Goal: Task Accomplishment & Management: Use online tool/utility

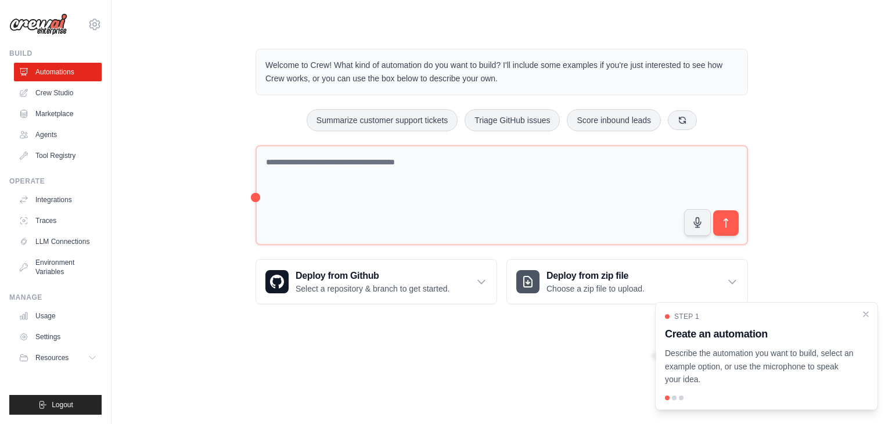
click at [800, 71] on div "Welcome to Crew! What kind of automation do you want to build? I'll include som…" at bounding box center [502, 176] width 744 height 293
click at [51, 338] on link "Settings" at bounding box center [59, 337] width 88 height 19
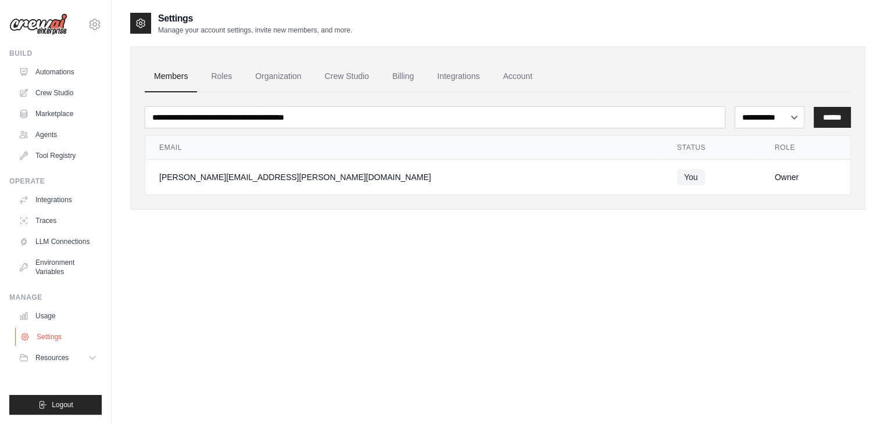
click at [61, 335] on link "Settings" at bounding box center [59, 337] width 88 height 19
click at [90, 358] on icon at bounding box center [93, 357] width 9 height 9
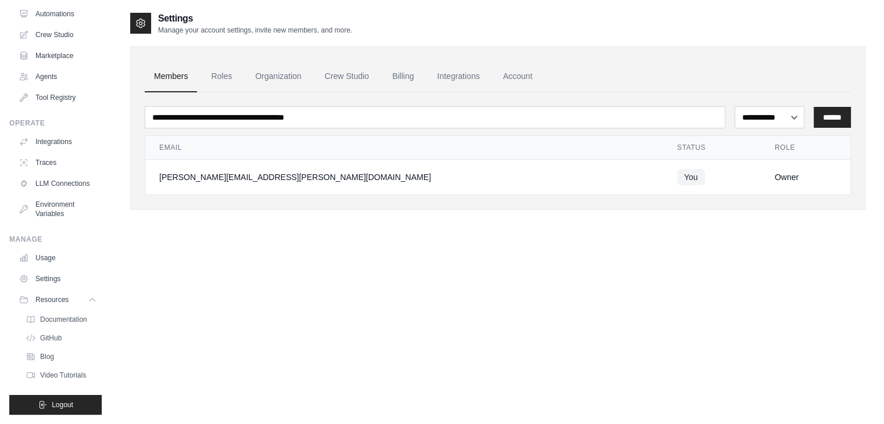
scroll to position [67, 0]
click at [234, 332] on div "**********" at bounding box center [497, 224] width 735 height 424
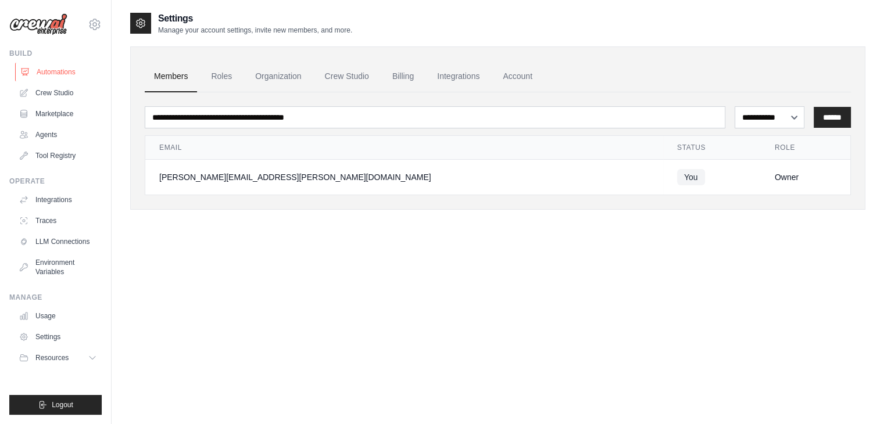
click at [56, 73] on link "Automations" at bounding box center [59, 72] width 88 height 19
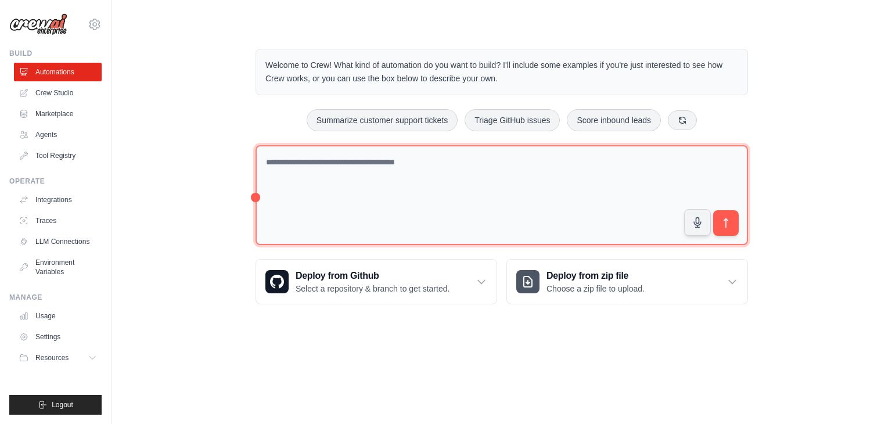
click at [409, 191] on textarea at bounding box center [502, 195] width 493 height 100
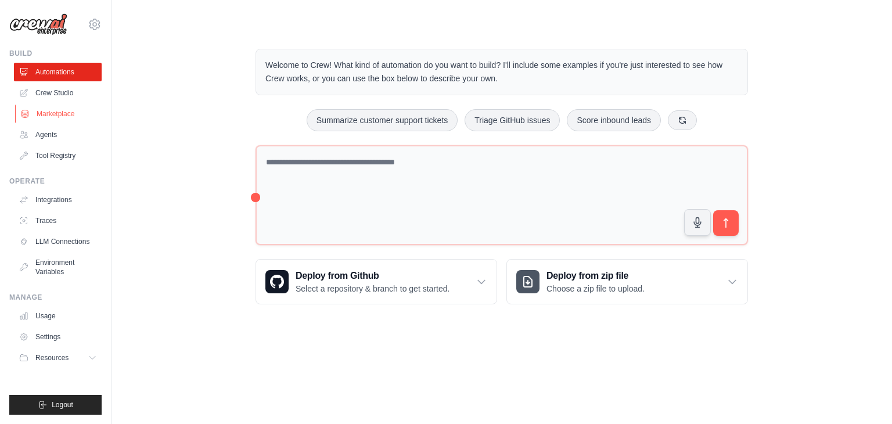
click at [62, 113] on link "Marketplace" at bounding box center [59, 114] width 88 height 19
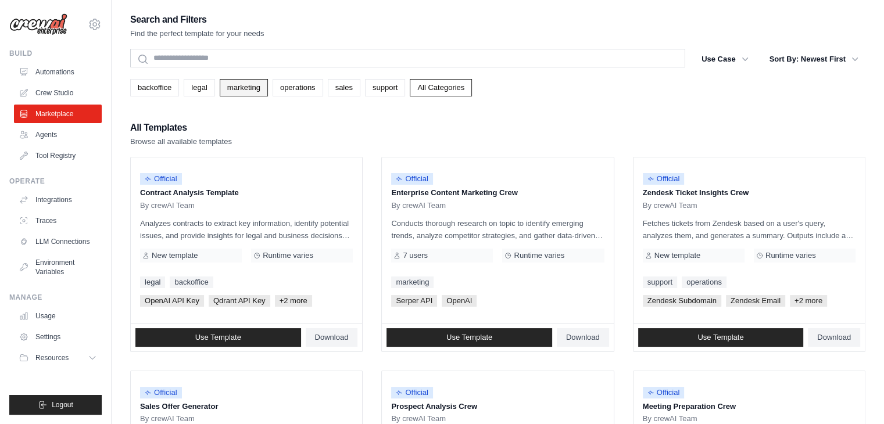
click at [228, 87] on link "marketing" at bounding box center [244, 87] width 48 height 17
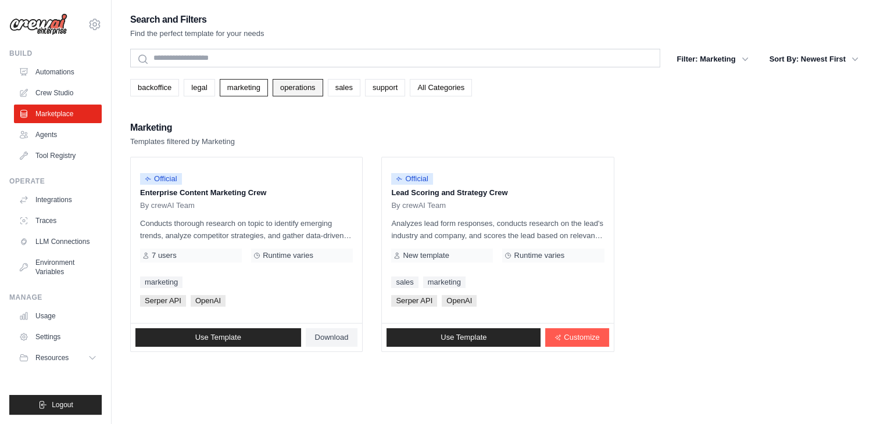
click at [305, 89] on link "operations" at bounding box center [297, 87] width 51 height 17
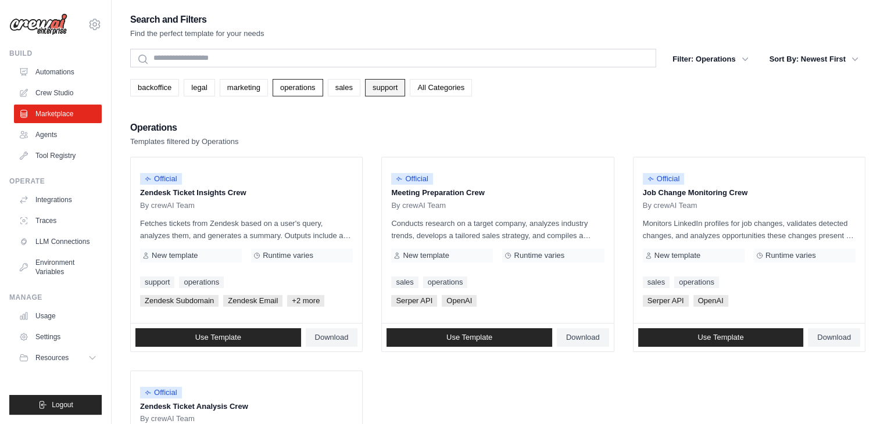
click at [399, 88] on link "support" at bounding box center [385, 87] width 40 height 17
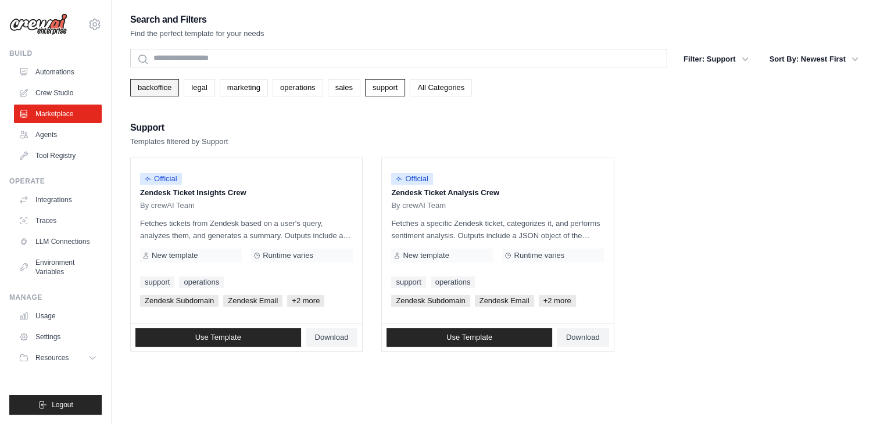
click at [165, 87] on link "backoffice" at bounding box center [154, 87] width 49 height 17
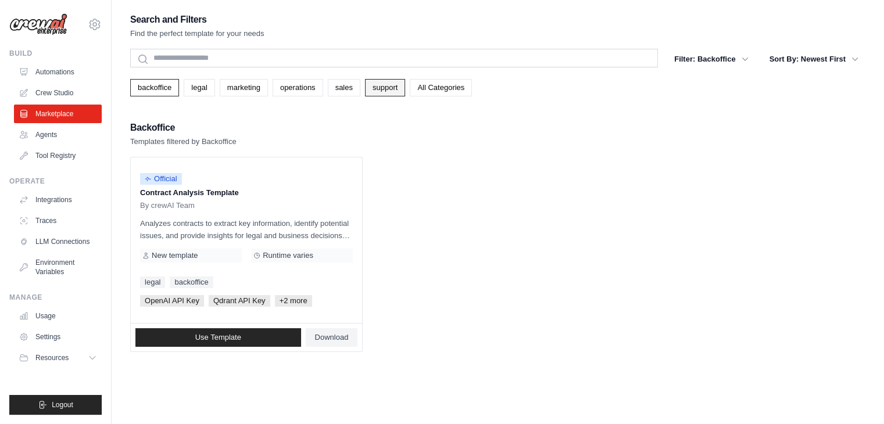
click at [382, 87] on link "support" at bounding box center [385, 87] width 40 height 17
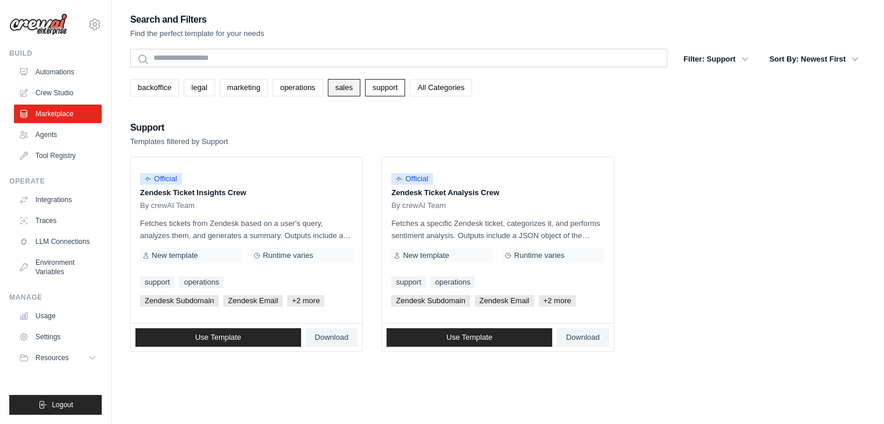
click at [338, 84] on link "sales" at bounding box center [344, 87] width 33 height 17
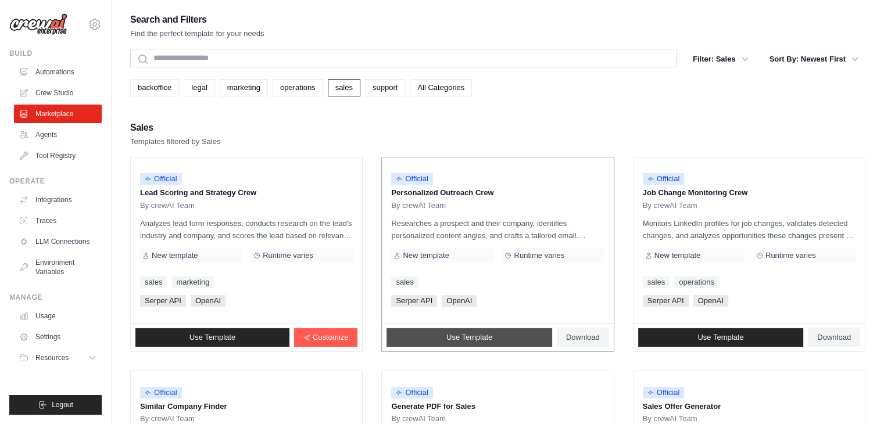
click at [494, 335] on link "Use Template" at bounding box center [469, 337] width 166 height 19
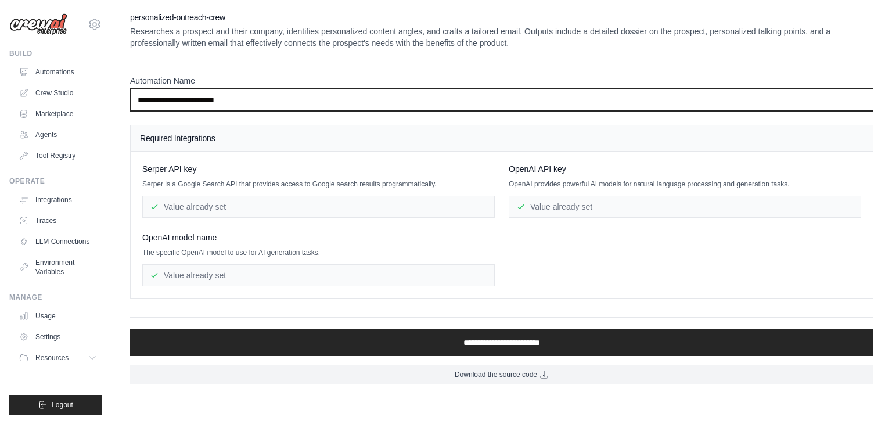
click at [286, 99] on input "**********" at bounding box center [502, 100] width 744 height 22
type input "**********"
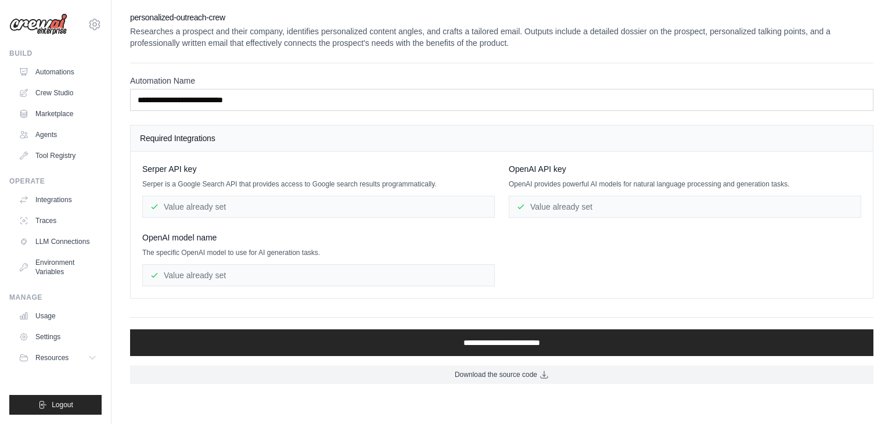
click at [353, 144] on div "Required Integrations" at bounding box center [502, 138] width 742 height 26
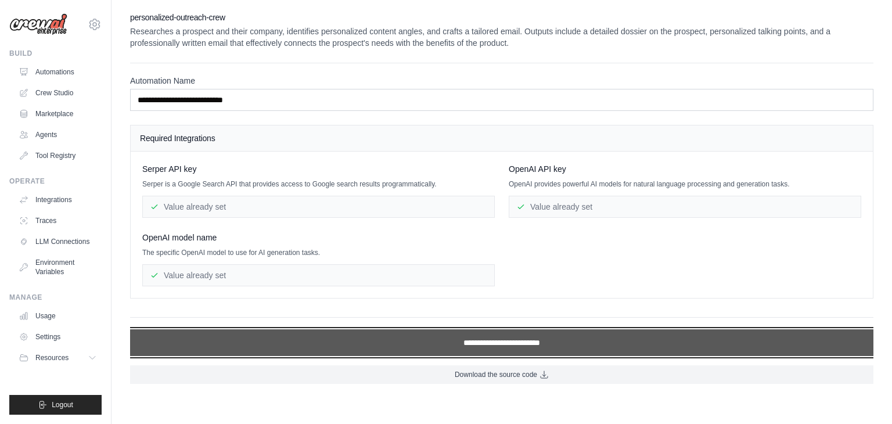
click at [534, 340] on input "**********" at bounding box center [502, 342] width 744 height 27
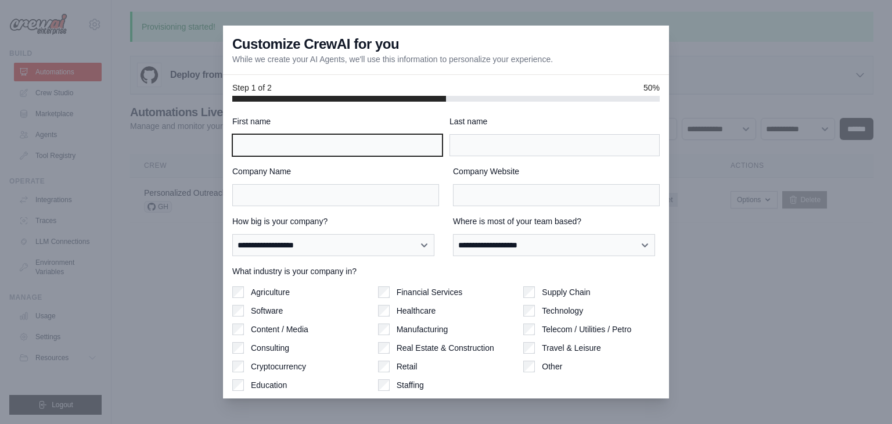
click at [329, 146] on input "First name" at bounding box center [337, 145] width 210 height 22
type input "*********"
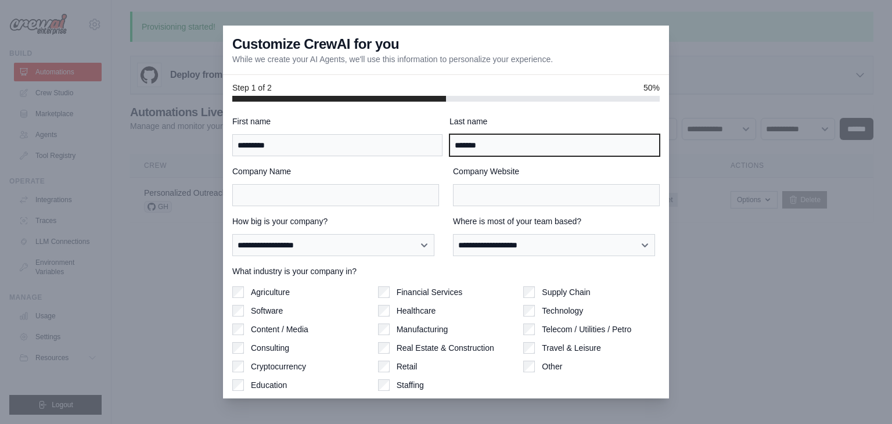
type input "*******"
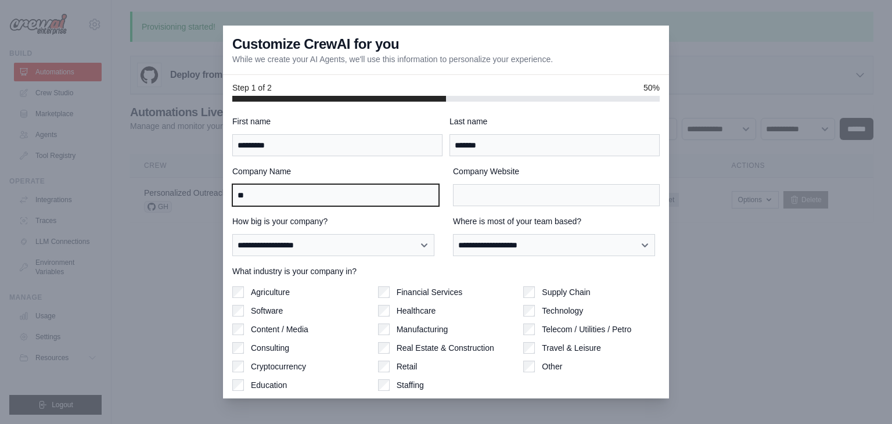
type input "*"
type input "**********"
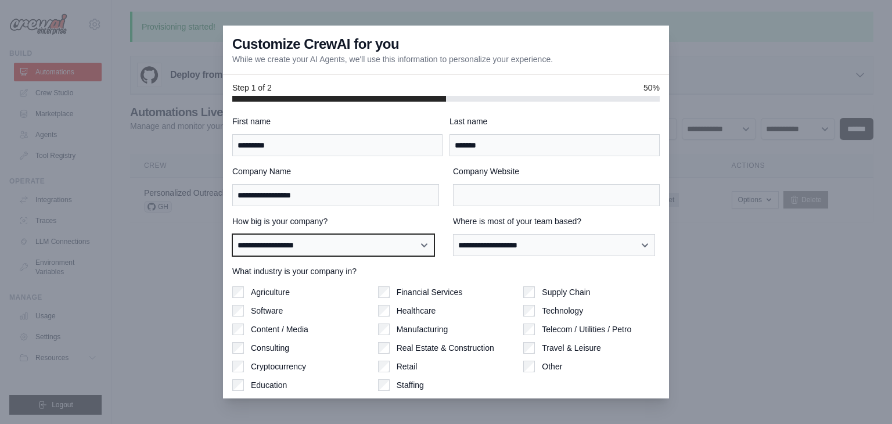
click at [374, 240] on select "**********" at bounding box center [333, 245] width 202 height 22
select select "**********"
click at [232, 234] on select "**********" at bounding box center [333, 245] width 202 height 22
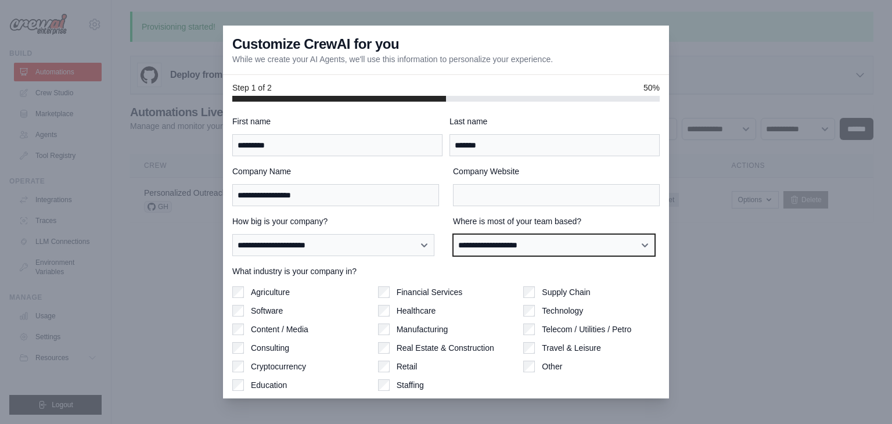
click at [555, 249] on select "**********" at bounding box center [554, 245] width 202 height 22
select select "**********"
click at [453, 234] on select "**********" at bounding box center [554, 245] width 202 height 22
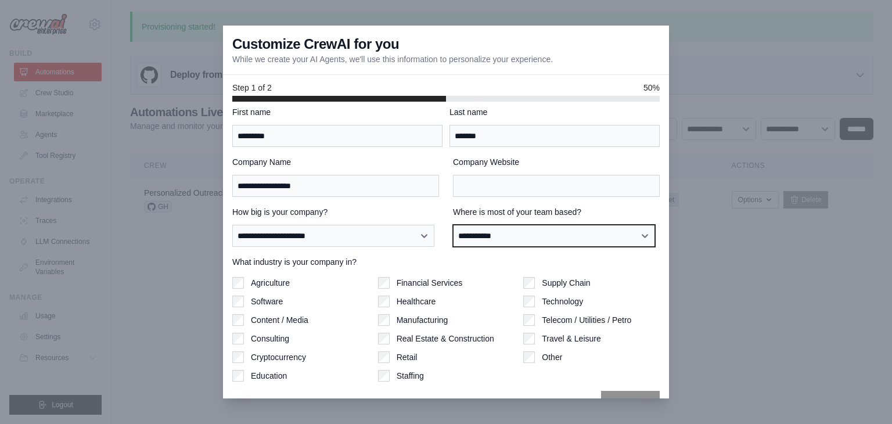
scroll to position [36, 0]
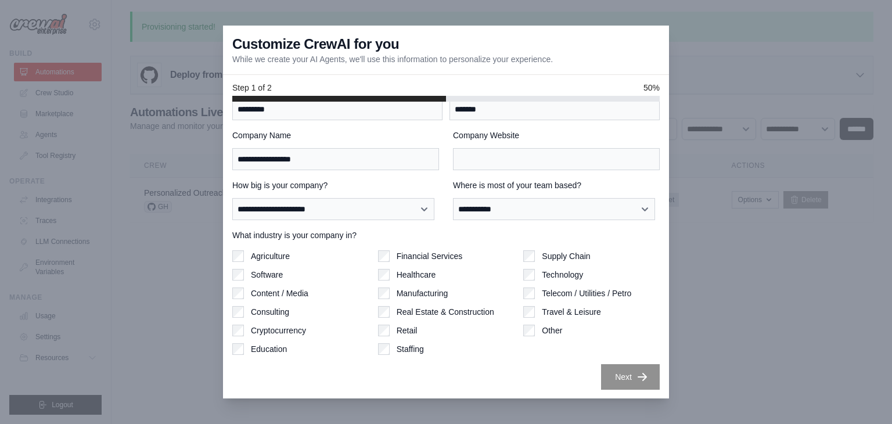
click at [498, 353] on div "Staffing" at bounding box center [446, 349] width 137 height 12
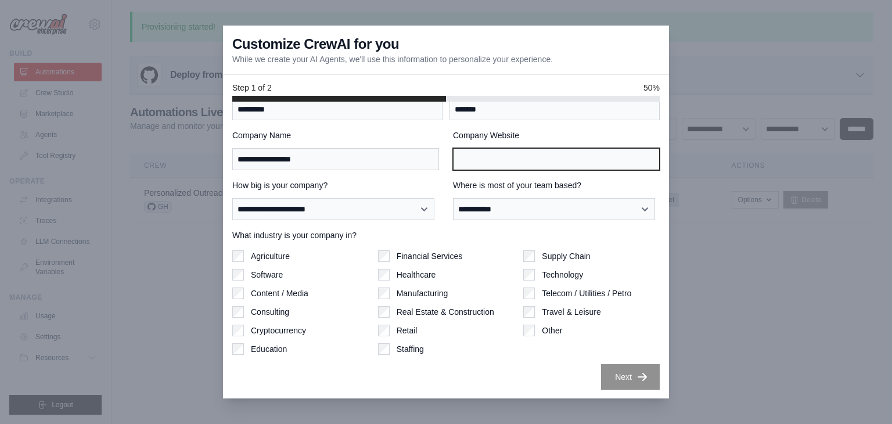
click at [497, 164] on input "Company Website" at bounding box center [556, 159] width 207 height 22
paste input "**********"
type input "**********"
paste input "**********"
click at [604, 154] on input "**********" at bounding box center [556, 159] width 207 height 22
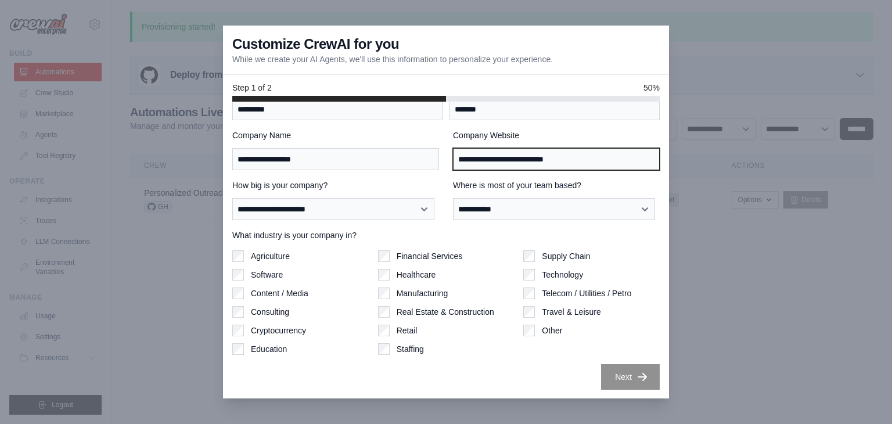
type input "**********"
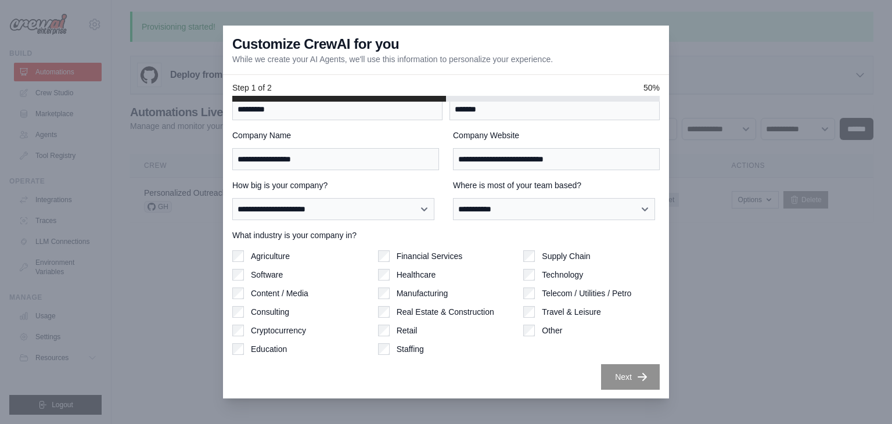
click at [658, 267] on div "**********" at bounding box center [446, 250] width 446 height 297
click at [625, 376] on button "Next" at bounding box center [630, 377] width 59 height 26
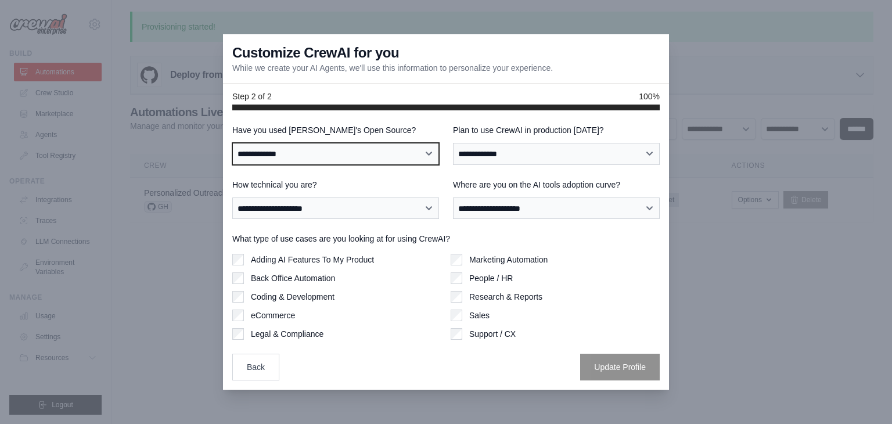
click at [352, 152] on select "**********" at bounding box center [335, 154] width 207 height 22
select select "**"
click at [232, 143] on select "**********" at bounding box center [335, 154] width 207 height 22
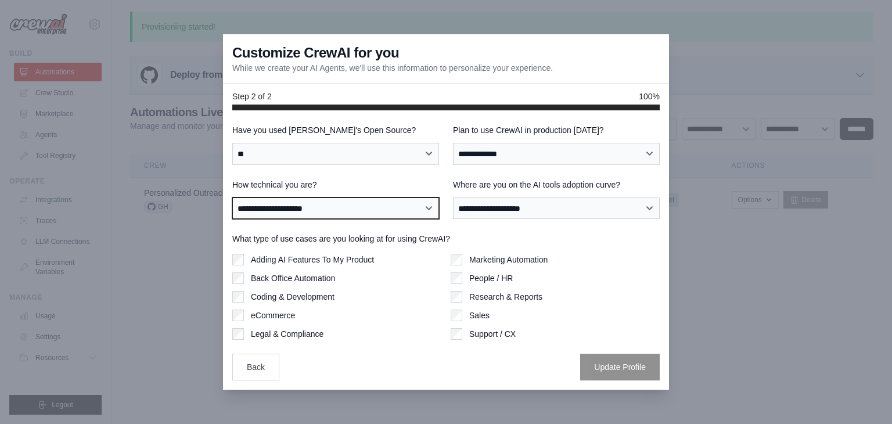
click at [393, 213] on select "**********" at bounding box center [335, 209] width 207 height 22
select select "**********"
click at [232, 198] on select "**********" at bounding box center [335, 209] width 207 height 22
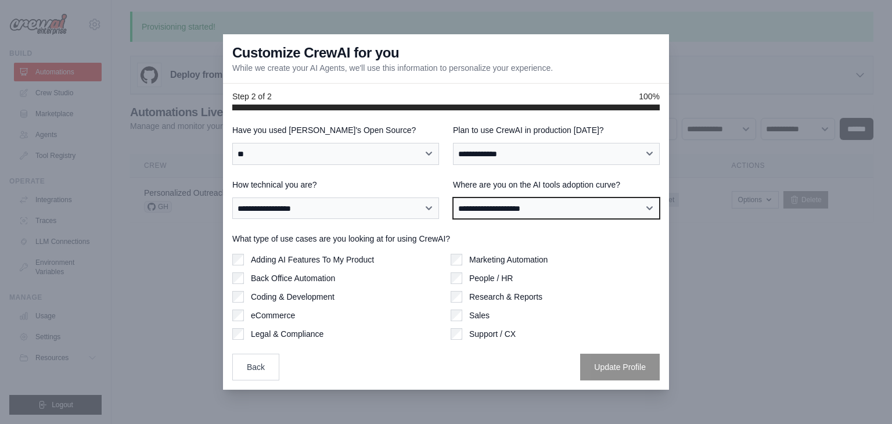
click at [511, 209] on select "**********" at bounding box center [556, 209] width 207 height 22
select select "**********"
click at [453, 198] on select "**********" at bounding box center [556, 209] width 207 height 22
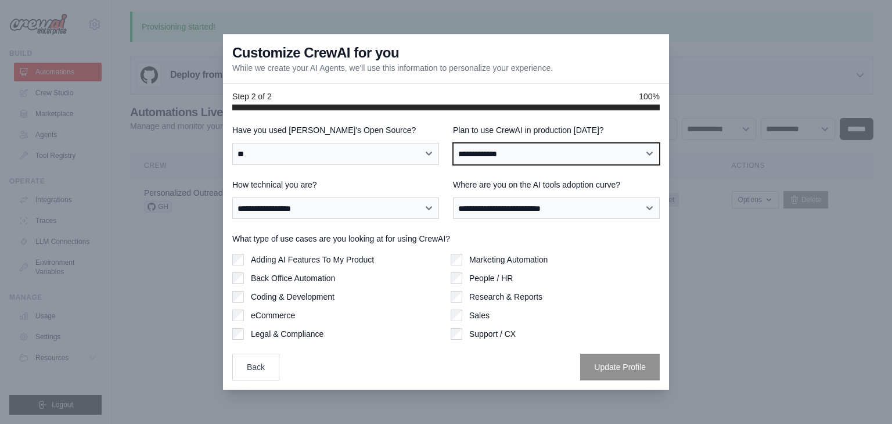
click at [519, 154] on select "**********" at bounding box center [556, 154] width 207 height 22
select select "****"
click at [453, 143] on select "**********" at bounding box center [556, 154] width 207 height 22
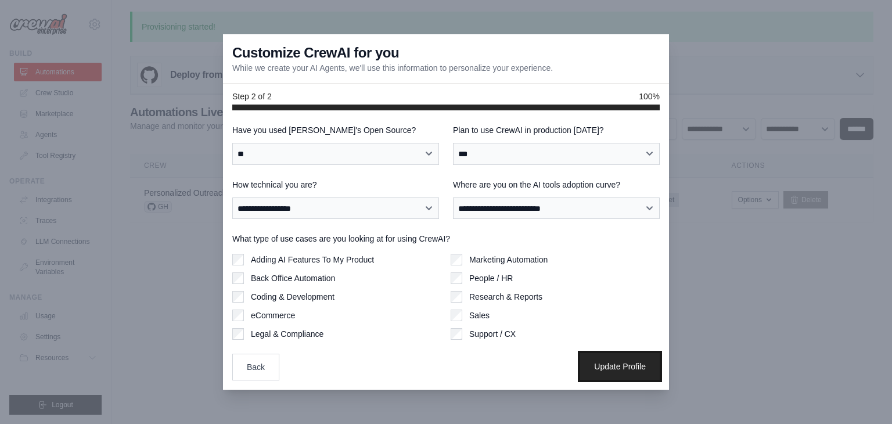
click at [627, 363] on button "Update Profile" at bounding box center [620, 366] width 80 height 27
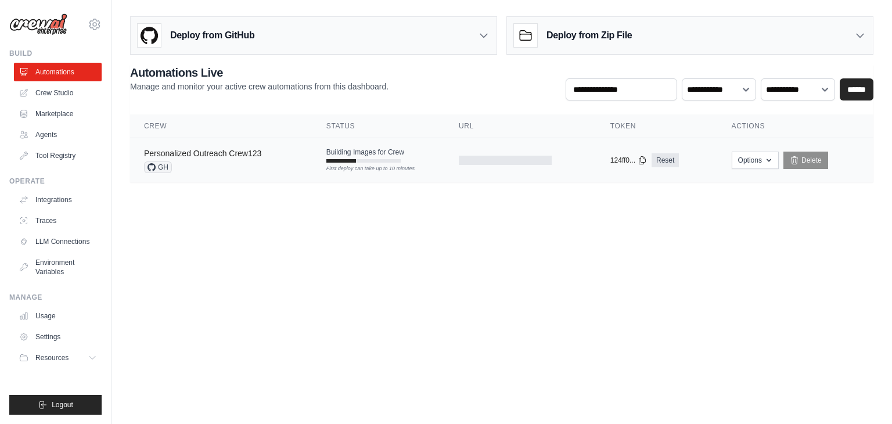
click at [209, 156] on link "Personalized Outreach Crew123" at bounding box center [202, 153] width 117 height 9
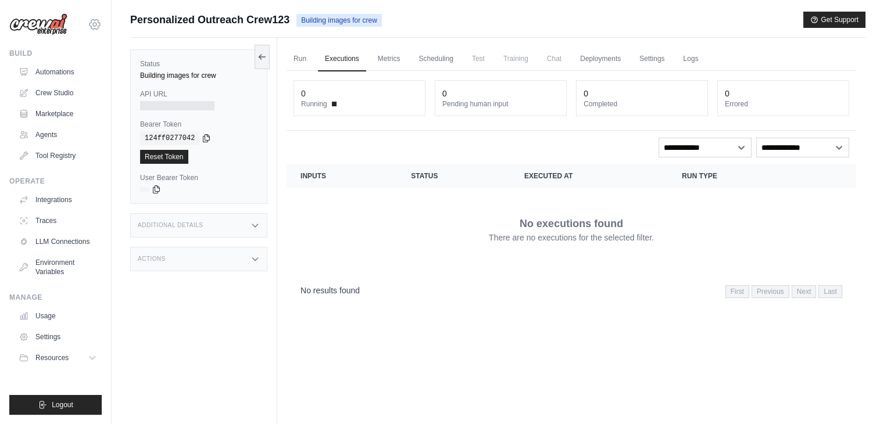
click at [98, 21] on icon at bounding box center [95, 24] width 14 height 14
click at [76, 78] on link "Settings" at bounding box center [95, 78] width 102 height 21
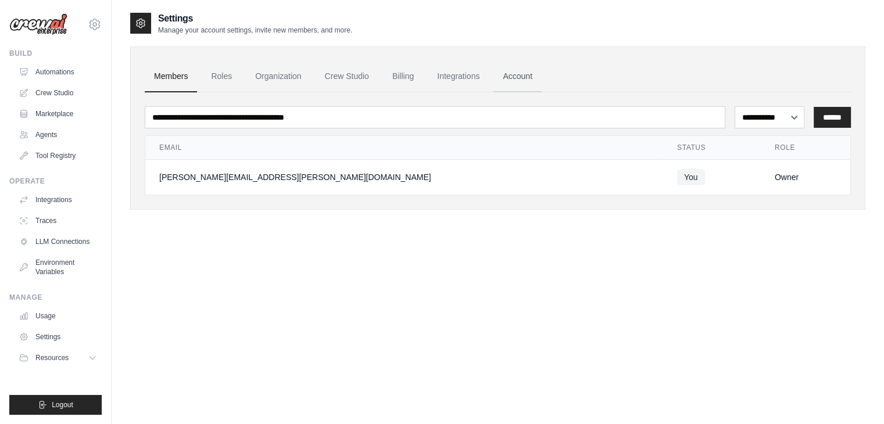
click at [521, 77] on link "Account" at bounding box center [517, 76] width 48 height 31
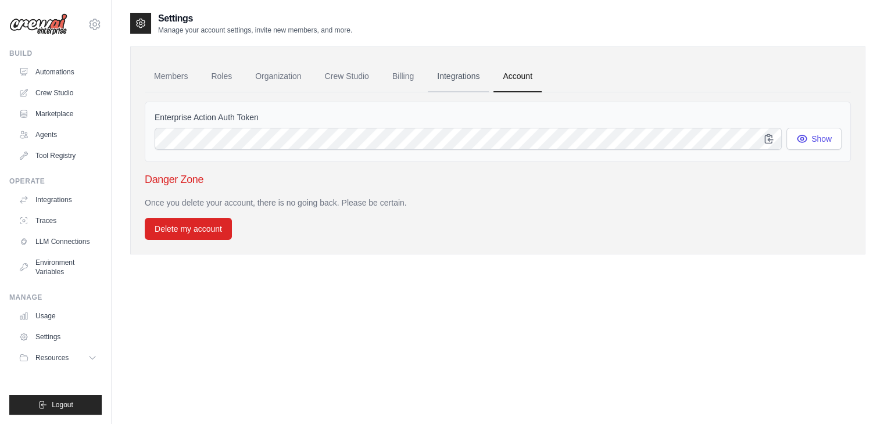
click at [464, 77] on link "Integrations" at bounding box center [458, 76] width 61 height 31
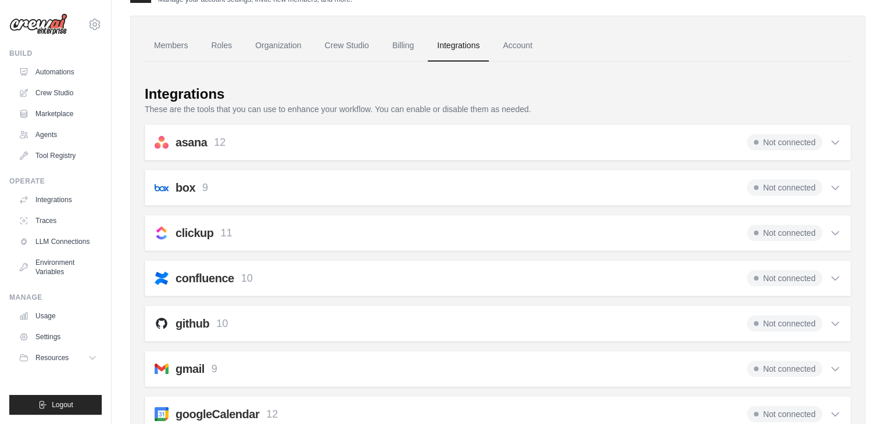
scroll to position [58, 0]
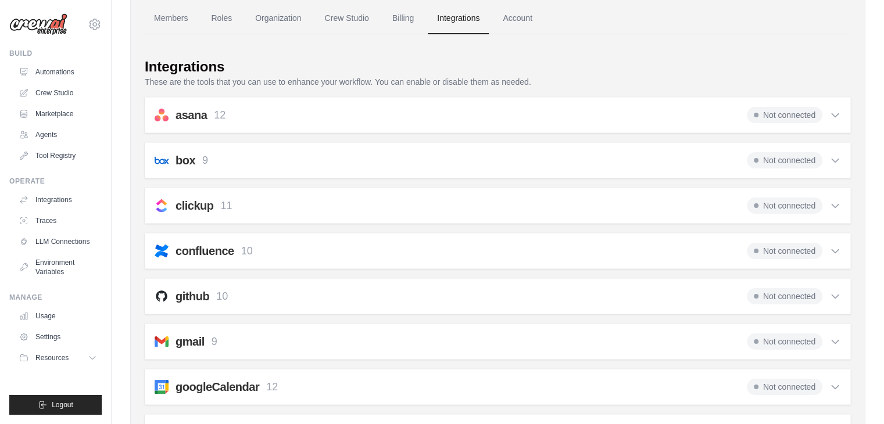
click at [797, 292] on span "Not connected" at bounding box center [784, 296] width 76 height 16
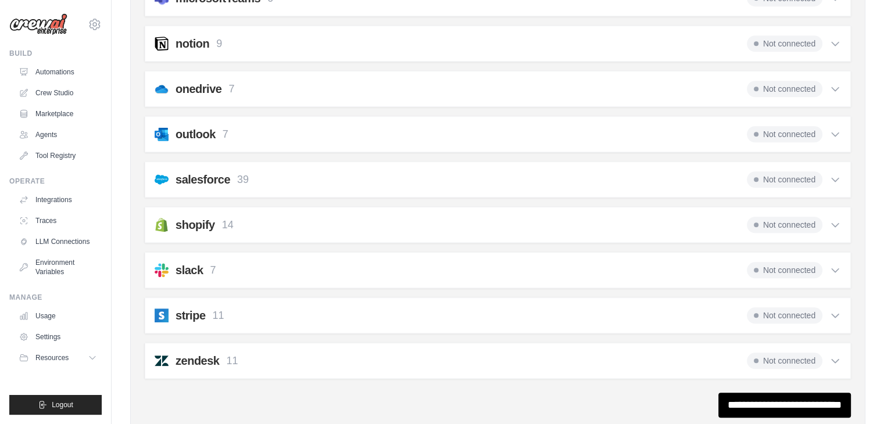
scroll to position [1013, 0]
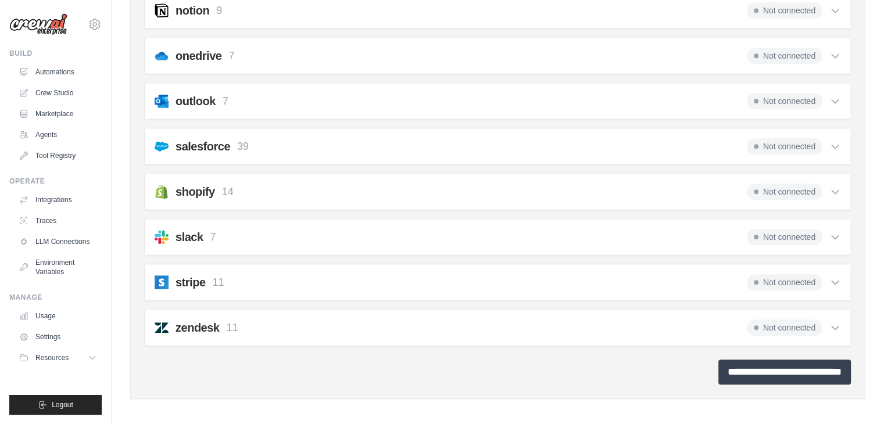
click at [762, 368] on input "**********" at bounding box center [784, 372] width 132 height 25
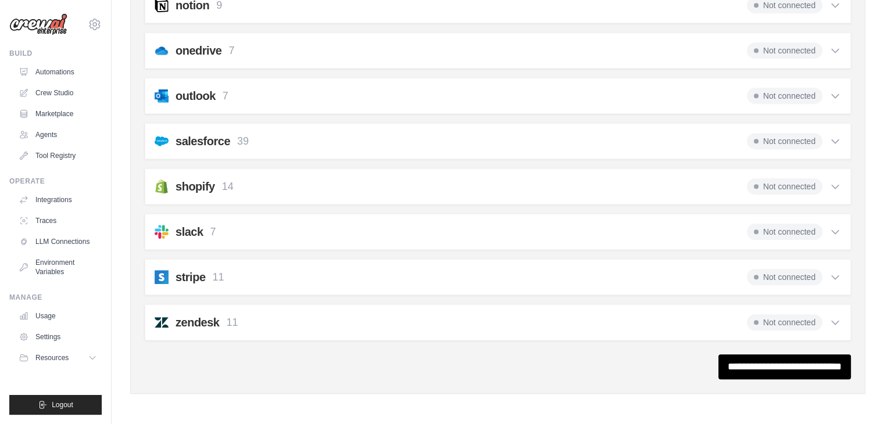
scroll to position [0, 0]
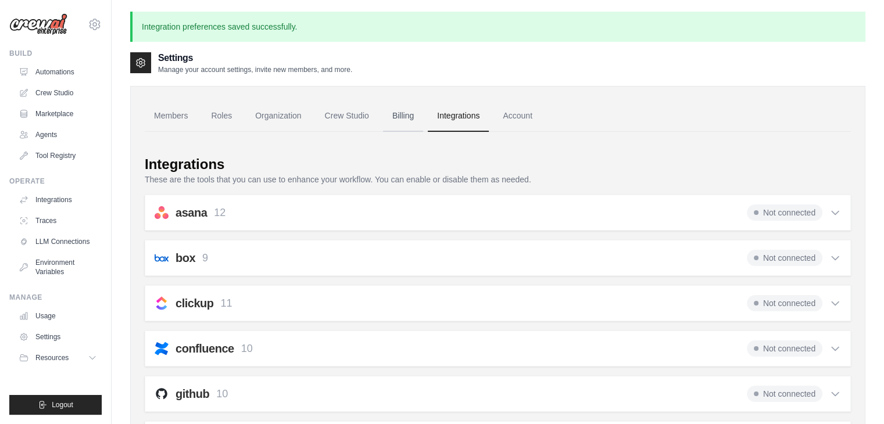
click at [390, 119] on link "Billing" at bounding box center [403, 115] width 40 height 31
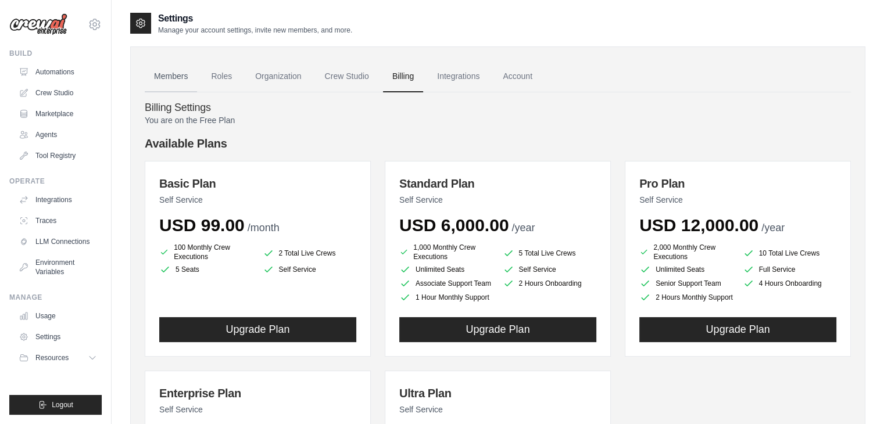
click at [156, 78] on link "Members" at bounding box center [171, 76] width 52 height 31
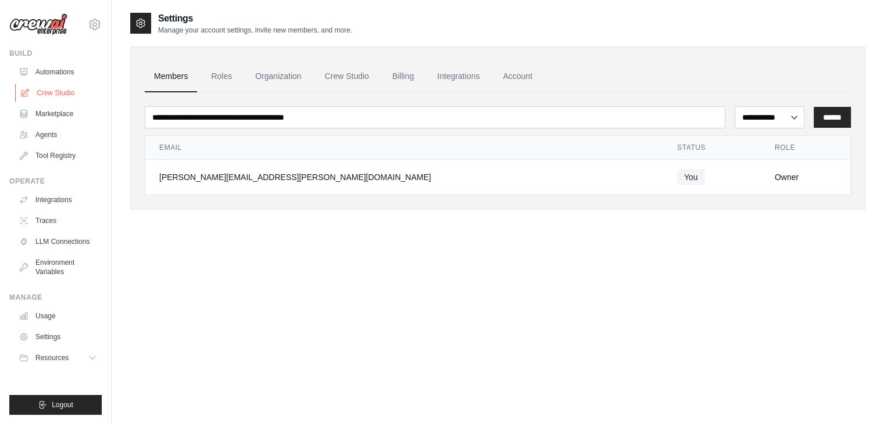
drag, startPoint x: 61, startPoint y: 87, endPoint x: 68, endPoint y: 89, distance: 7.2
click at [62, 88] on link "Crew Studio" at bounding box center [59, 93] width 88 height 19
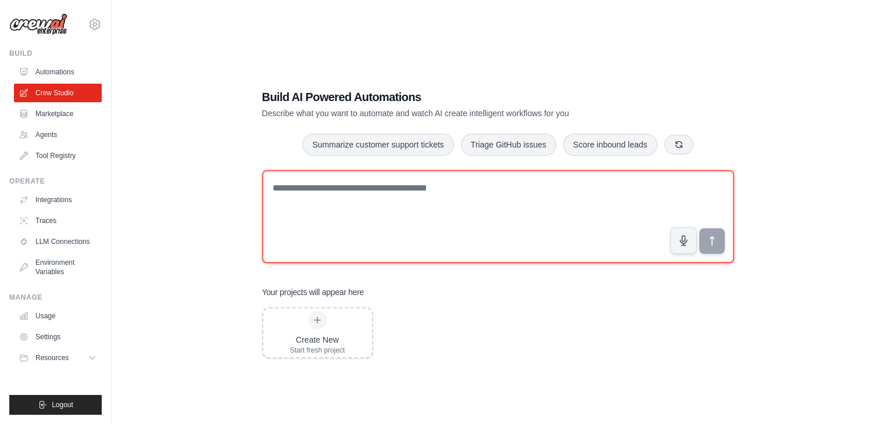
click at [452, 207] on textarea at bounding box center [498, 216] width 472 height 93
click at [444, 217] on textarea at bounding box center [498, 216] width 472 height 93
click at [447, 210] on textarea at bounding box center [498, 216] width 472 height 93
type textarea "**********"
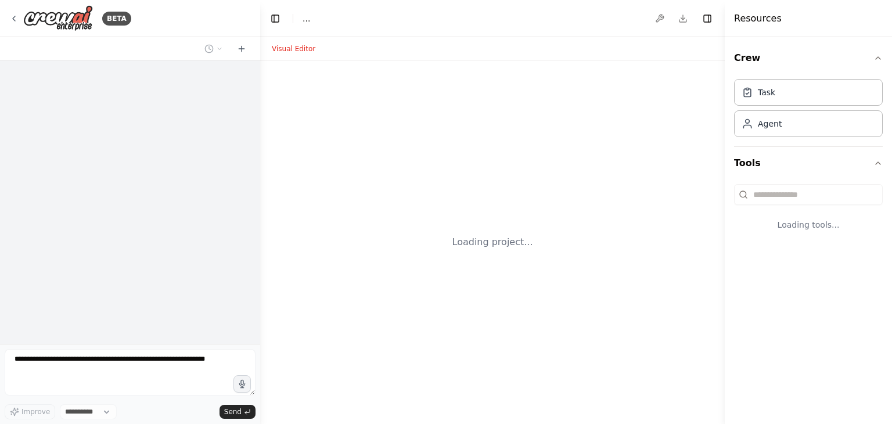
select select "****"
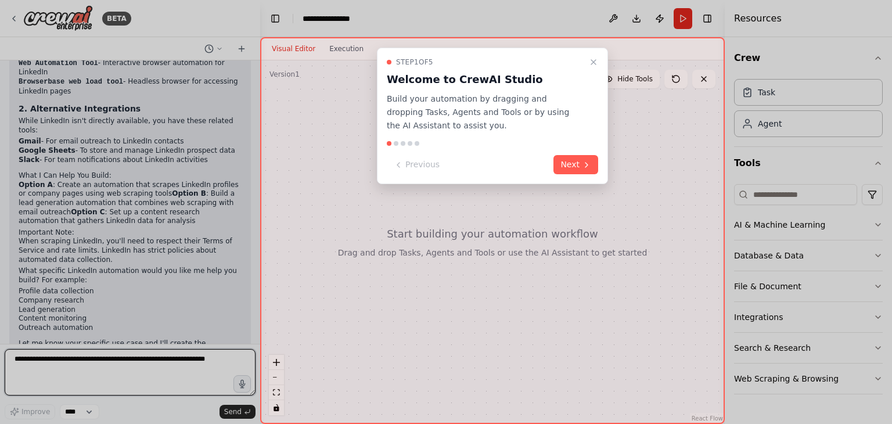
scroll to position [527, 0]
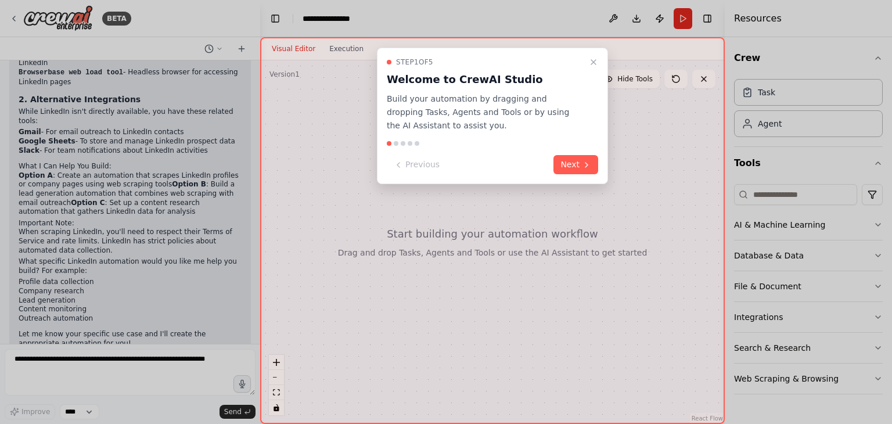
click at [594, 56] on button "Close walkthrough" at bounding box center [594, 62] width 14 height 14
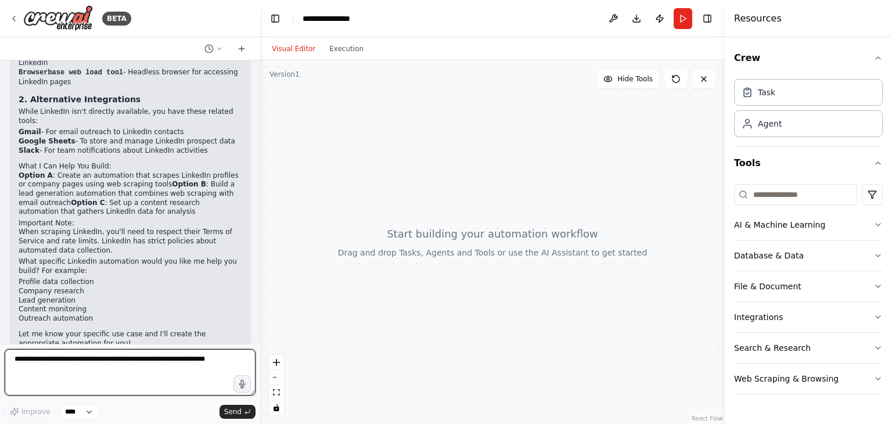
click at [58, 360] on textarea at bounding box center [130, 372] width 251 height 46
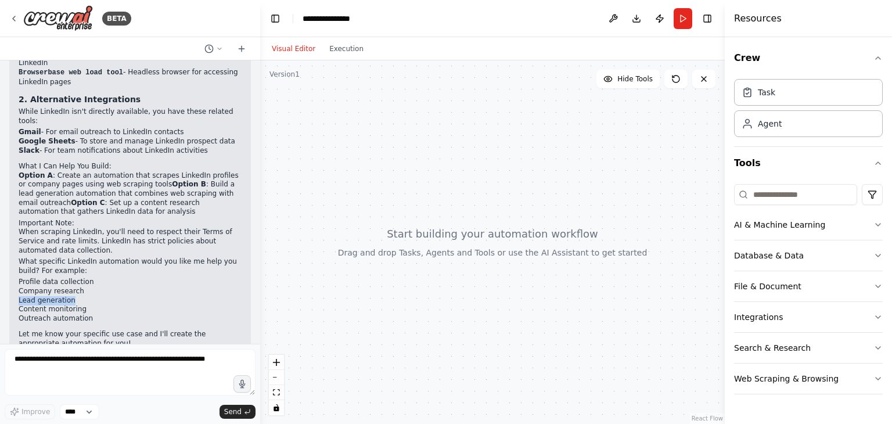
drag, startPoint x: 77, startPoint y: 271, endPoint x: 10, endPoint y: 268, distance: 66.9
click at [10, 268] on div "Based on my search, I can see that LinkedIn is not currently available as a dir…" at bounding box center [130, 151] width 242 height 428
copy li "Lead generation"
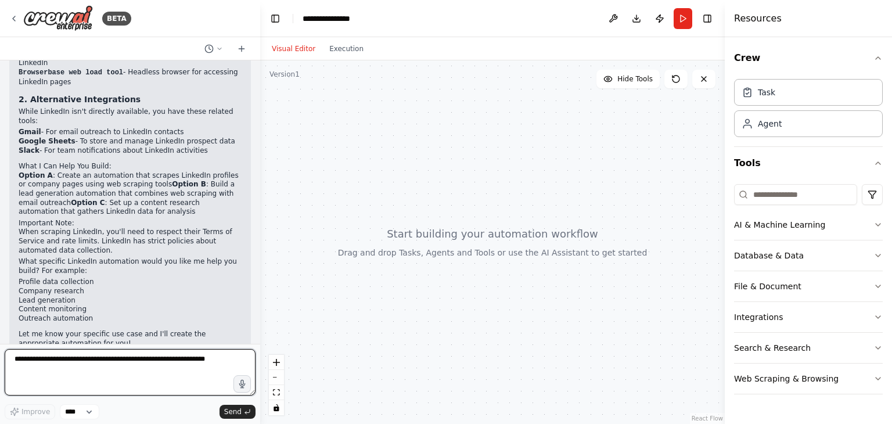
click at [93, 371] on textarea at bounding box center [130, 372] width 251 height 46
paste textarea "**********"
type textarea "**********"
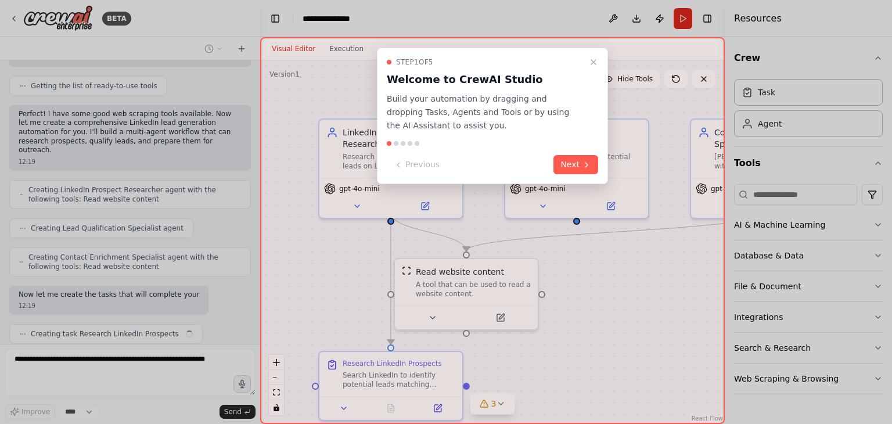
scroll to position [950, 0]
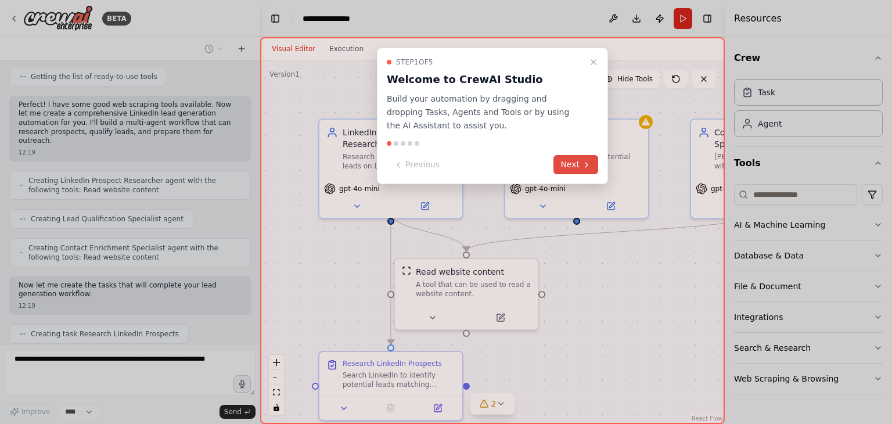
click at [575, 161] on button "Next" at bounding box center [576, 164] width 45 height 19
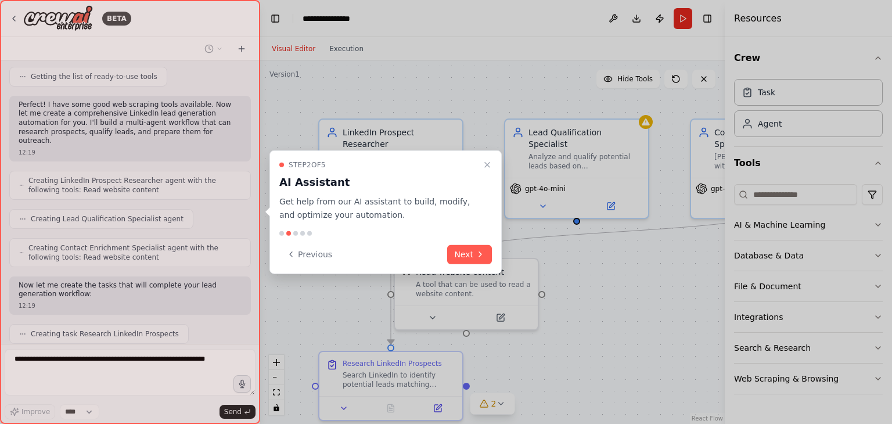
click at [469, 249] on button "Next" at bounding box center [469, 254] width 45 height 19
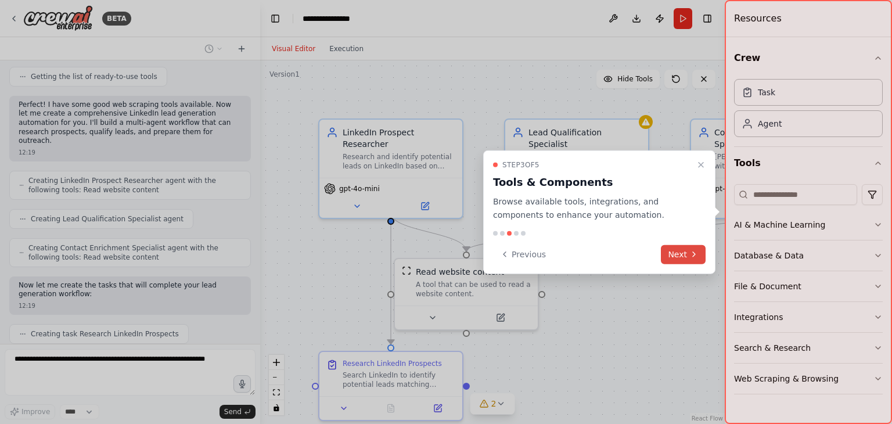
click at [676, 256] on button "Next" at bounding box center [683, 254] width 45 height 19
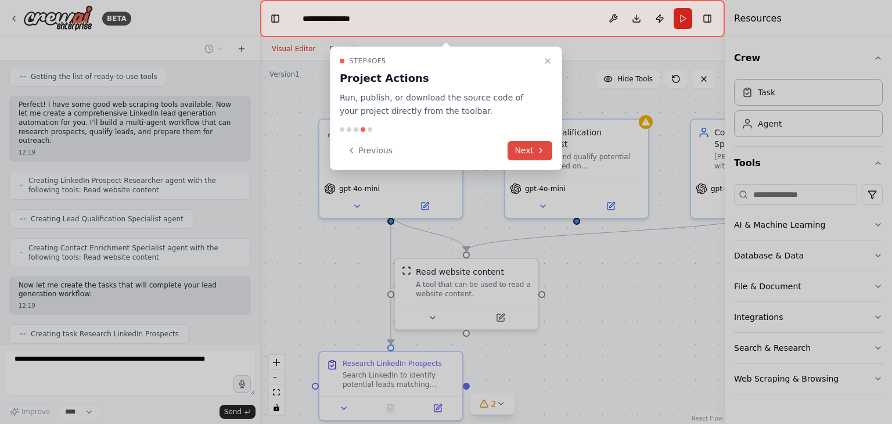
scroll to position [979, 0]
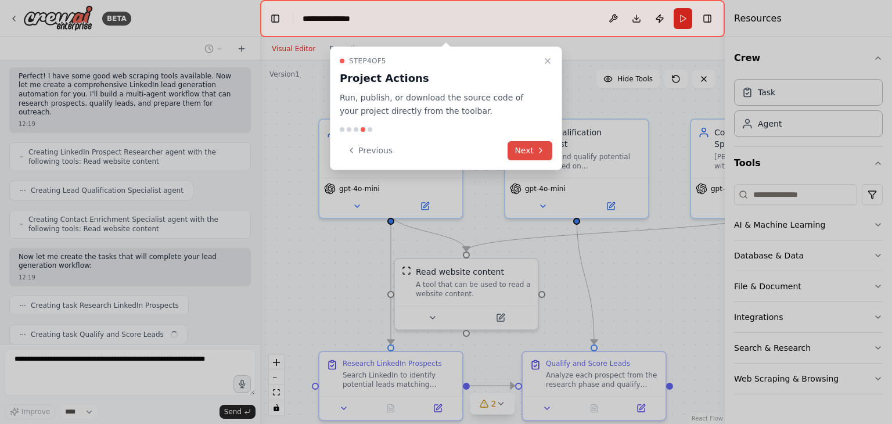
click at [534, 148] on button "Next" at bounding box center [530, 150] width 45 height 19
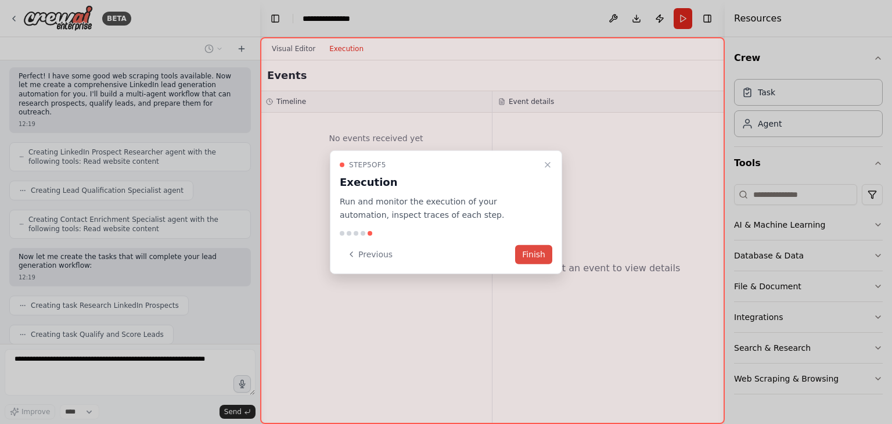
click at [532, 252] on button "Finish" at bounding box center [533, 254] width 37 height 19
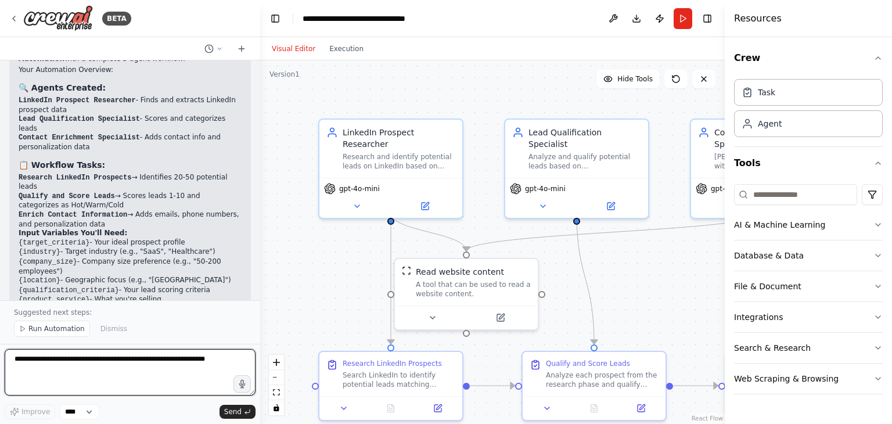
scroll to position [1439, 0]
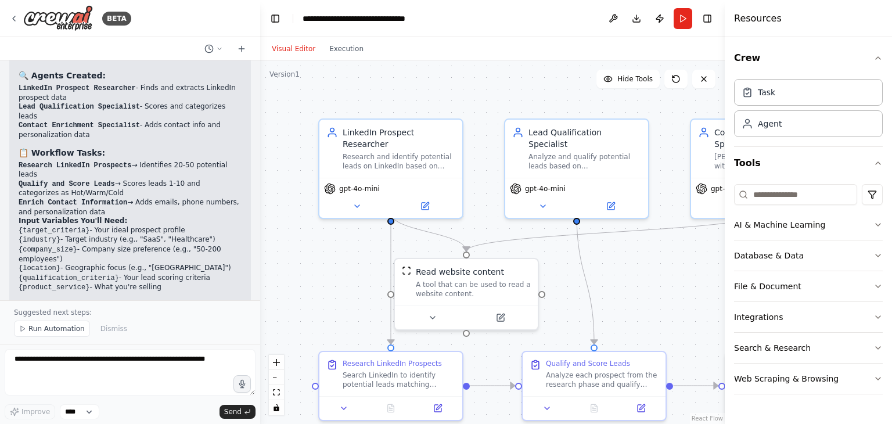
drag, startPoint x: 156, startPoint y: 221, endPoint x: 12, endPoint y: 163, distance: 155.3
click at [12, 163] on div "Perfect! I've created your LinkedIn Lead Generation Automation with a complete …" at bounding box center [130, 237] width 242 height 418
copy ul "{target_criteria} - Your ideal prospect profile {industry} - Target industry (e…"
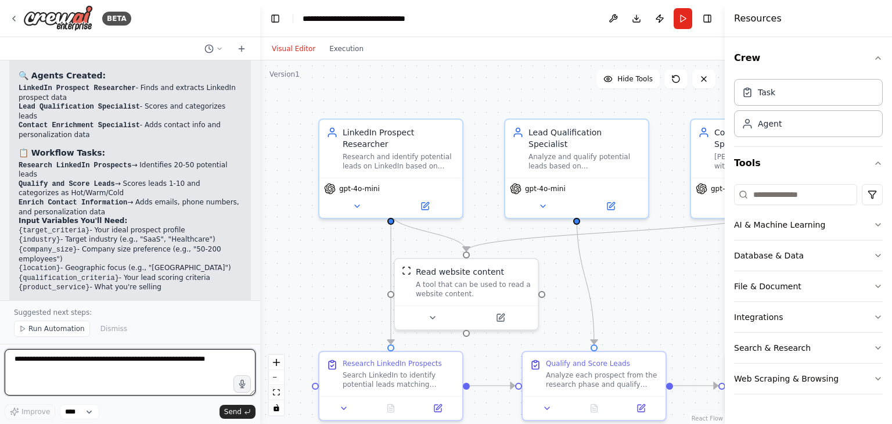
click at [103, 372] on textarea at bounding box center [130, 372] width 251 height 46
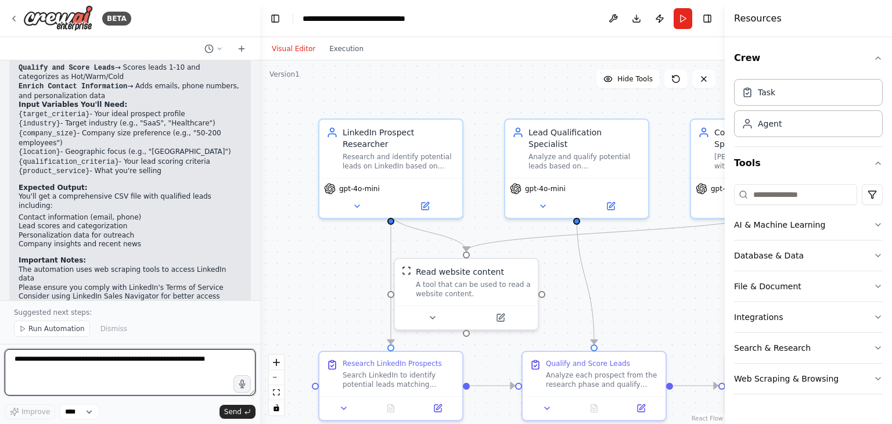
scroll to position [1497, 0]
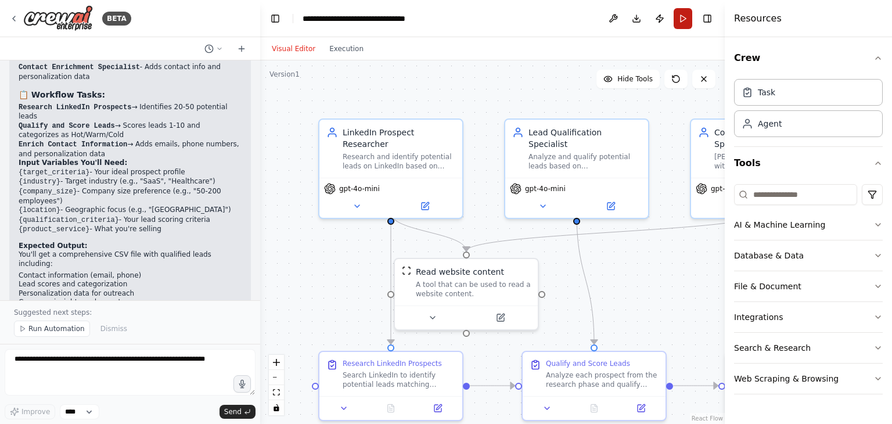
click at [684, 15] on button "Run" at bounding box center [683, 18] width 19 height 21
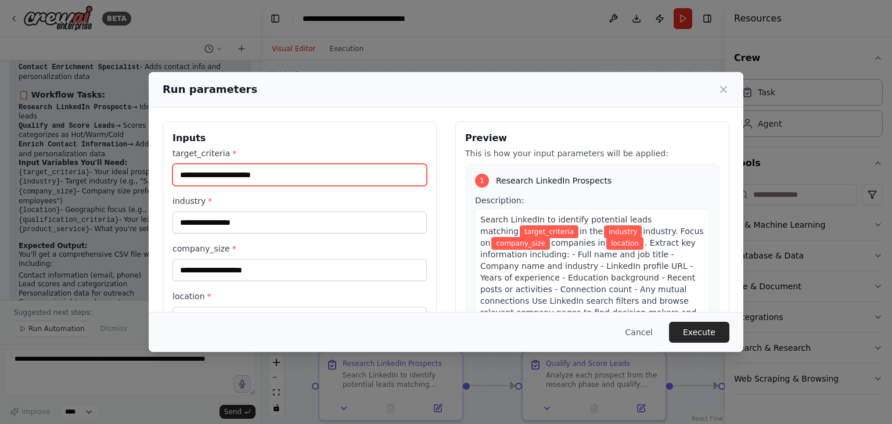
click at [252, 168] on input "target_criteria *" at bounding box center [300, 175] width 254 height 22
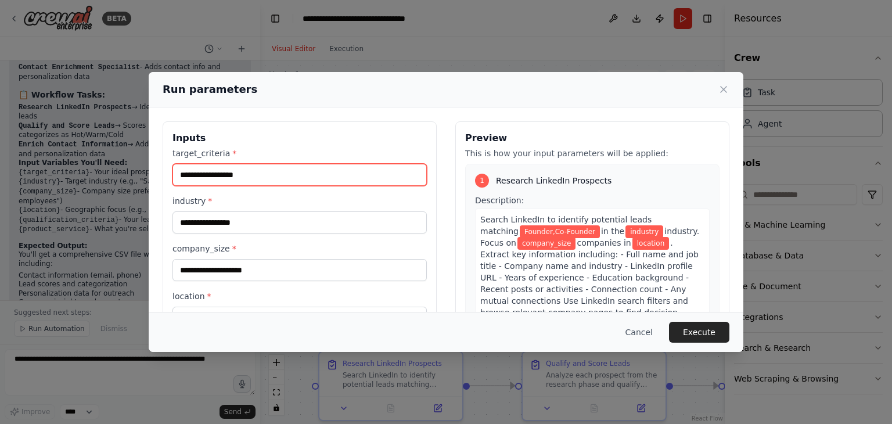
type input "**********"
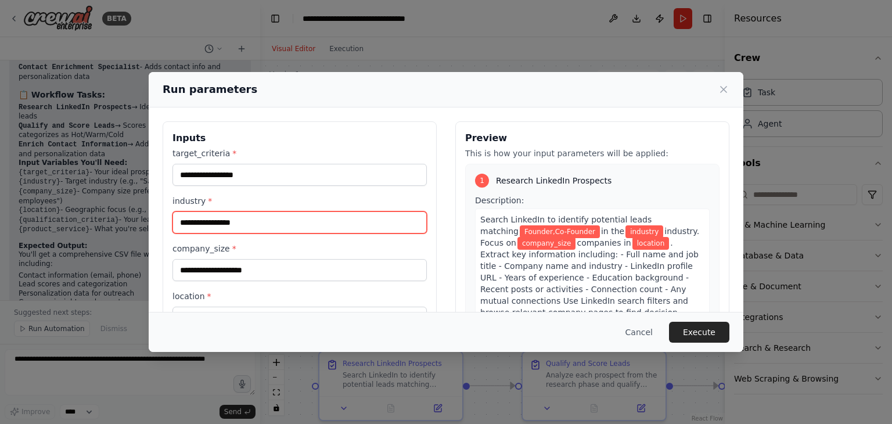
click at [229, 228] on input "industry *" at bounding box center [300, 222] width 254 height 22
paste input "**********"
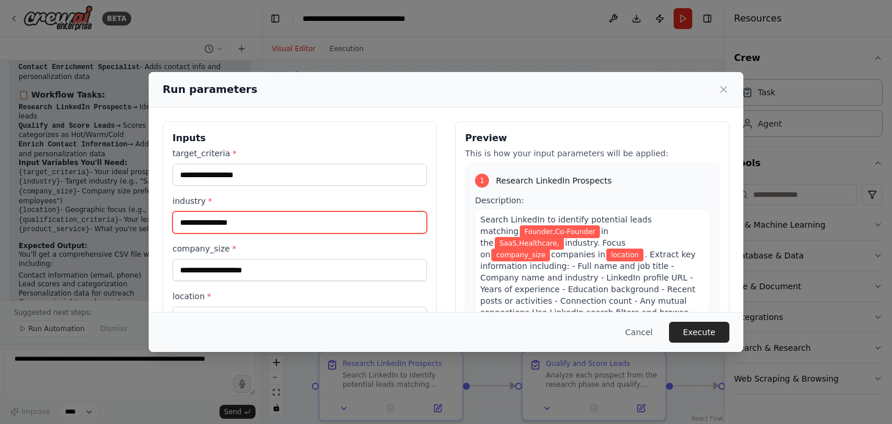
paste input "**********"
type input "**********"
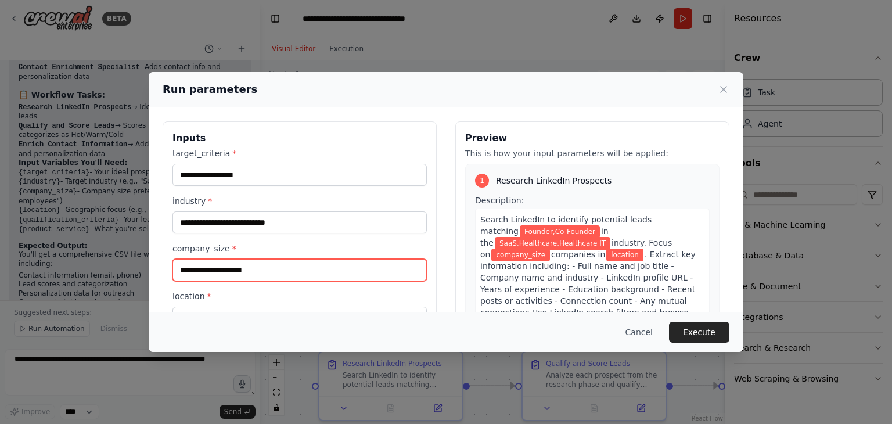
click at [290, 275] on input "company_size *" at bounding box center [300, 270] width 254 height 22
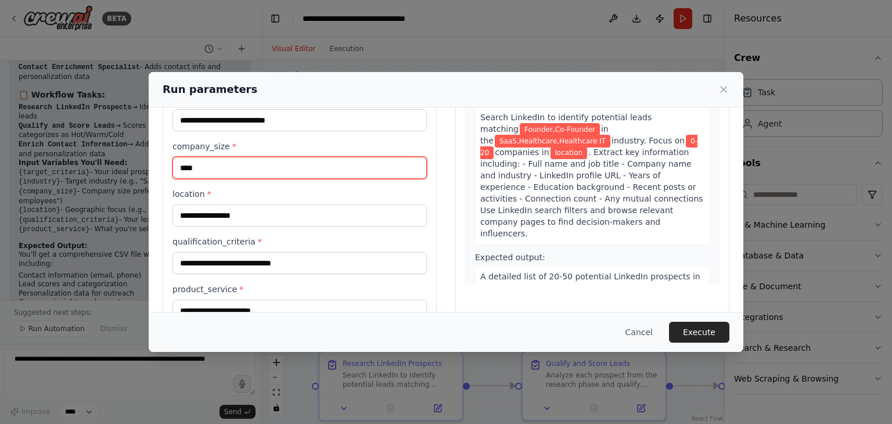
scroll to position [116, 0]
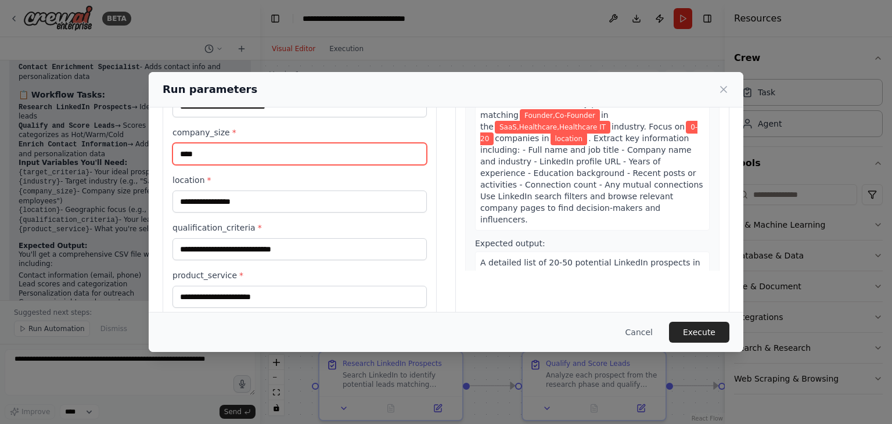
type input "****"
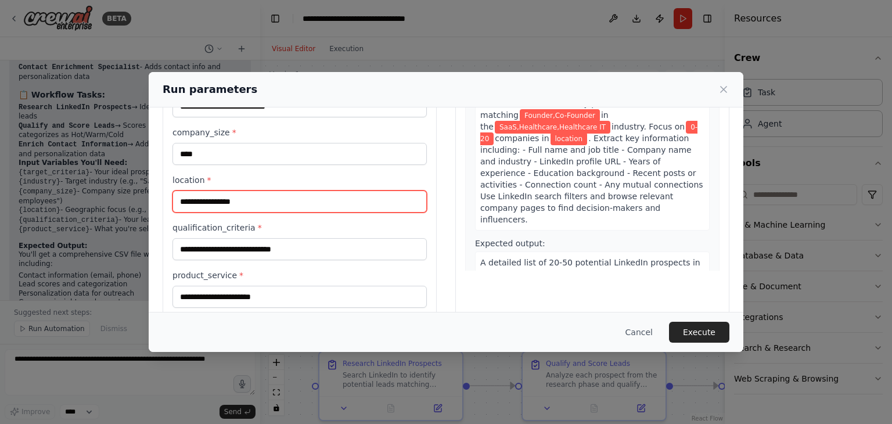
click at [221, 204] on input "location *" at bounding box center [300, 202] width 254 height 22
type input "*********"
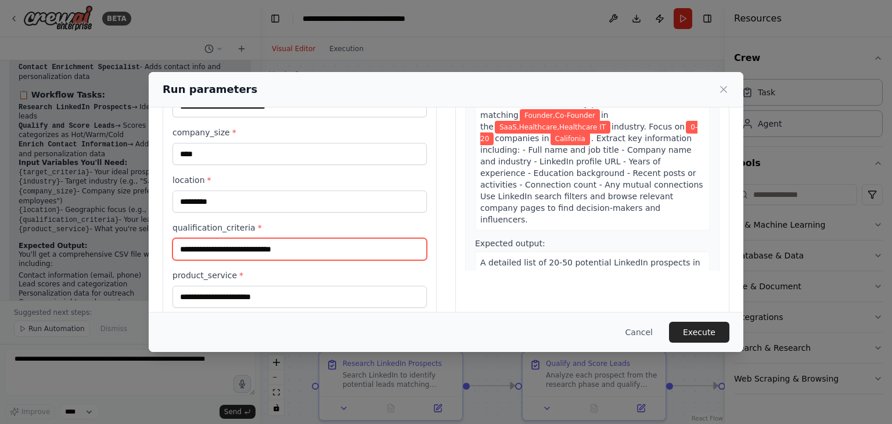
click at [242, 244] on input "qualification_criteria *" at bounding box center [300, 249] width 254 height 22
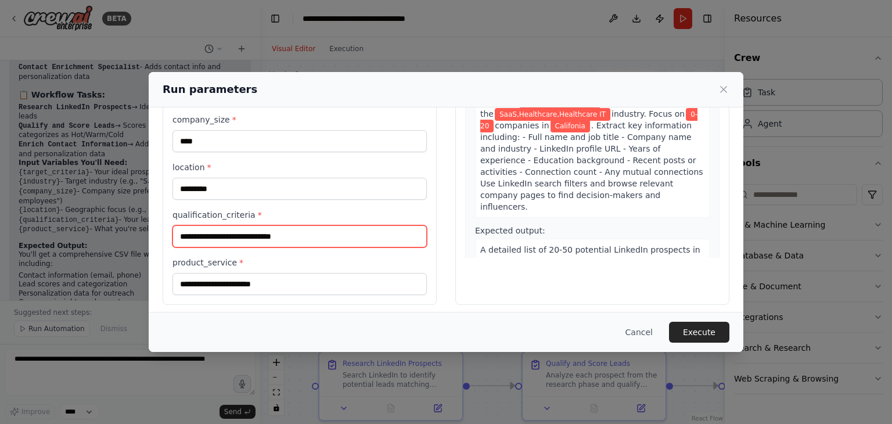
scroll to position [134, 0]
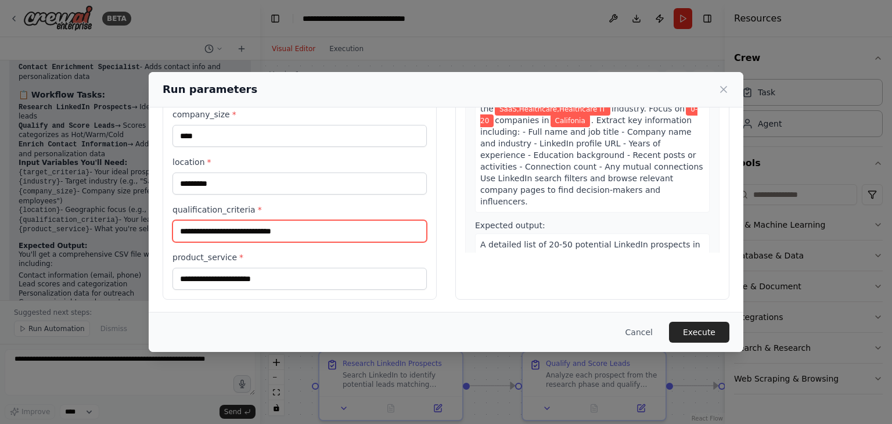
click at [307, 227] on input "qualification_criteria *" at bounding box center [300, 231] width 254 height 22
type input "**********"
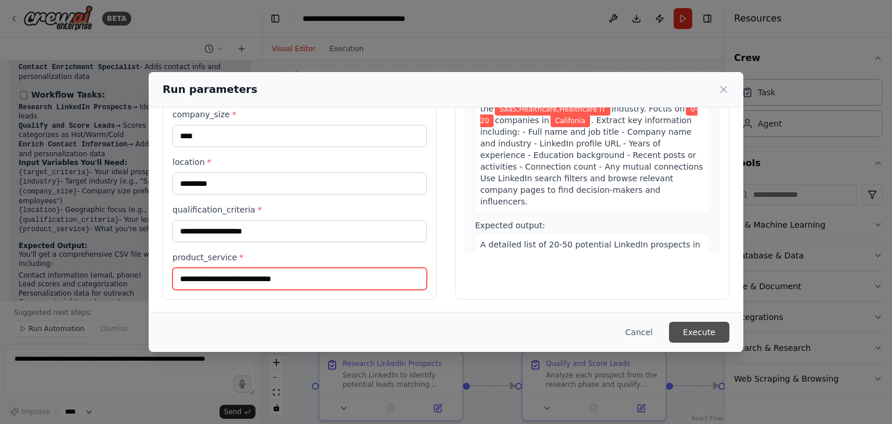
type input "**********"
click at [703, 331] on button "Execute" at bounding box center [699, 332] width 60 height 21
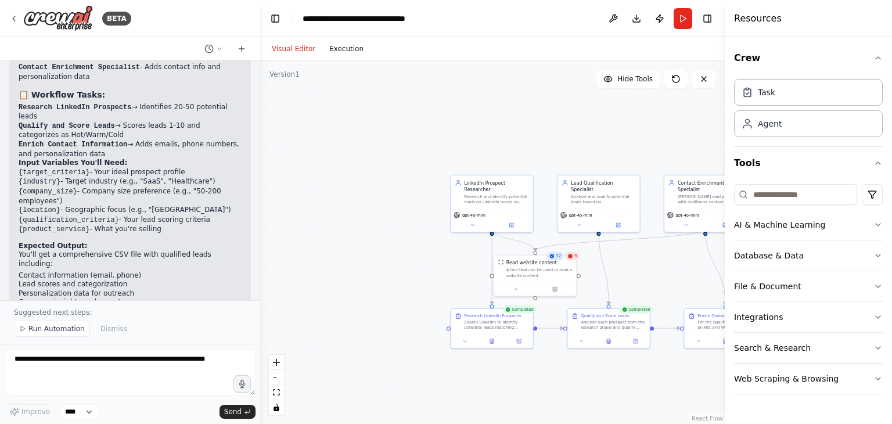
click at [340, 51] on button "Execution" at bounding box center [346, 49] width 48 height 14
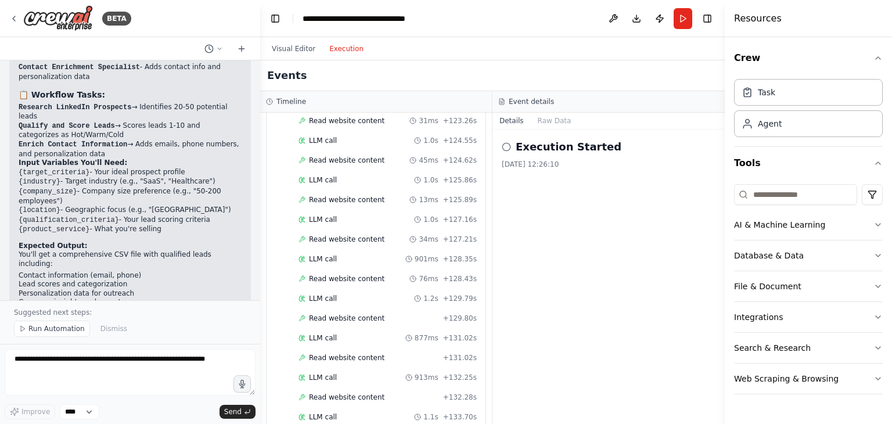
scroll to position [1588, 0]
click at [296, 47] on button "Visual Editor" at bounding box center [294, 49] width 58 height 14
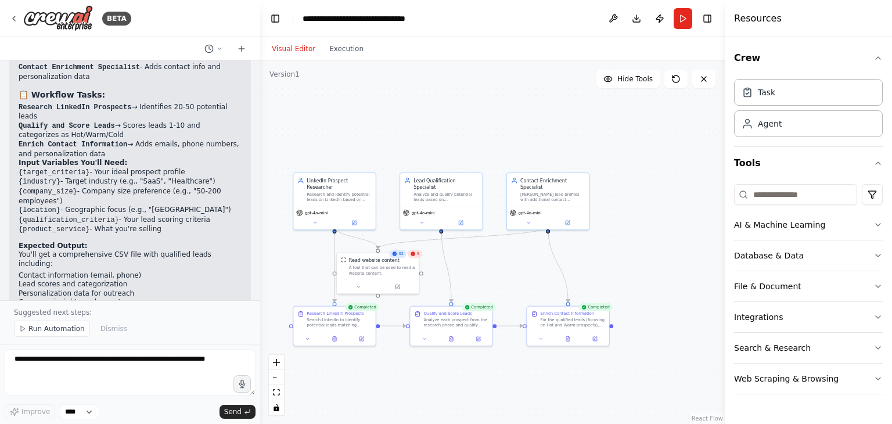
drag, startPoint x: 619, startPoint y: 132, endPoint x: 462, endPoint y: 130, distance: 157.4
click at [462, 130] on div ".deletable-edge-delete-btn { width: 20px; height: 20px; border: 0px solid #ffff…" at bounding box center [492, 242] width 465 height 364
click at [812, 226] on button "AI & Machine Learning" at bounding box center [808, 225] width 149 height 30
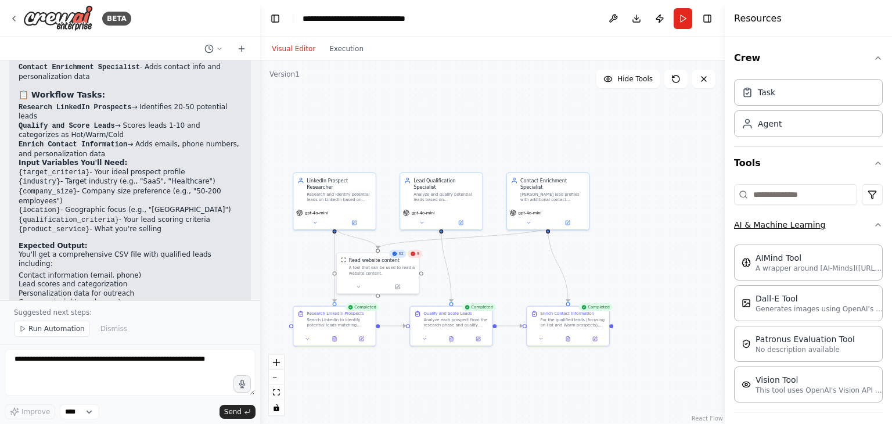
click at [802, 223] on button "AI & Machine Learning" at bounding box center [808, 225] width 149 height 30
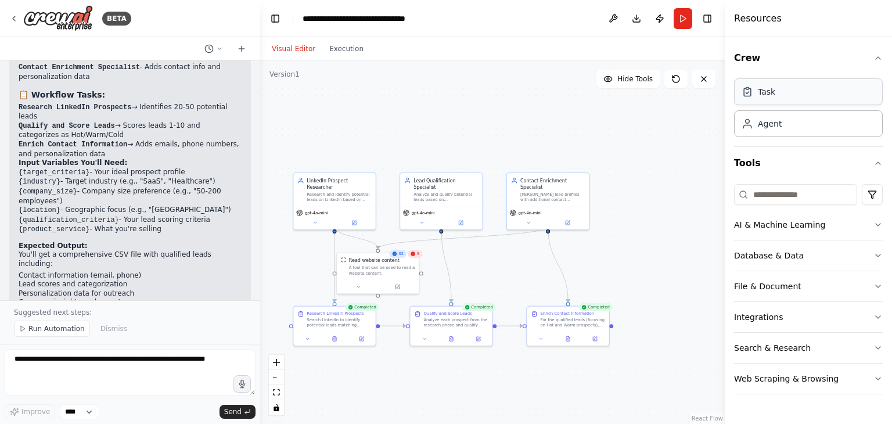
click at [777, 94] on div "Task" at bounding box center [808, 91] width 149 height 27
click at [784, 251] on button "Database & Data" at bounding box center [808, 255] width 149 height 30
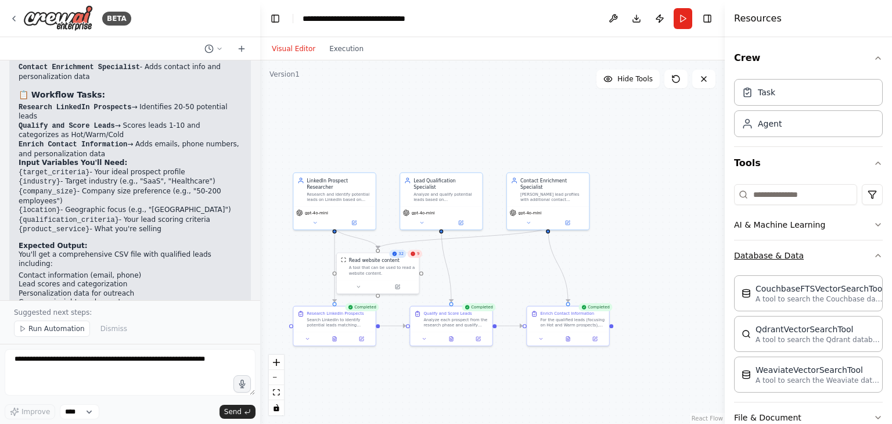
click at [784, 251] on button "Database & Data" at bounding box center [808, 255] width 149 height 30
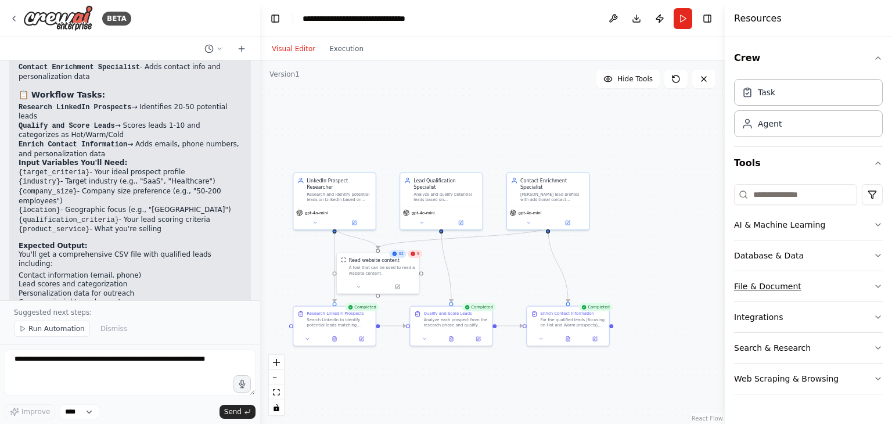
click at [778, 290] on button "File & Document" at bounding box center [808, 286] width 149 height 30
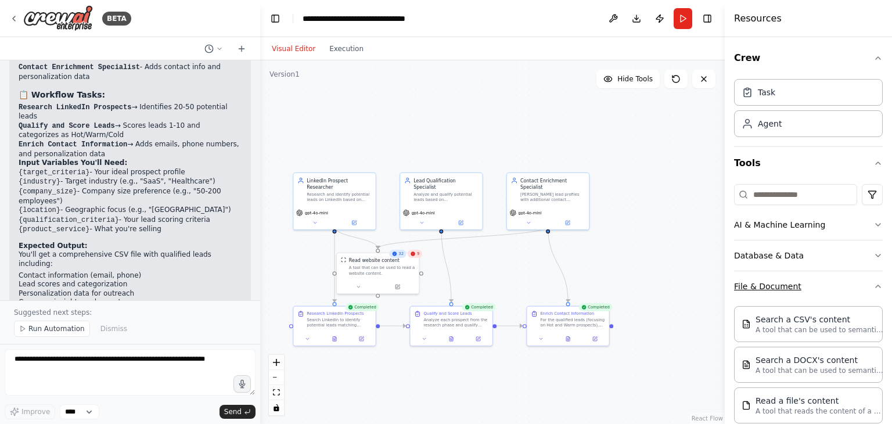
click at [778, 290] on button "File & Document" at bounding box center [808, 286] width 149 height 30
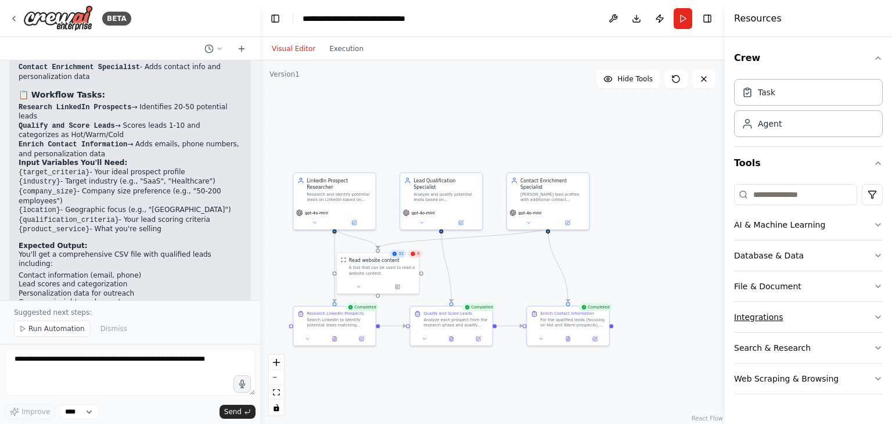
click at [774, 315] on button "Integrations" at bounding box center [808, 317] width 149 height 30
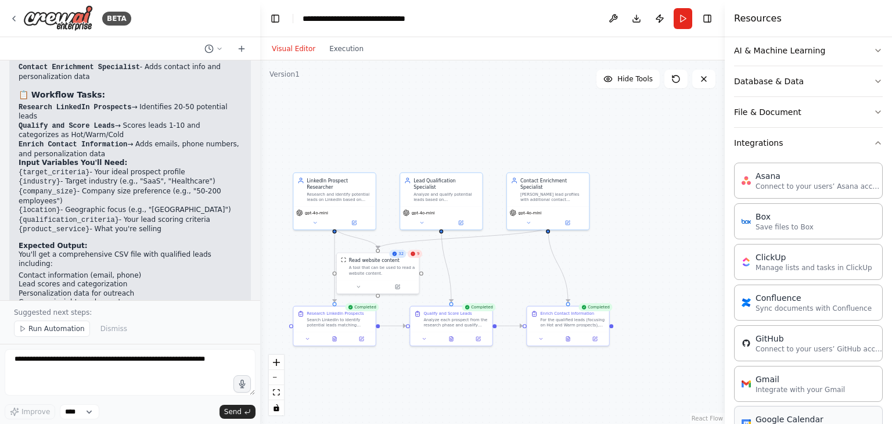
scroll to position [290, 0]
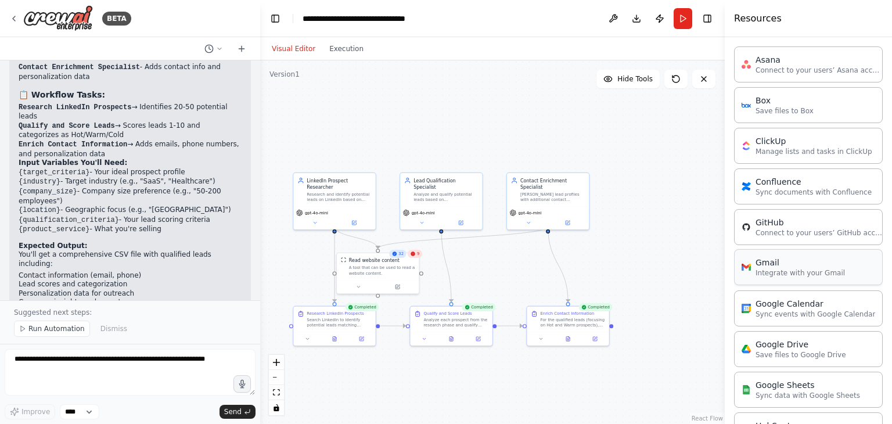
click at [818, 268] on p "Integrate with your Gmail" at bounding box center [800, 272] width 89 height 9
click at [803, 264] on div "Gmail" at bounding box center [800, 263] width 89 height 12
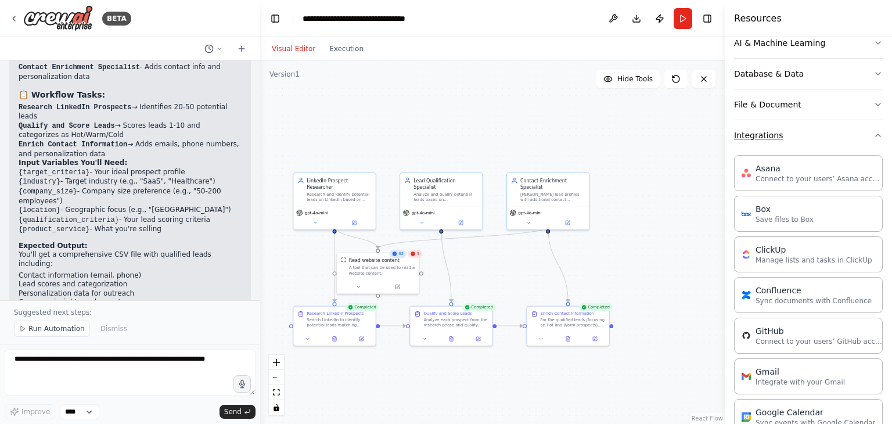
scroll to position [58, 0]
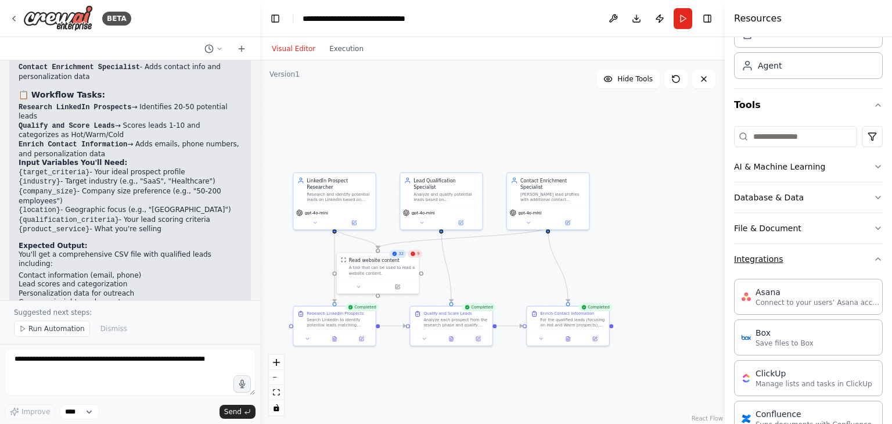
click at [857, 254] on button "Integrations" at bounding box center [808, 259] width 149 height 30
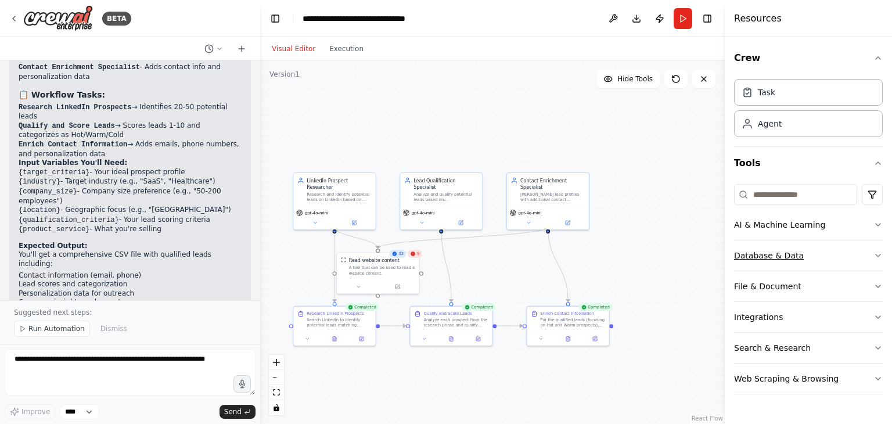
scroll to position [0, 0]
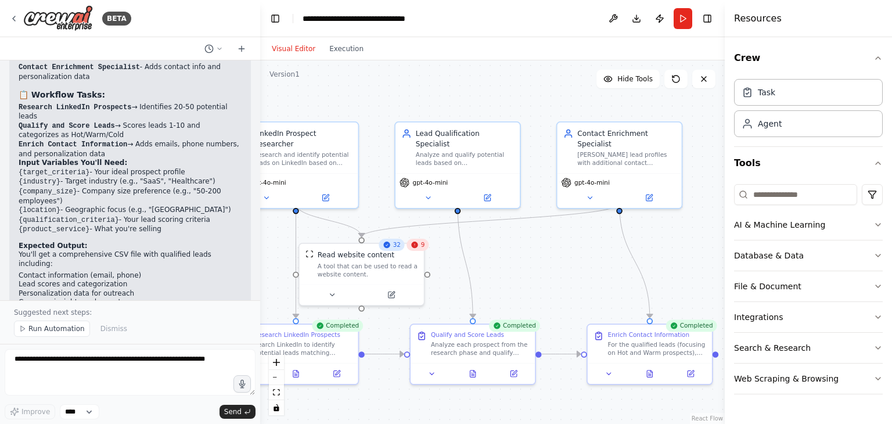
drag, startPoint x: 527, startPoint y: 264, endPoint x: 606, endPoint y: 264, distance: 79.0
click at [606, 264] on div ".deletable-edge-delete-btn { width: 20px; height: 20px; border: 0px solid #ffff…" at bounding box center [492, 242] width 465 height 364
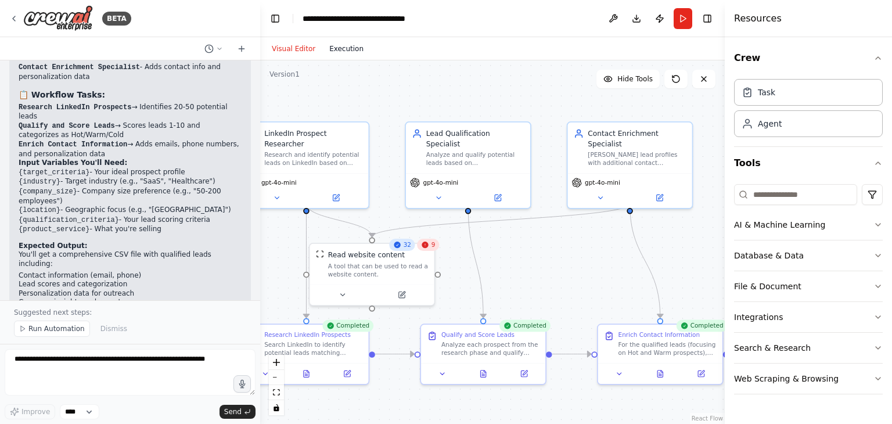
click at [329, 48] on button "Execution" at bounding box center [346, 49] width 48 height 14
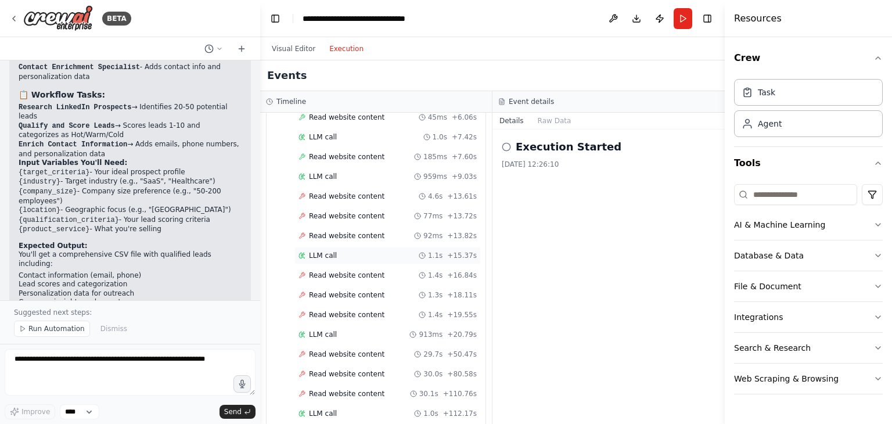
scroll to position [833, 0]
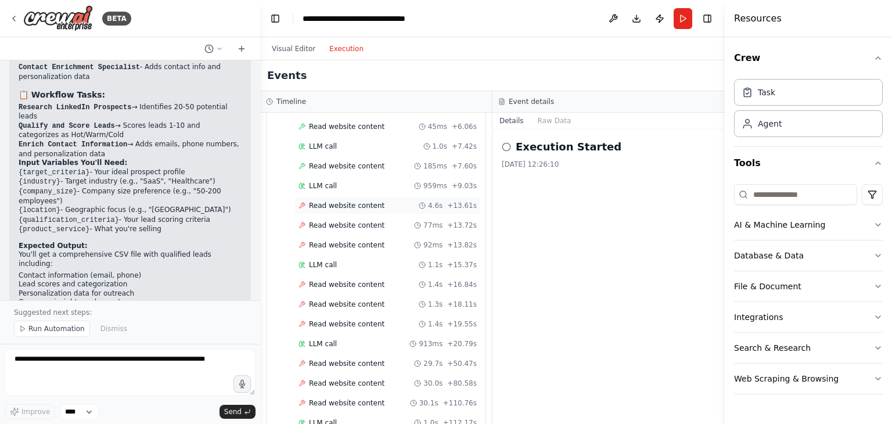
click at [331, 201] on span "Read website content" at bounding box center [347, 205] width 76 height 9
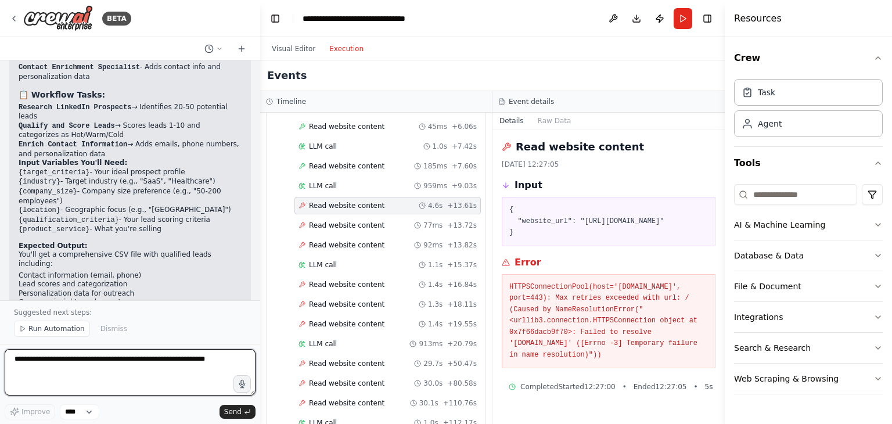
click at [139, 361] on textarea at bounding box center [130, 372] width 251 height 46
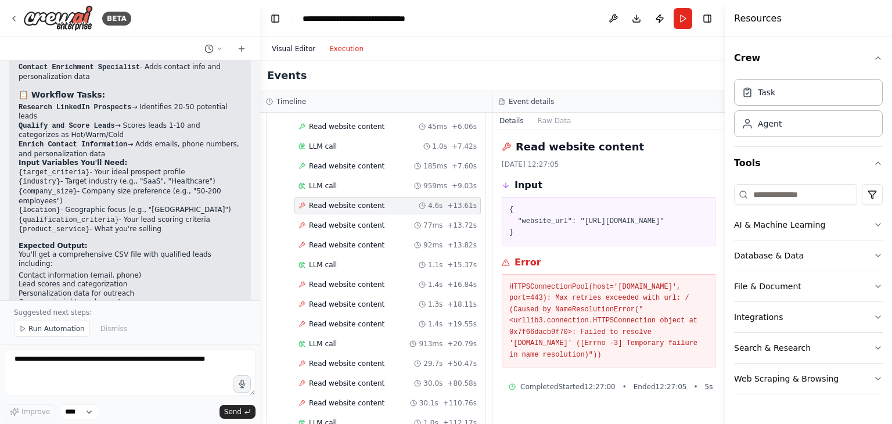
click at [288, 45] on button "Visual Editor" at bounding box center [294, 49] width 58 height 14
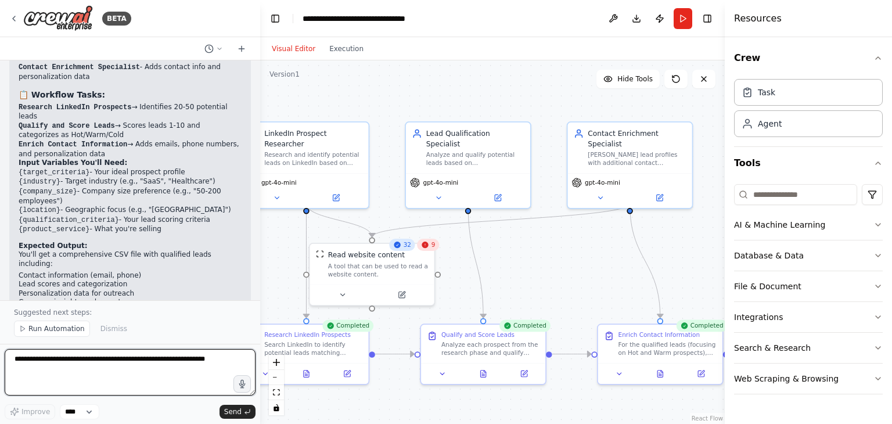
click at [128, 362] on textarea at bounding box center [130, 372] width 251 height 46
click at [148, 360] on textarea at bounding box center [130, 372] width 251 height 46
type textarea "**********"
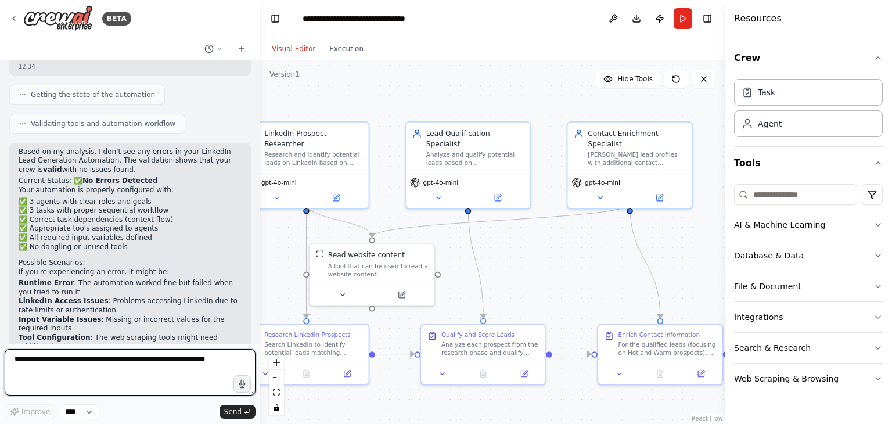
scroll to position [1975, 0]
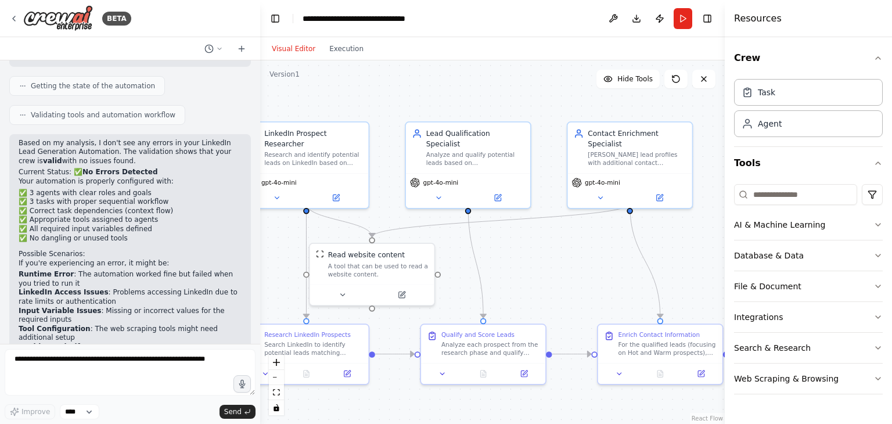
click at [186, 307] on li "Input Variable Issues : Missing or incorrect values for the required inputs" at bounding box center [130, 316] width 223 height 18
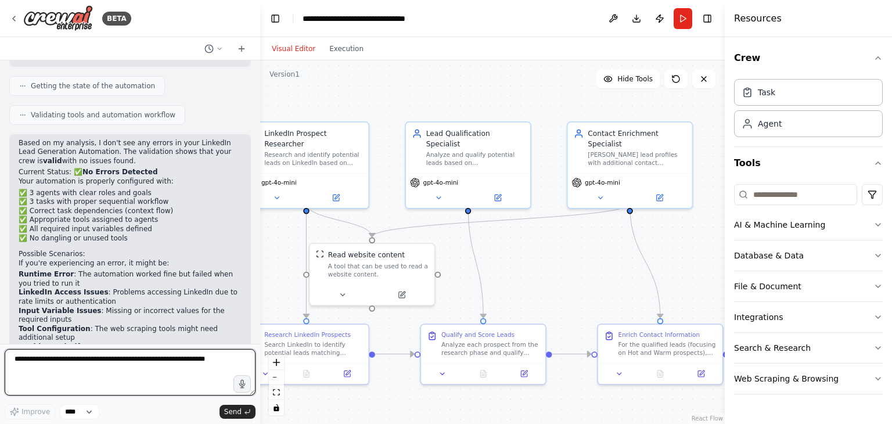
click at [114, 361] on textarea at bounding box center [130, 372] width 251 height 46
type textarea "**********"
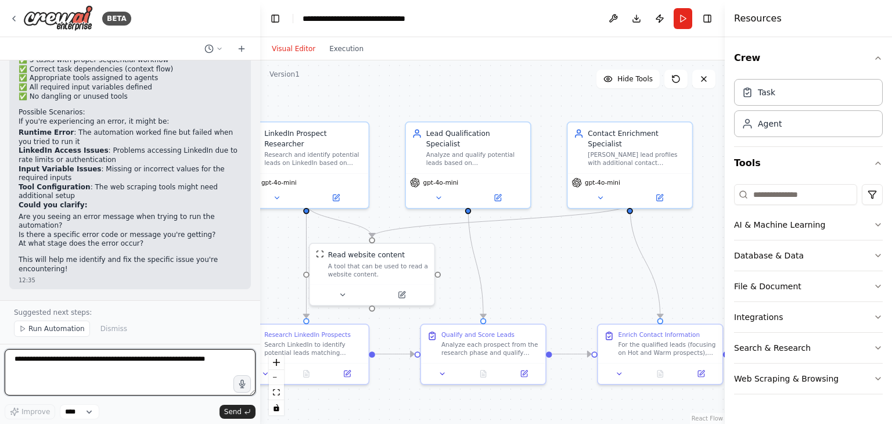
scroll to position [2125, 0]
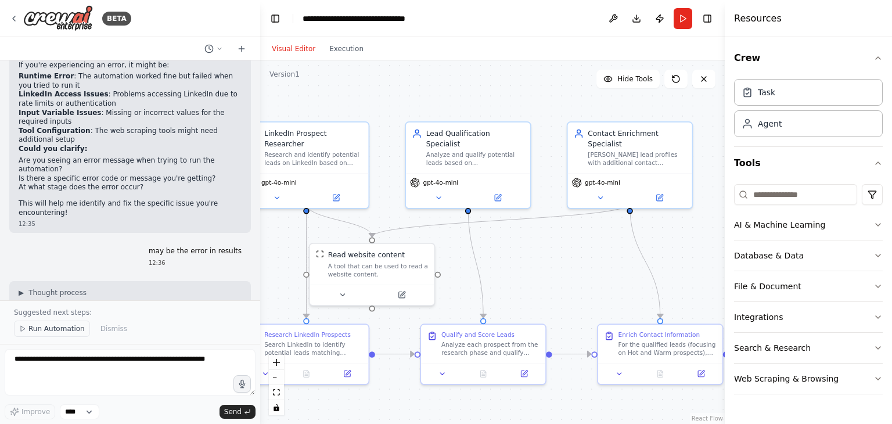
click at [67, 327] on span "Run Automation" at bounding box center [56, 328] width 56 height 9
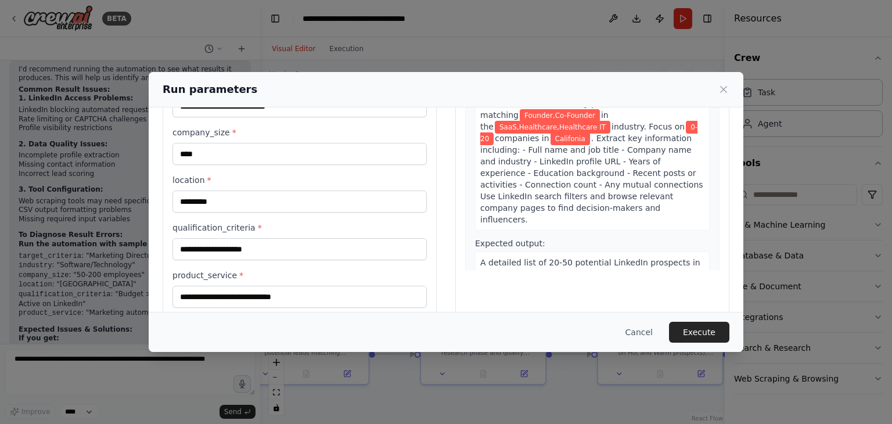
scroll to position [134, 0]
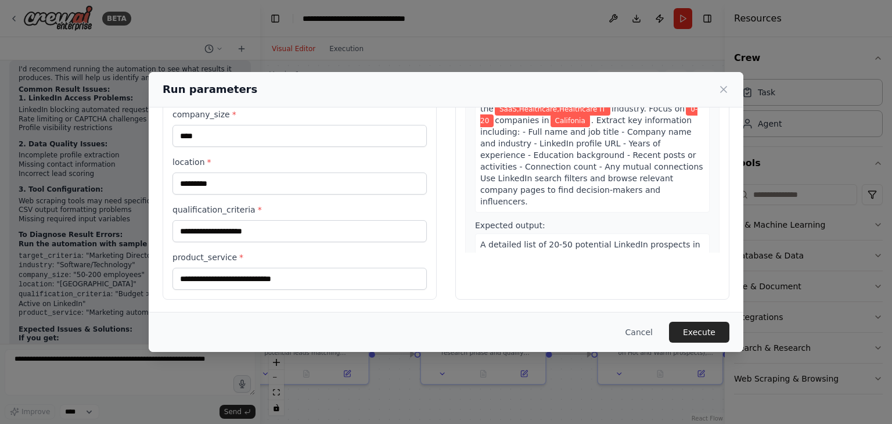
drag, startPoint x: 723, startPoint y: 89, endPoint x: 716, endPoint y: 92, distance: 7.6
click at [722, 89] on icon at bounding box center [724, 90] width 12 height 12
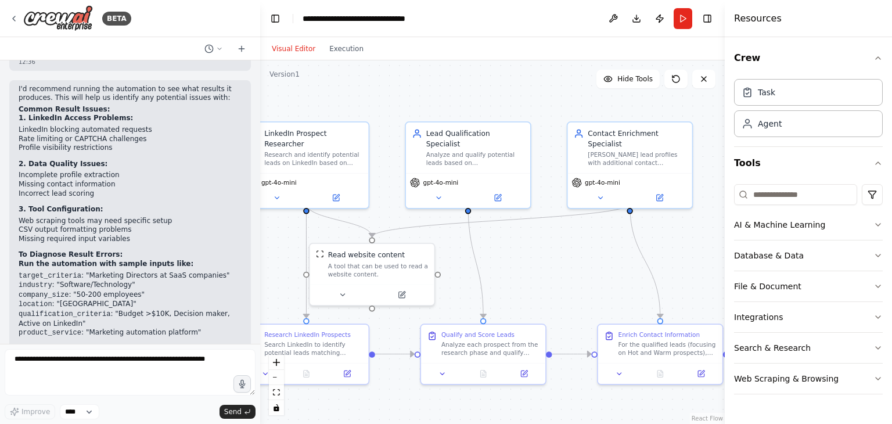
scroll to position [2471, 0]
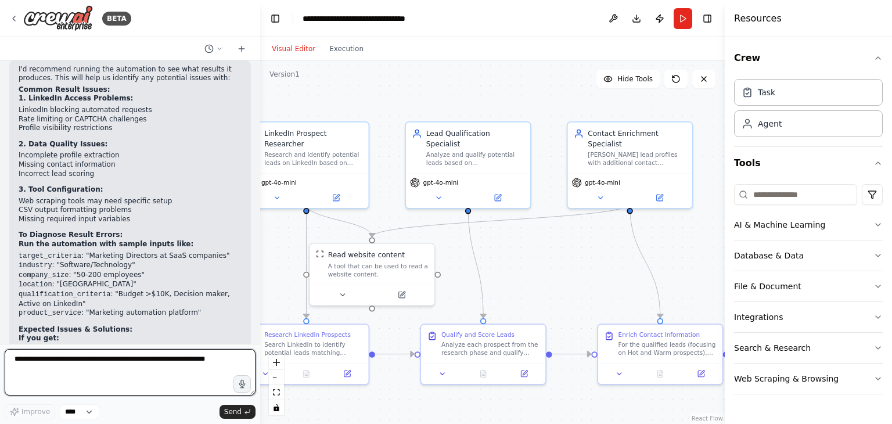
click at [102, 365] on textarea at bounding box center [130, 372] width 251 height 46
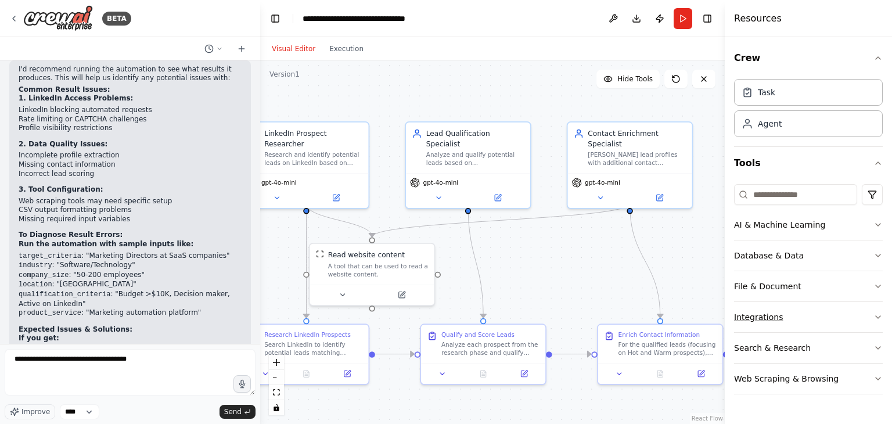
click at [844, 314] on button "Integrations" at bounding box center [808, 317] width 149 height 30
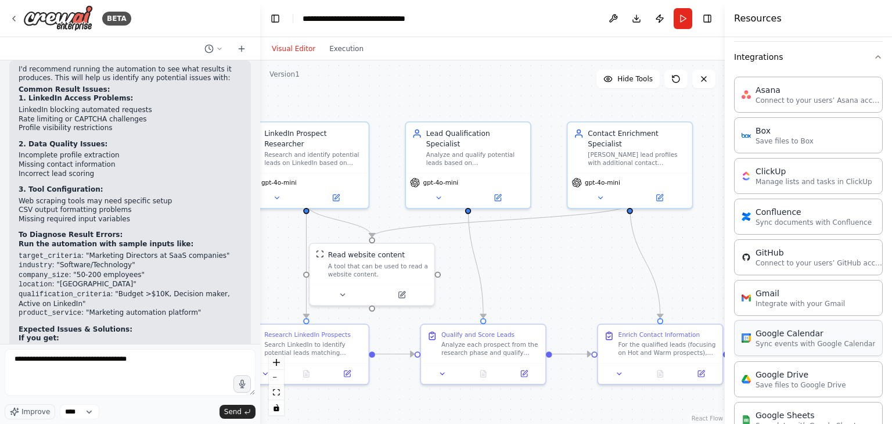
scroll to position [232, 0]
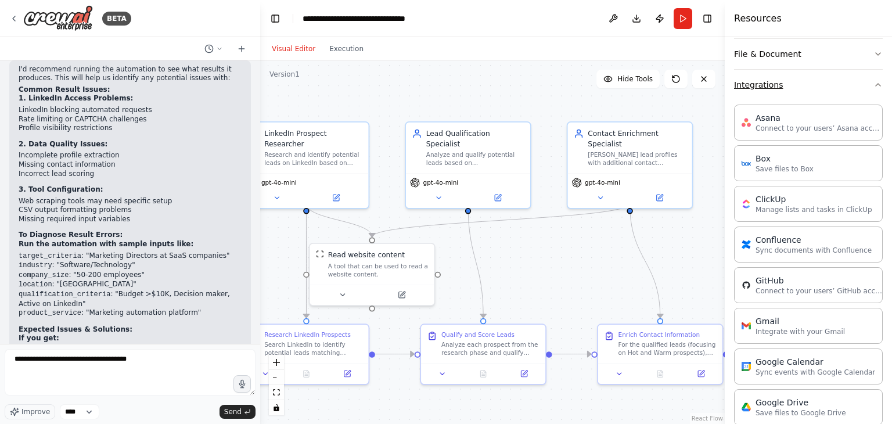
click at [874, 82] on icon "button" at bounding box center [878, 84] width 9 height 9
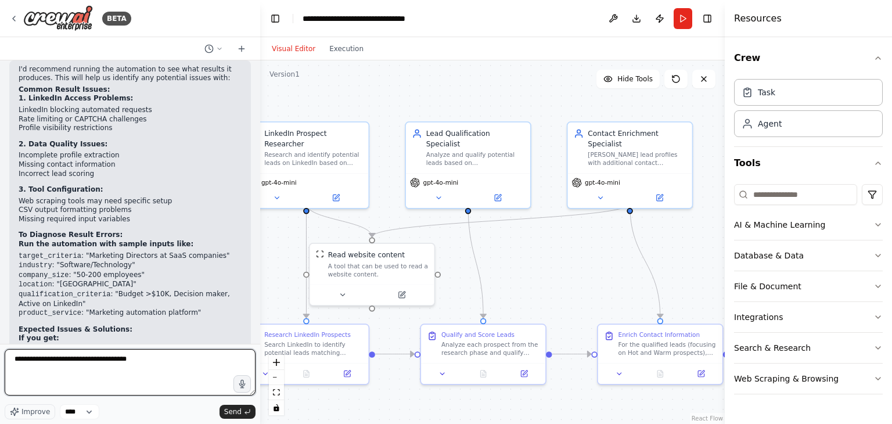
click at [156, 359] on textarea "**********" at bounding box center [130, 372] width 251 height 46
type textarea "**********"
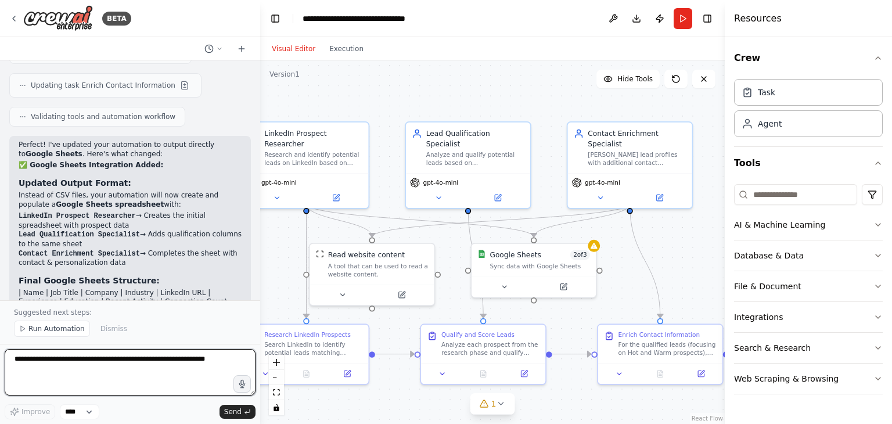
scroll to position [3427, 0]
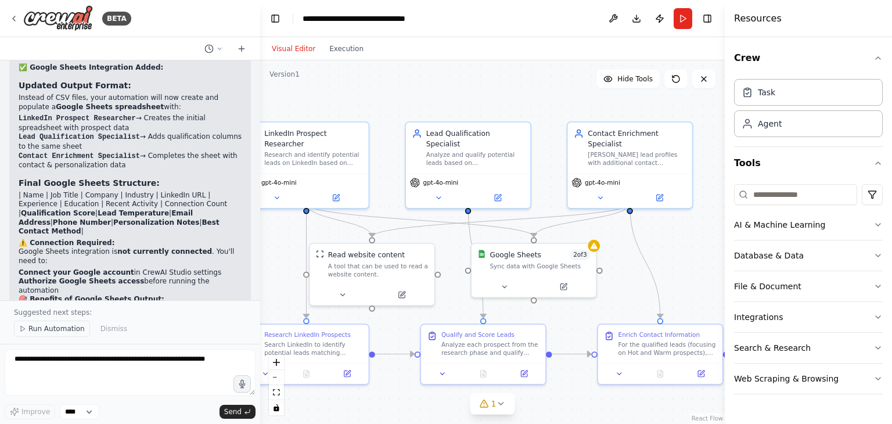
click at [55, 329] on span "Run Automation" at bounding box center [56, 328] width 56 height 9
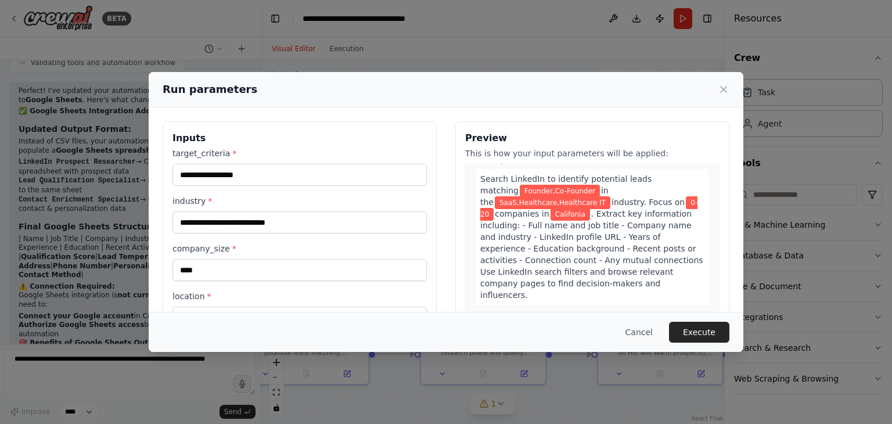
scroll to position [58, 0]
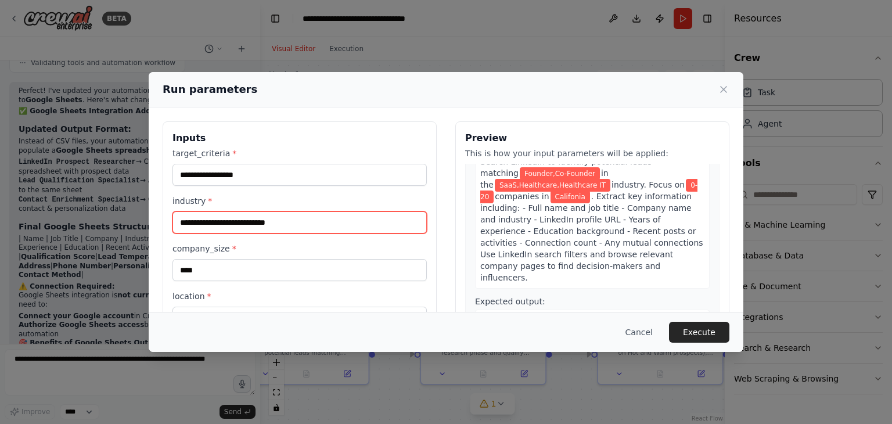
click at [235, 222] on input "**********" at bounding box center [300, 222] width 254 height 22
click at [242, 217] on input "**********" at bounding box center [300, 222] width 254 height 22
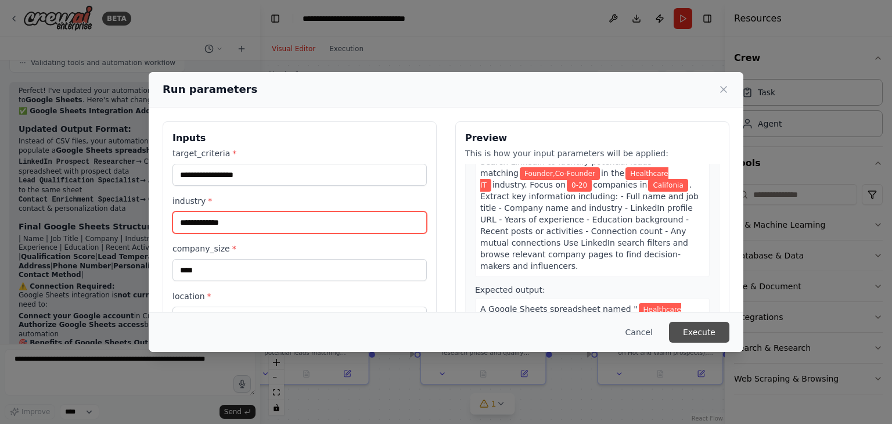
type input "**********"
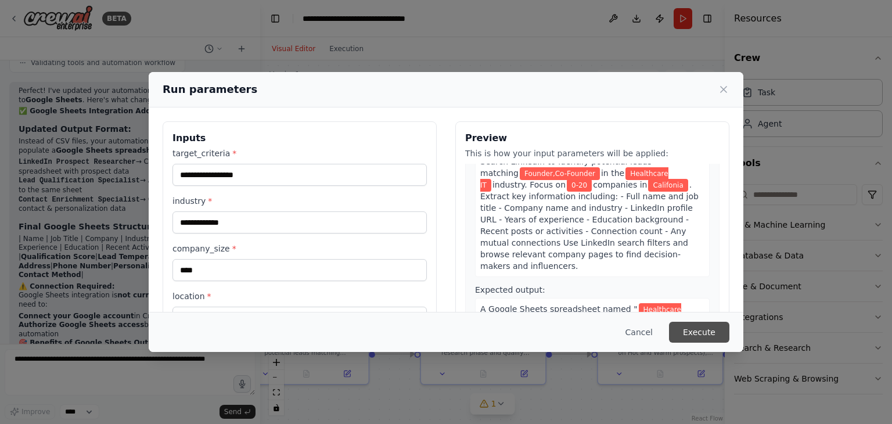
click at [713, 335] on button "Execute" at bounding box center [699, 332] width 60 height 21
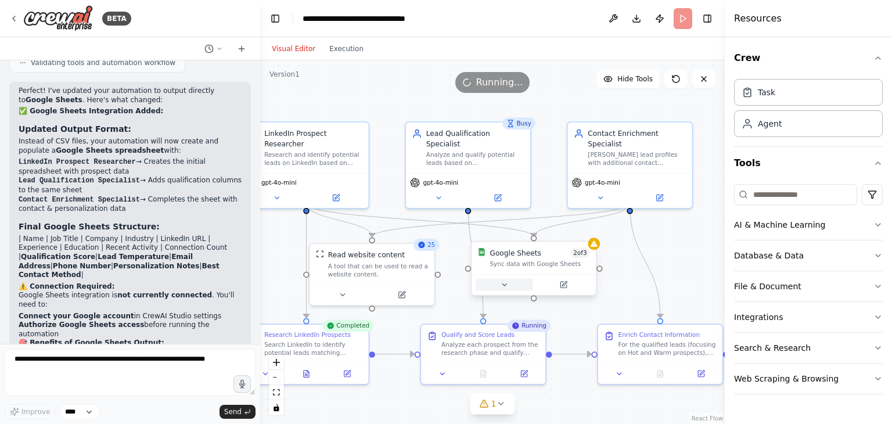
click at [520, 289] on button at bounding box center [504, 285] width 57 height 12
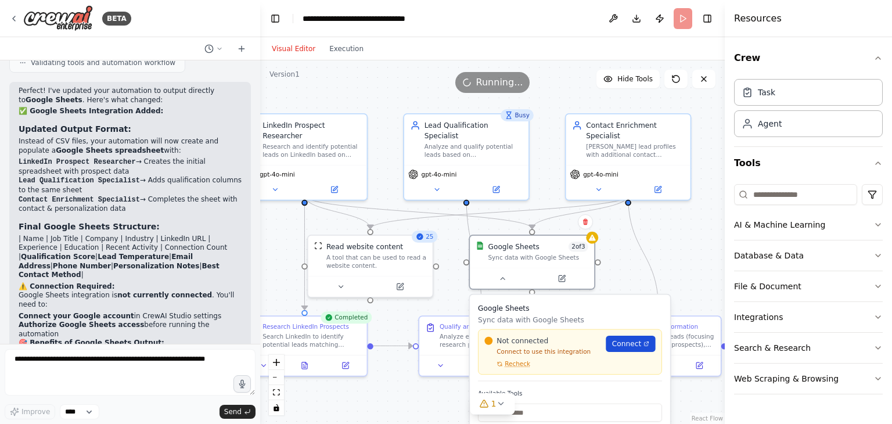
click at [634, 343] on span "Connect" at bounding box center [626, 344] width 29 height 10
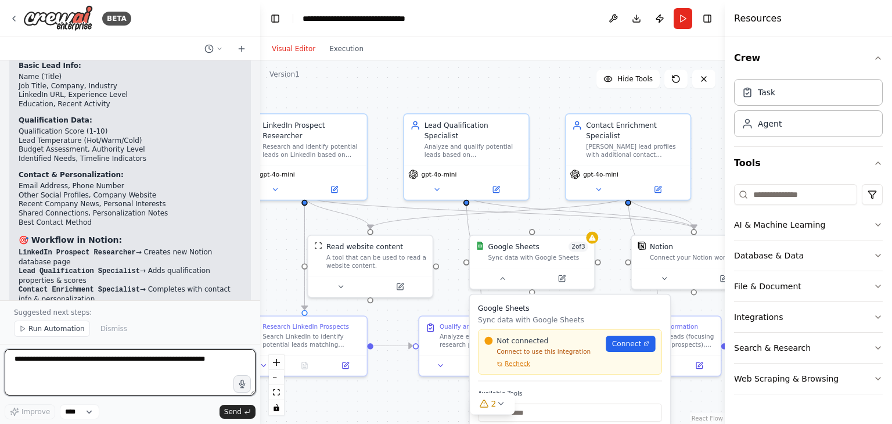
scroll to position [4413, 0]
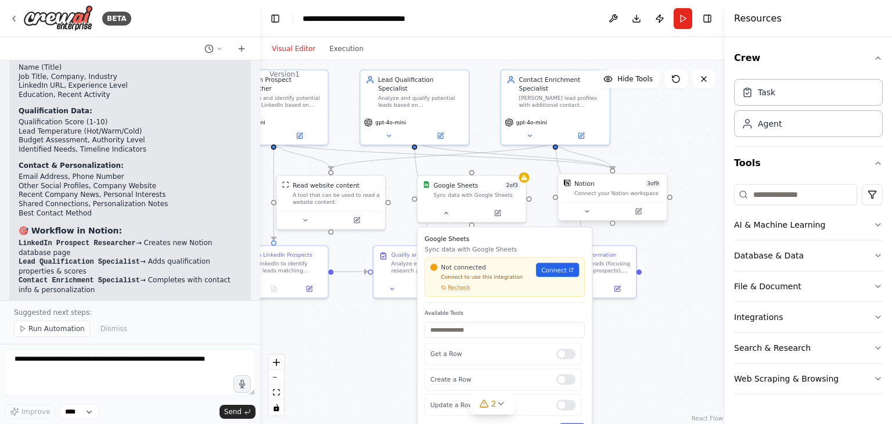
click at [592, 217] on div at bounding box center [613, 211] width 108 height 18
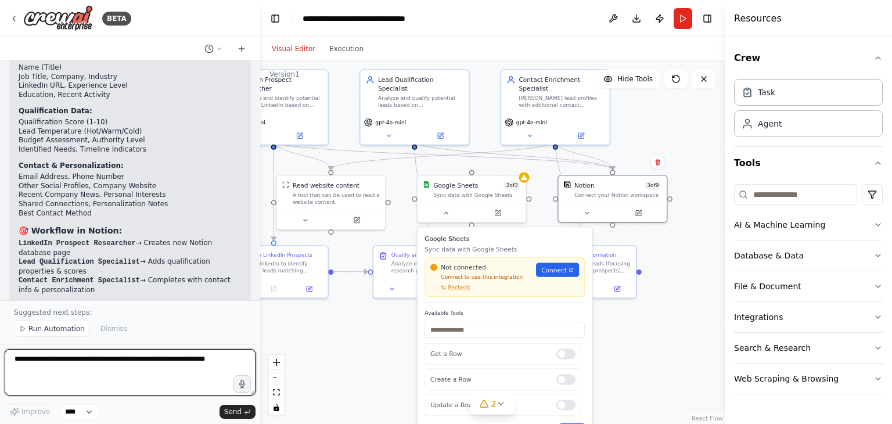
click at [58, 361] on textarea at bounding box center [130, 372] width 251 height 46
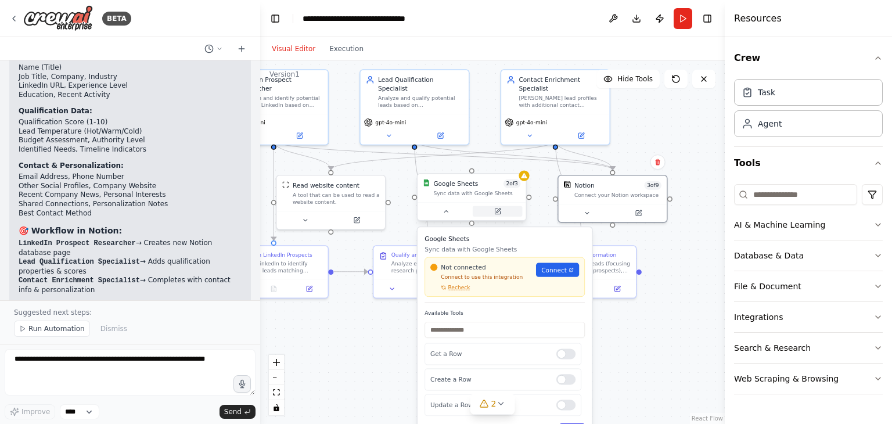
click at [504, 211] on button at bounding box center [498, 211] width 50 height 10
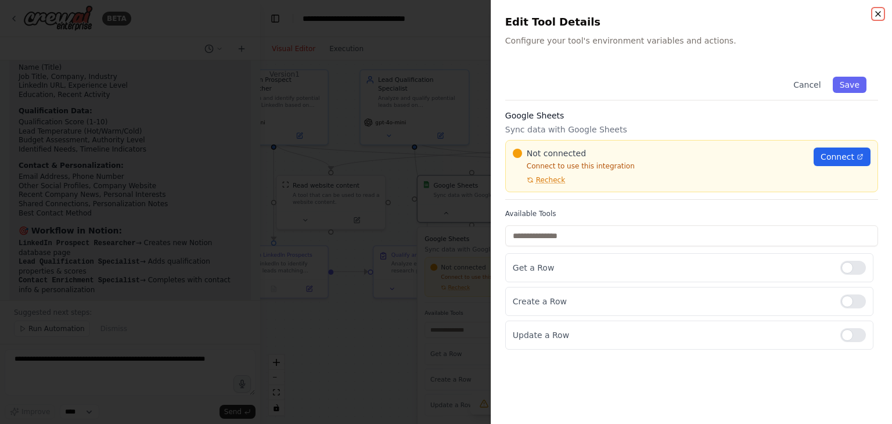
click at [881, 15] on icon "button" at bounding box center [878, 13] width 9 height 9
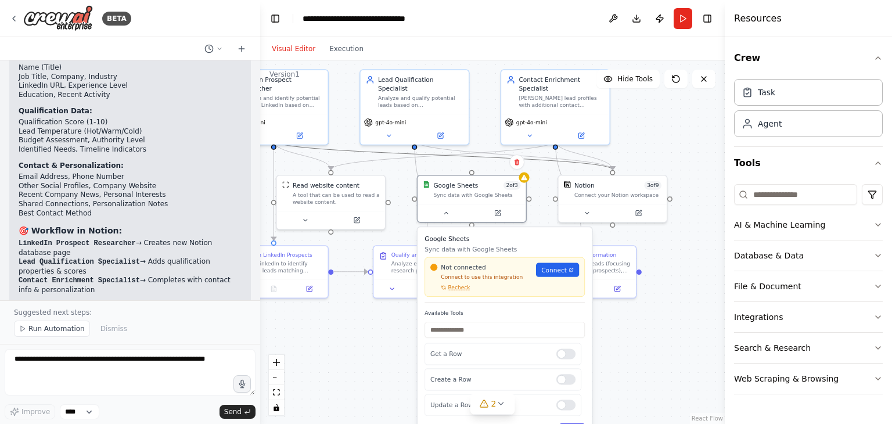
drag, startPoint x: 484, startPoint y: 194, endPoint x: 441, endPoint y: 158, distance: 55.6
click at [441, 158] on icon "Edge from 0bc5123e-de23-48bc-9995-35b33f08f9b6 to 02a2e284-17b0-402a-a821-f1c7b…" at bounding box center [443, 155] width 339 height 29
click at [451, 214] on button at bounding box center [446, 211] width 50 height 10
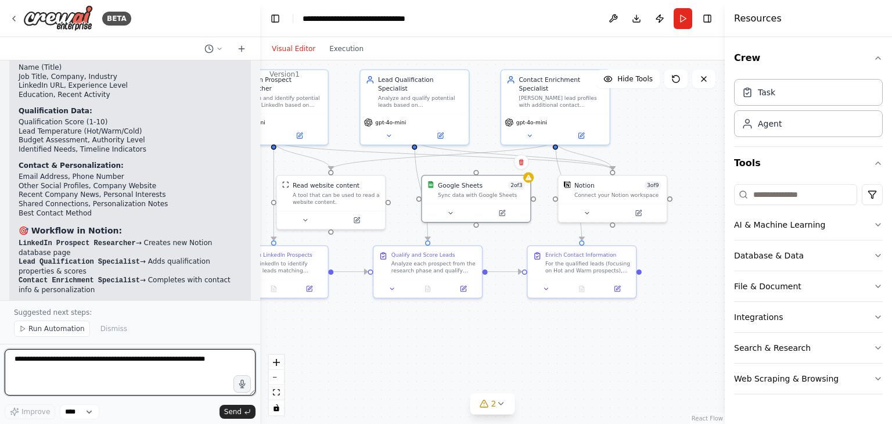
click at [142, 362] on textarea at bounding box center [130, 372] width 251 height 46
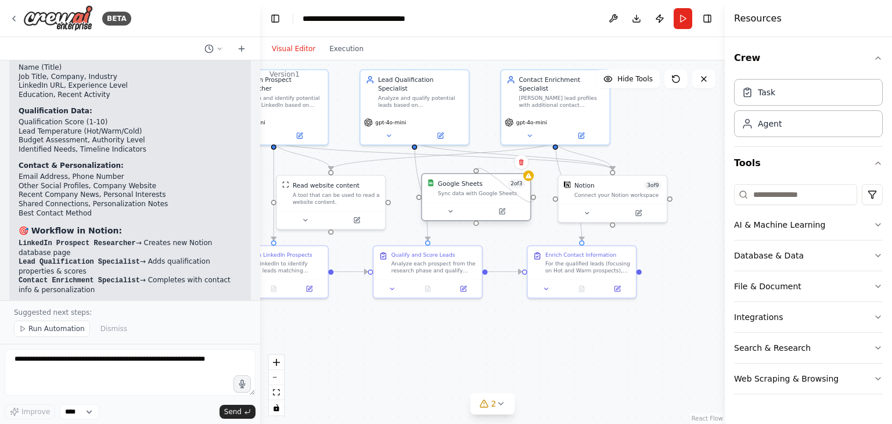
click at [534, 198] on div at bounding box center [533, 197] width 5 height 5
click at [474, 194] on div "Sync data with Google Sheets" at bounding box center [481, 193] width 87 height 7
click at [523, 161] on icon at bounding box center [521, 162] width 7 height 7
click at [494, 167] on button "Confirm" at bounding box center [488, 162] width 41 height 14
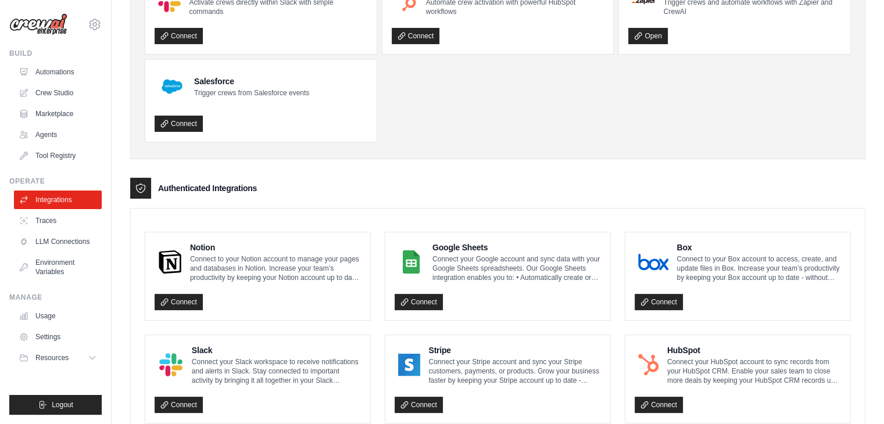
scroll to position [116, 0]
click at [424, 300] on link "Connect" at bounding box center [418, 302] width 48 height 16
click at [421, 301] on link "Connect" at bounding box center [418, 302] width 48 height 16
click at [174, 303] on link "Connect" at bounding box center [179, 302] width 48 height 16
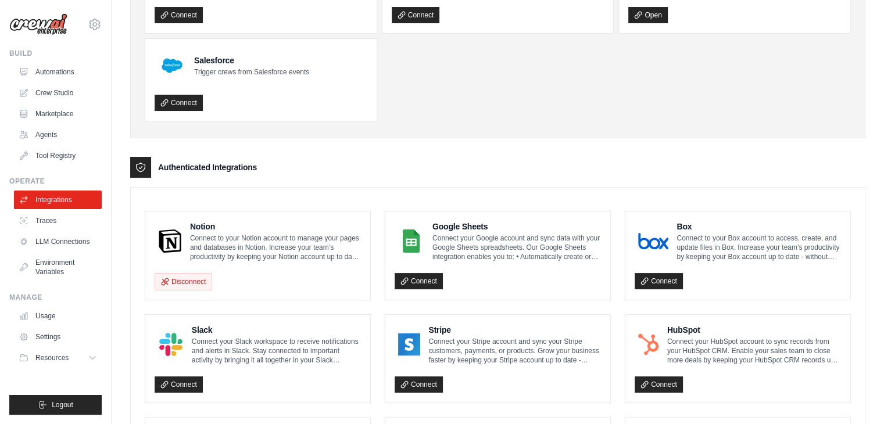
scroll to position [174, 0]
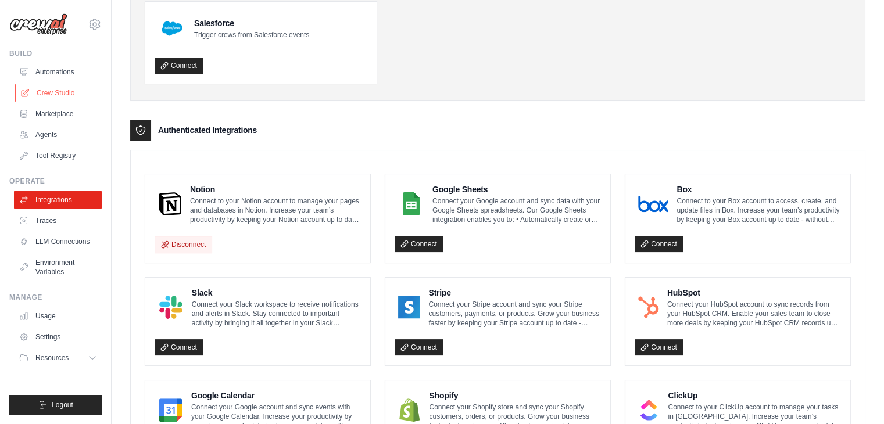
click at [54, 94] on link "Crew Studio" at bounding box center [59, 93] width 88 height 19
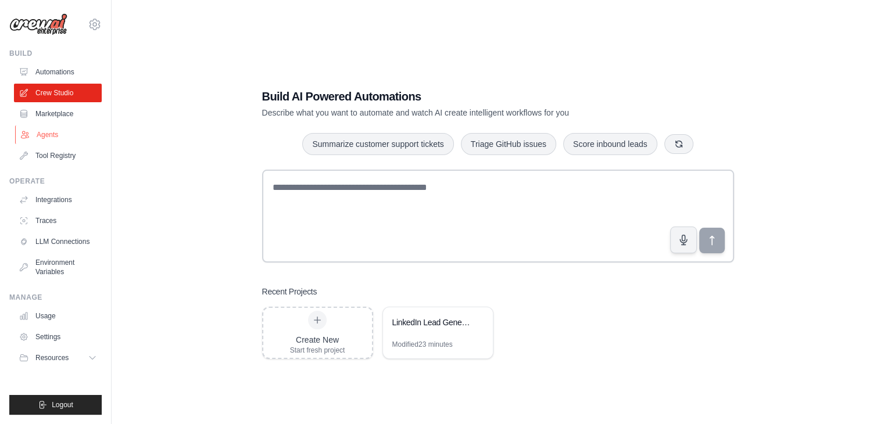
click at [51, 138] on link "Agents" at bounding box center [59, 134] width 88 height 19
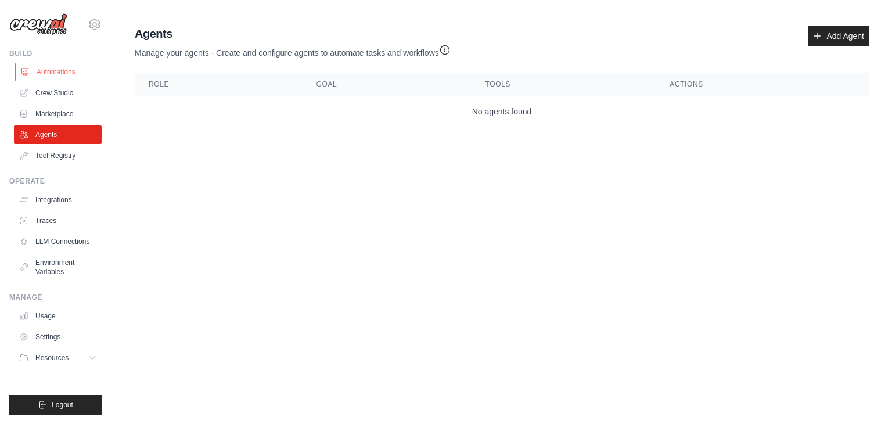
click at [58, 71] on link "Automations" at bounding box center [59, 72] width 88 height 19
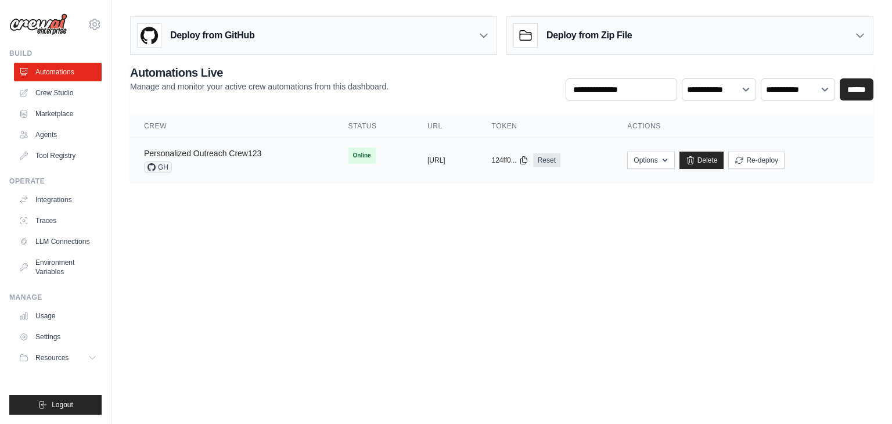
click at [213, 153] on link "Personalized Outreach Crew123" at bounding box center [202, 153] width 117 height 9
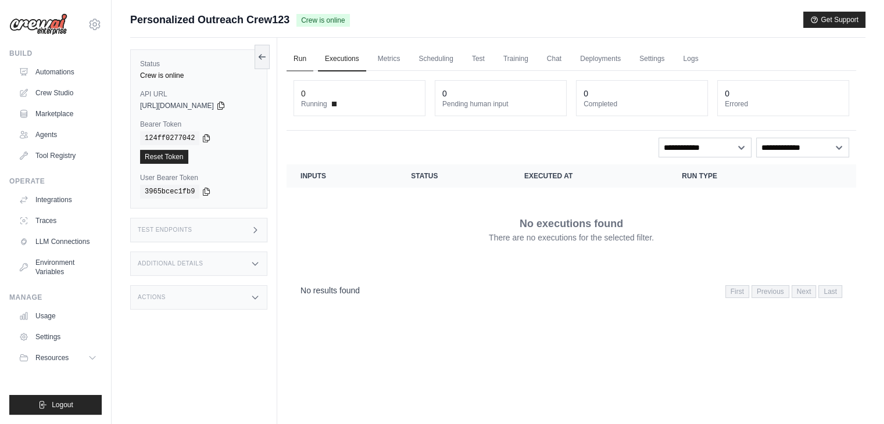
click at [296, 56] on link "Run" at bounding box center [299, 59] width 27 height 24
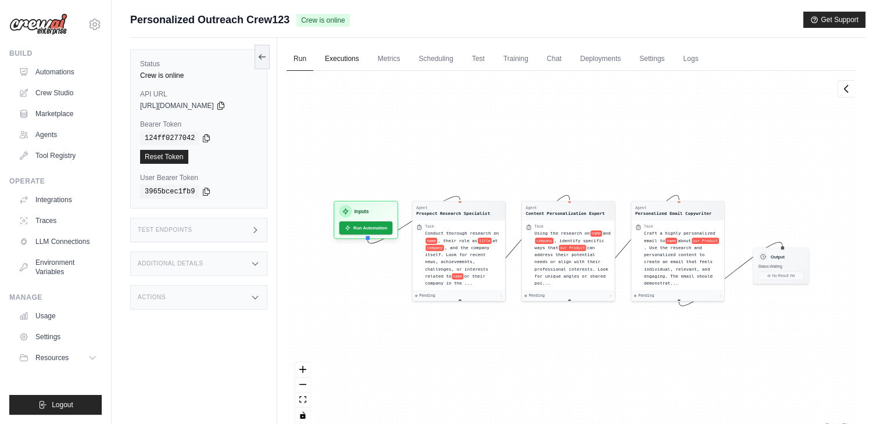
click at [338, 63] on link "Executions" at bounding box center [342, 59] width 48 height 24
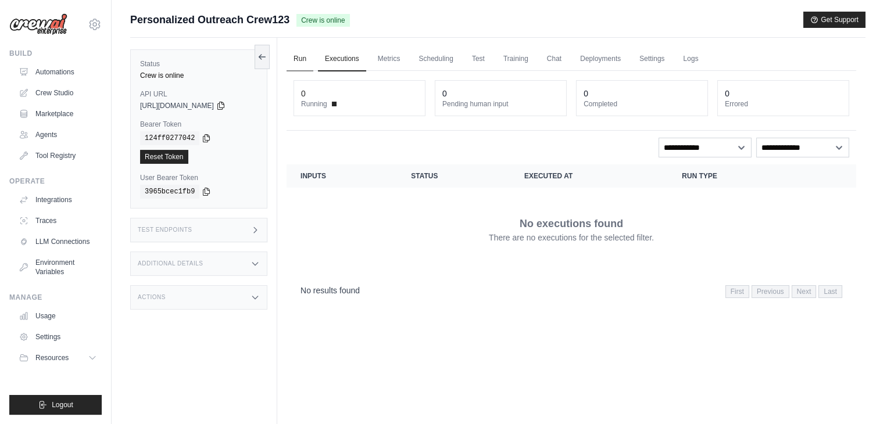
click at [301, 60] on link "Run" at bounding box center [299, 59] width 27 height 24
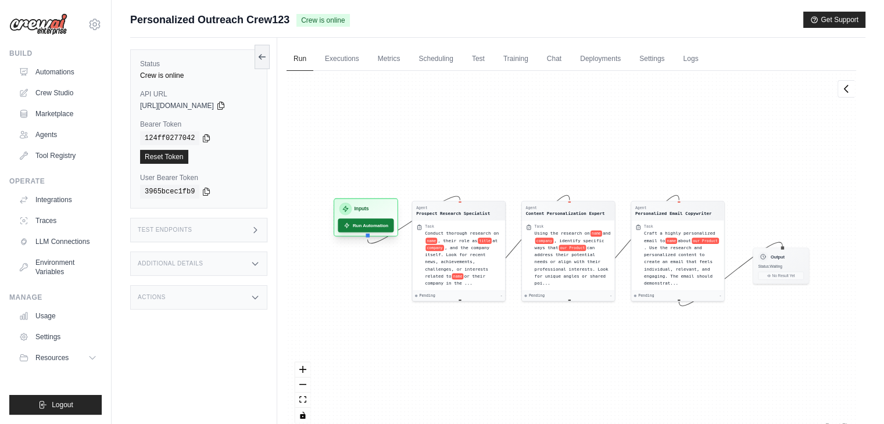
click at [351, 224] on button "Run Automation" at bounding box center [366, 225] width 56 height 14
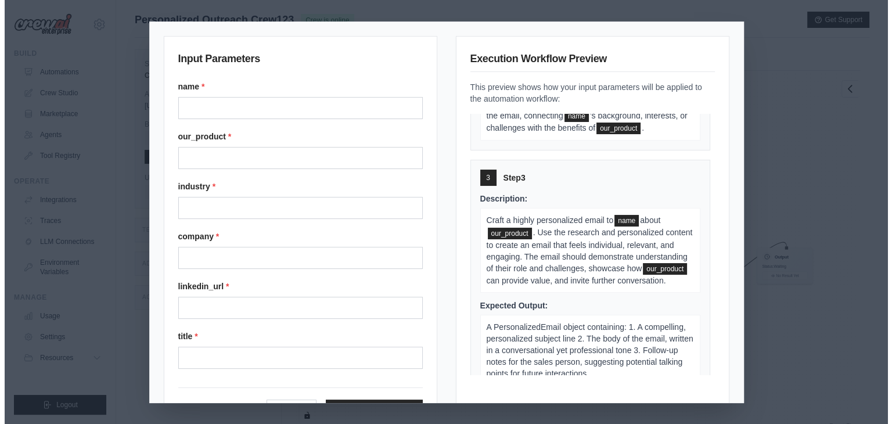
scroll to position [407, 0]
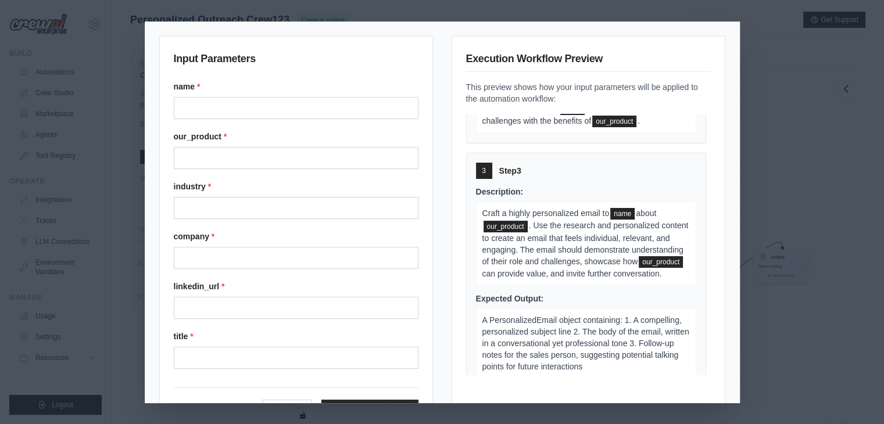
click at [846, 258] on div "Input Parameters name * our_product * industry * company * linkedin_url * title…" at bounding box center [442, 212] width 884 height 424
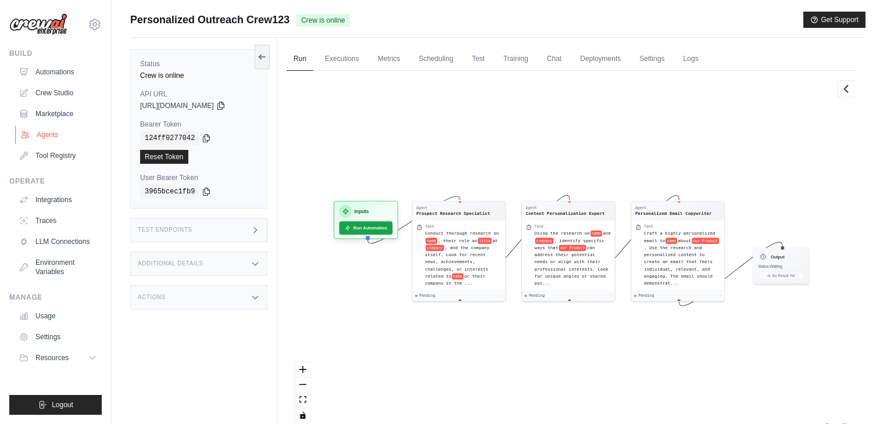
click at [46, 133] on link "Agents" at bounding box center [59, 134] width 88 height 19
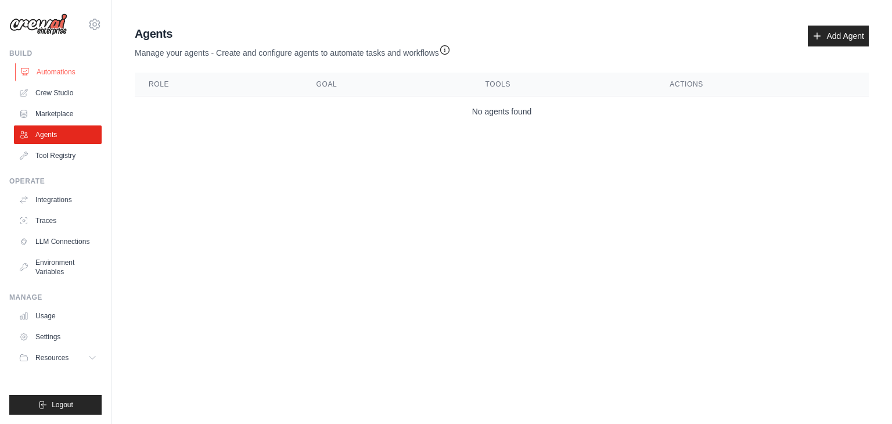
click at [72, 68] on link "Automations" at bounding box center [59, 72] width 88 height 19
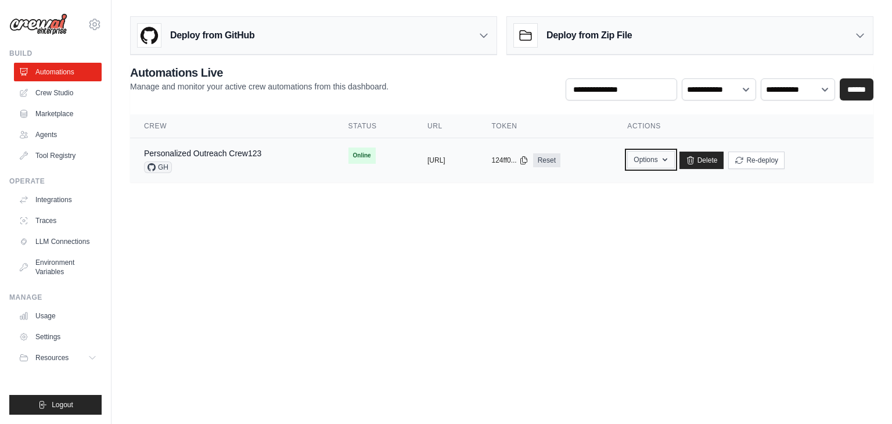
click at [674, 157] on button "Options" at bounding box center [650, 159] width 47 height 17
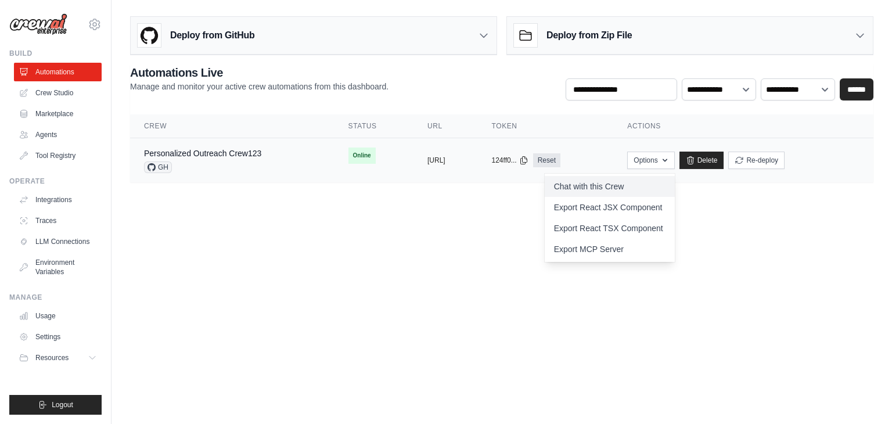
click at [659, 182] on link "Chat with this Crew" at bounding box center [610, 186] width 130 height 21
click at [781, 242] on body "[PERSON_NAME][EMAIL_ADDRESS][PERSON_NAME][DOMAIN_NAME] Settings Build Automatio…" at bounding box center [446, 212] width 892 height 424
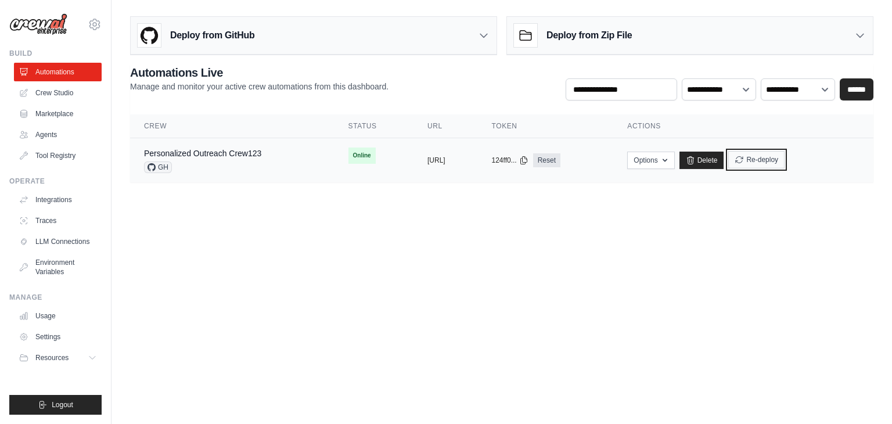
click at [785, 153] on button "Re-deploy" at bounding box center [756, 159] width 56 height 17
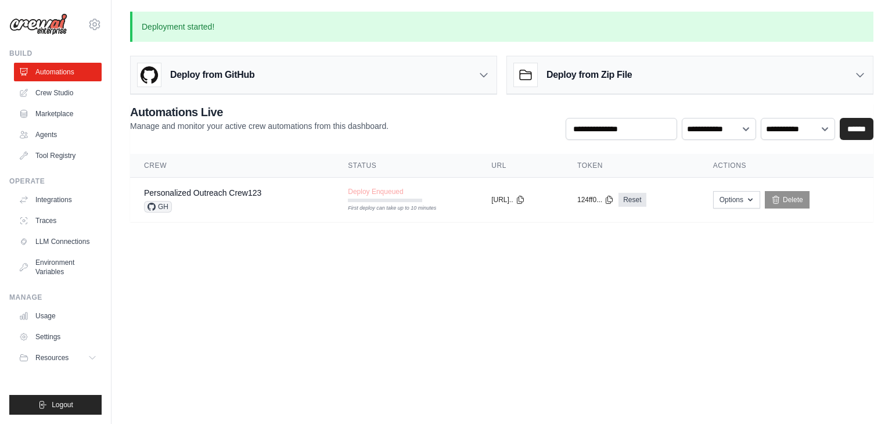
click at [480, 73] on icon at bounding box center [484, 75] width 12 height 12
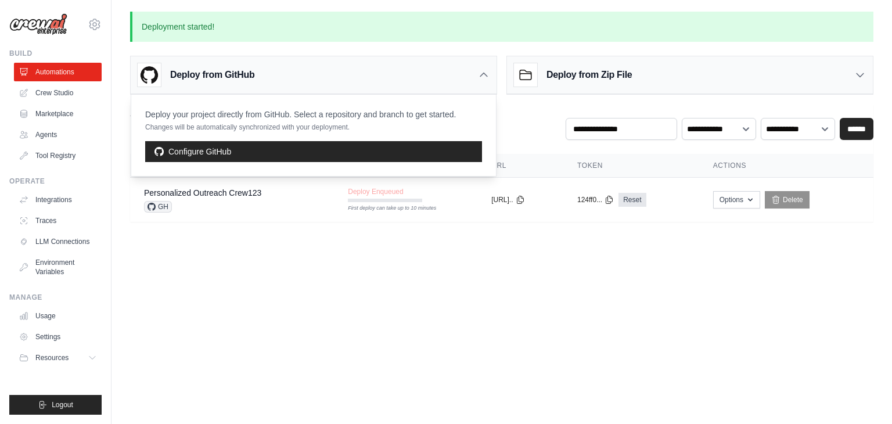
click at [388, 333] on body "[PERSON_NAME][EMAIL_ADDRESS][PERSON_NAME][DOMAIN_NAME] Settings Build Automatio…" at bounding box center [446, 212] width 892 height 424
click at [49, 88] on link "Crew Studio" at bounding box center [59, 93] width 88 height 19
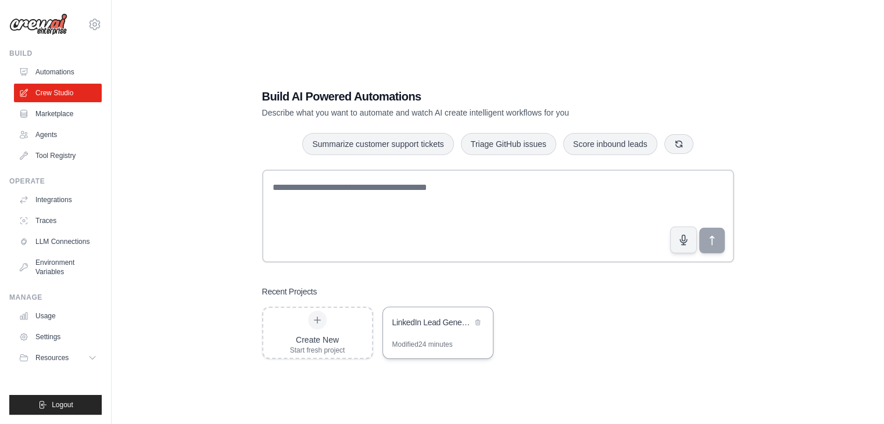
click at [425, 331] on div "LinkedIn Lead Generation Automation" at bounding box center [438, 323] width 110 height 33
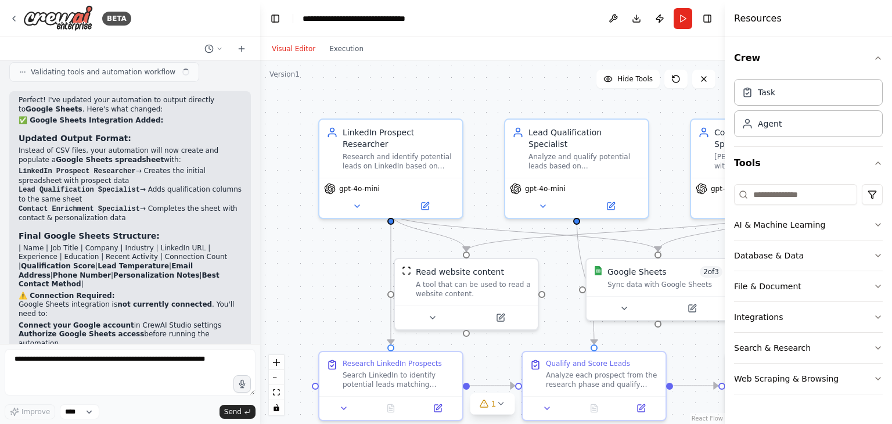
scroll to position [3384, 0]
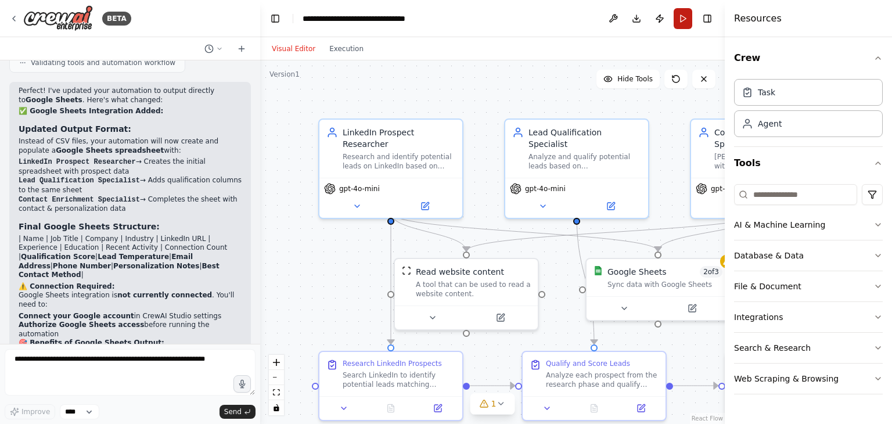
click at [681, 19] on button "Run" at bounding box center [683, 18] width 19 height 21
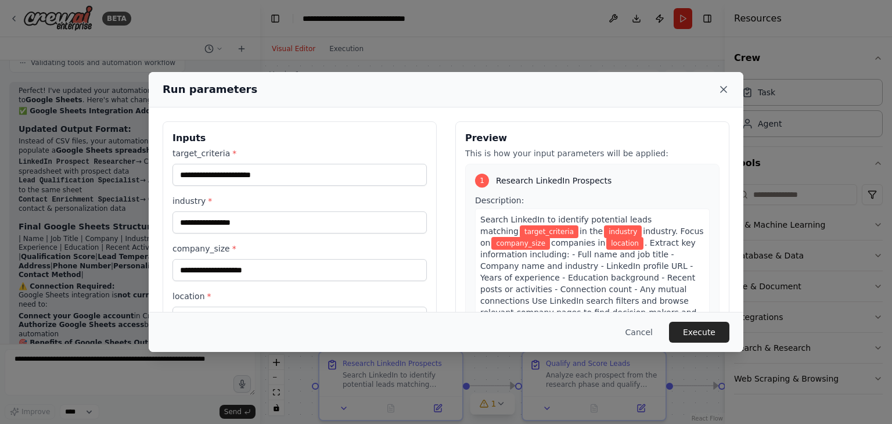
click at [723, 88] on icon at bounding box center [724, 90] width 12 height 12
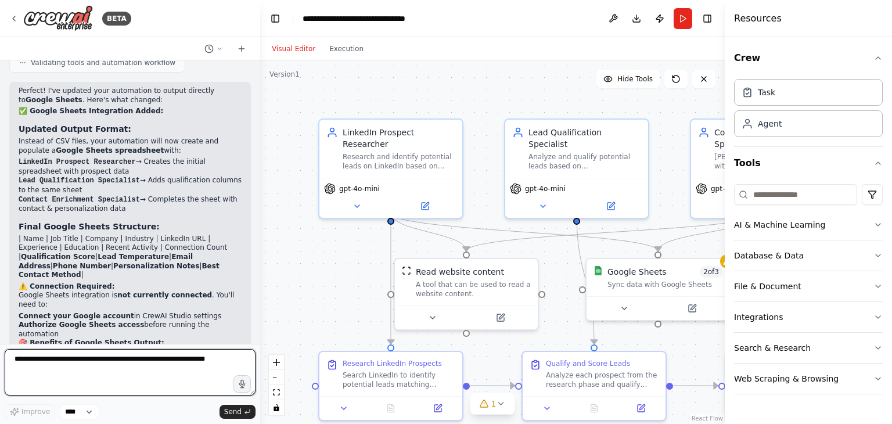
click at [124, 368] on textarea at bounding box center [130, 372] width 251 height 46
type textarea "**********"
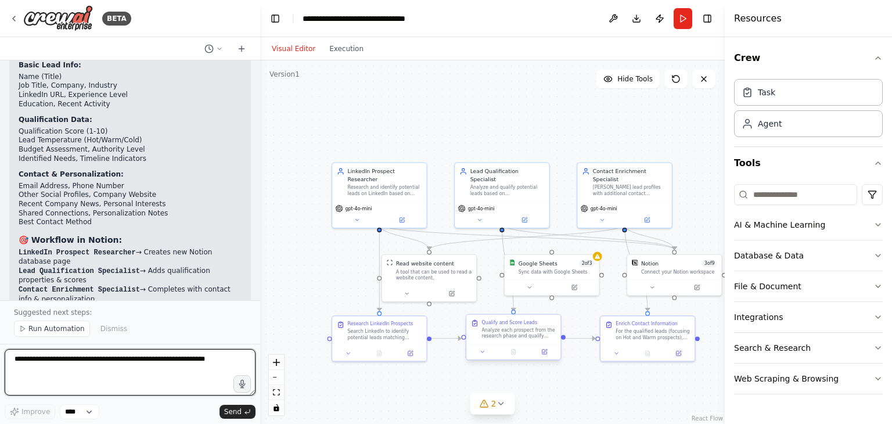
scroll to position [4452, 0]
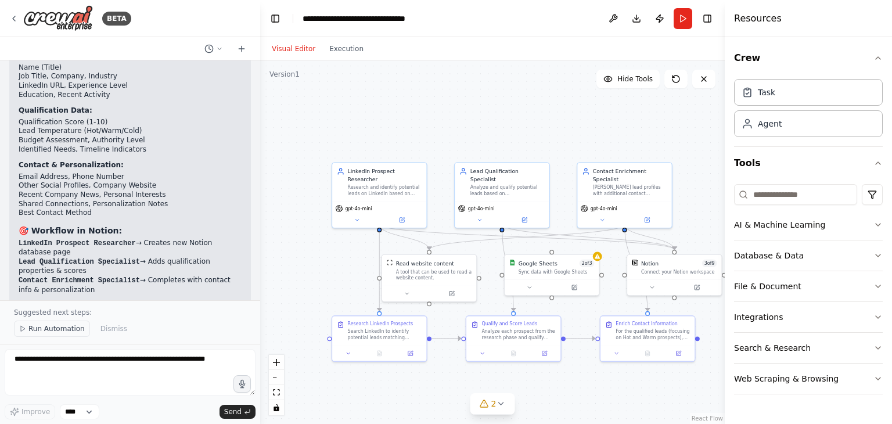
click at [60, 332] on span "Run Automation" at bounding box center [56, 328] width 56 height 9
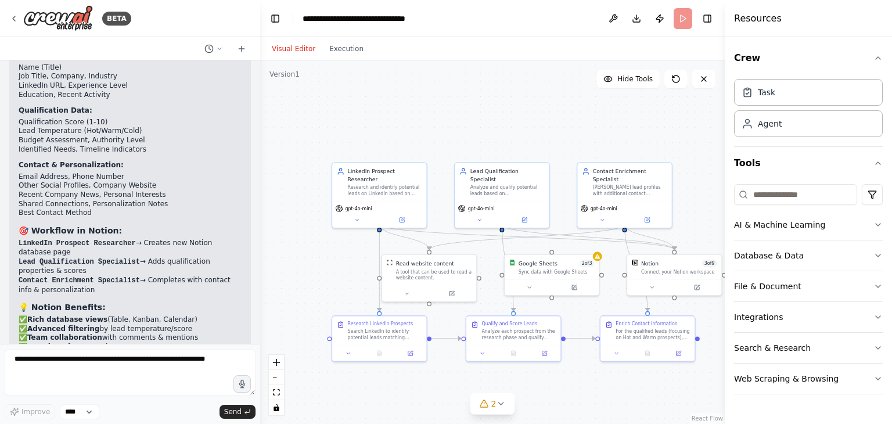
scroll to position [4409, 0]
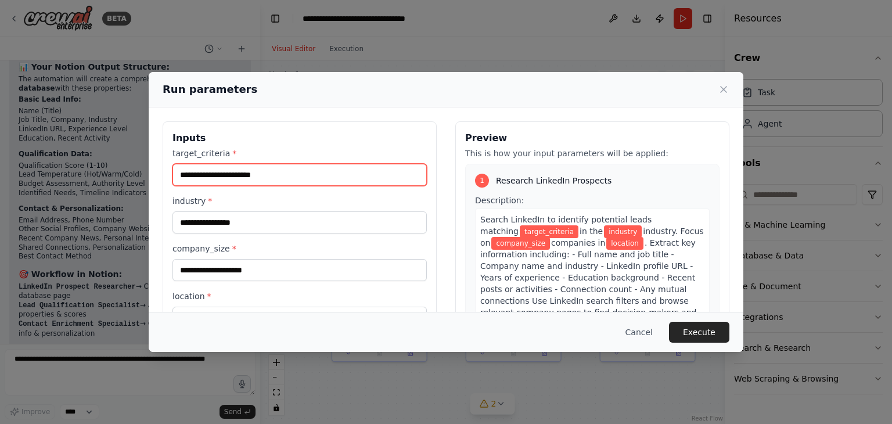
click at [293, 173] on input "target_criteria *" at bounding box center [300, 175] width 254 height 22
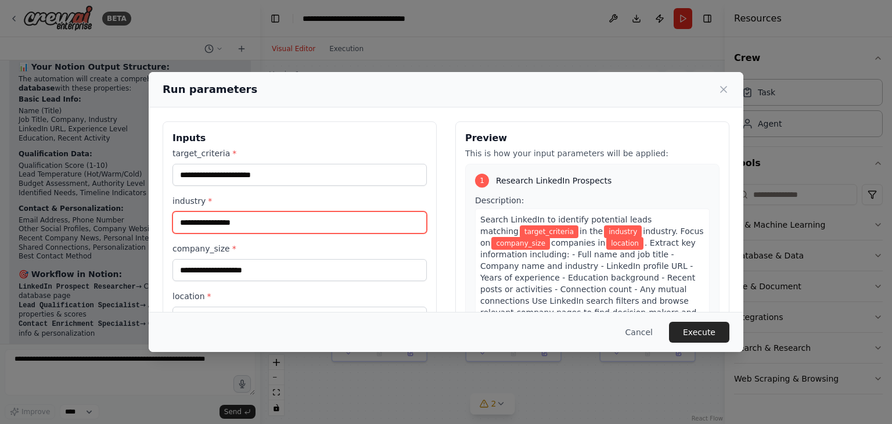
click at [275, 218] on input "industry *" at bounding box center [300, 222] width 254 height 22
paste input "**********"
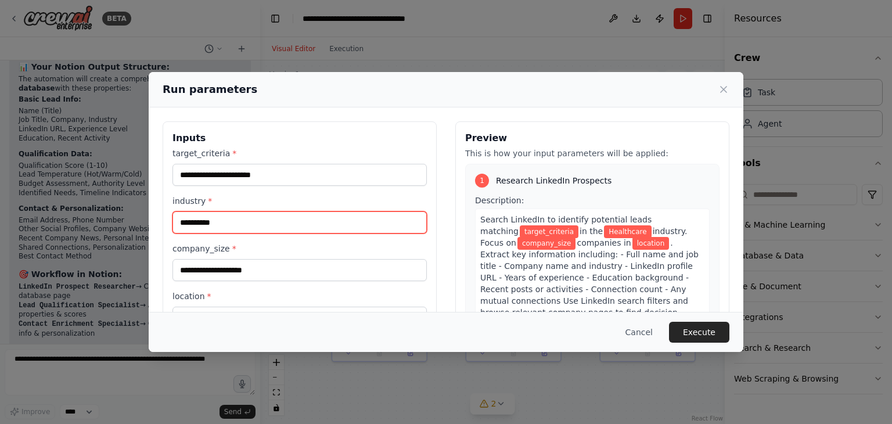
type input "**********"
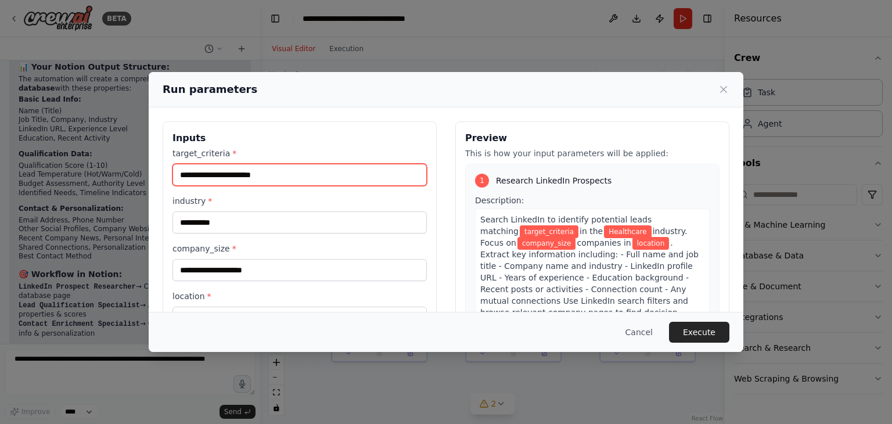
click at [267, 170] on input "target_criteria *" at bounding box center [300, 175] width 254 height 22
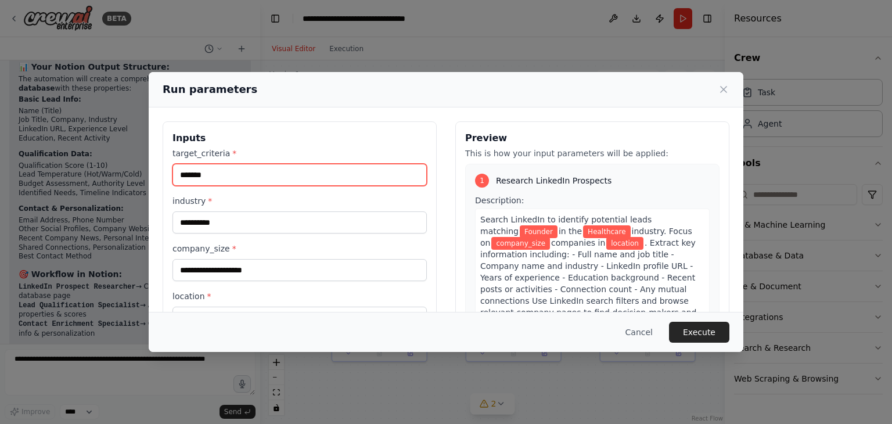
type input "*******"
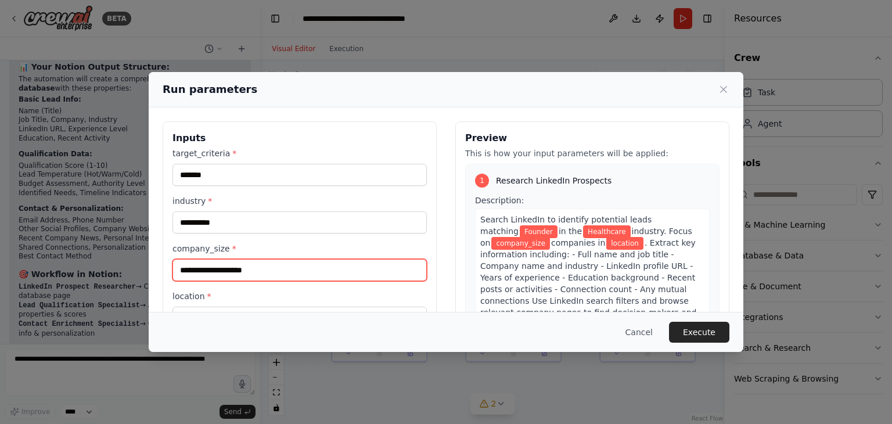
click at [246, 271] on input "company_size *" at bounding box center [300, 270] width 254 height 22
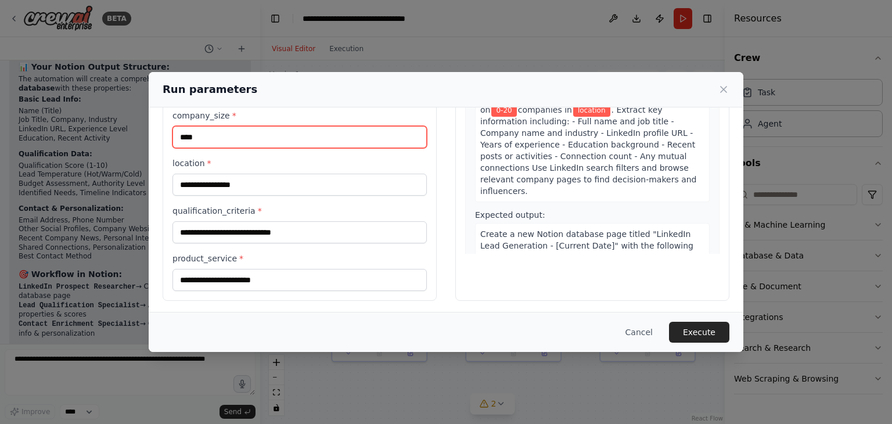
scroll to position [134, 0]
type input "****"
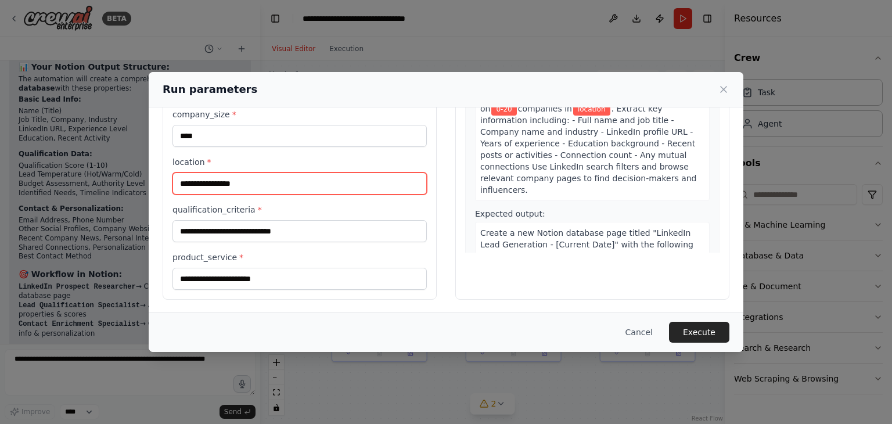
click at [221, 180] on input "location *" at bounding box center [300, 184] width 254 height 22
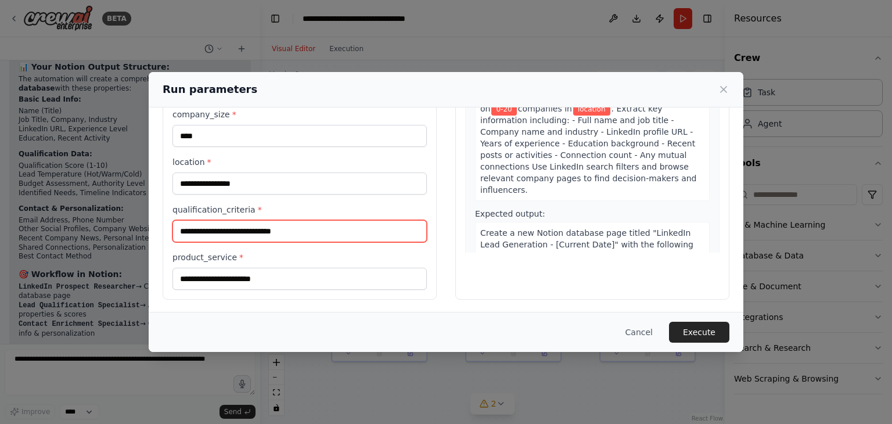
click at [243, 232] on input "qualification_criteria *" at bounding box center [300, 231] width 254 height 22
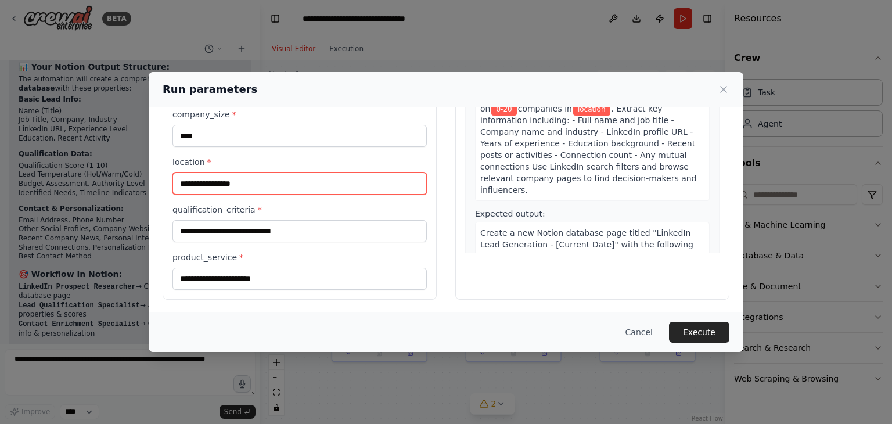
click at [211, 174] on input "location *" at bounding box center [300, 184] width 254 height 22
paste input "**********"
type input "**********"
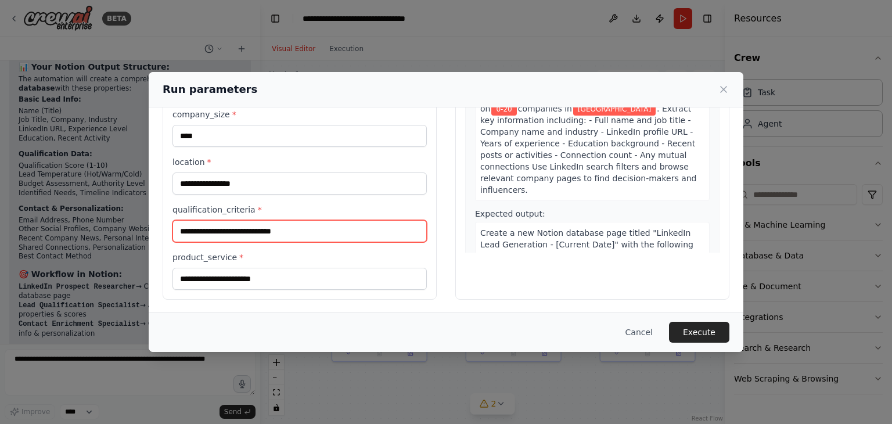
click at [220, 224] on input "qualification_criteria *" at bounding box center [300, 231] width 254 height 22
type input "********"
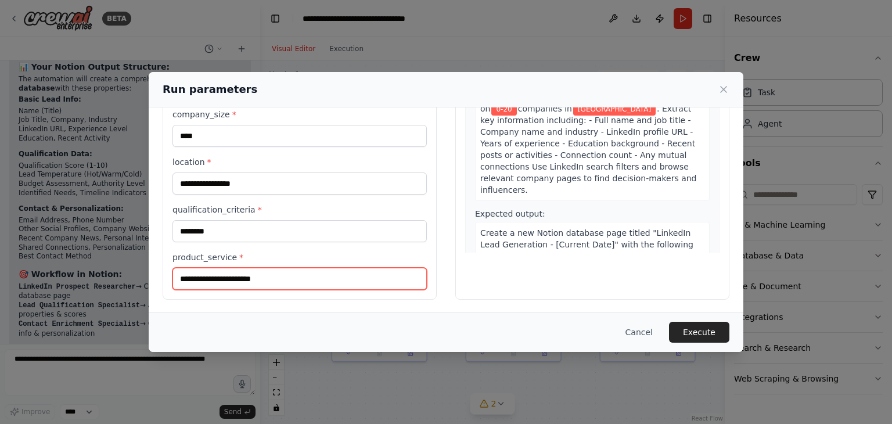
click at [273, 276] on input "product_service *" at bounding box center [300, 279] width 254 height 22
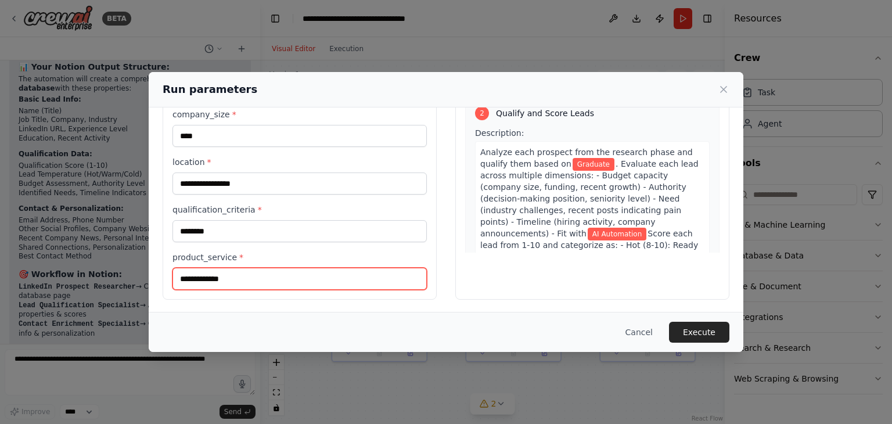
scroll to position [232, 0]
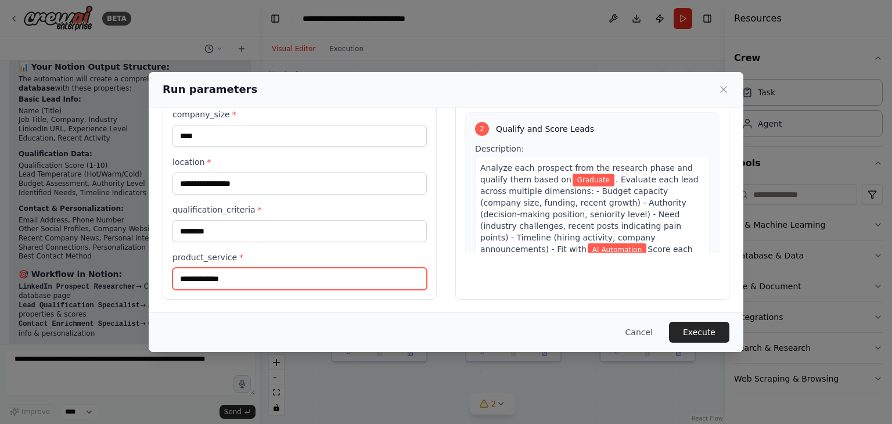
type input "**********"
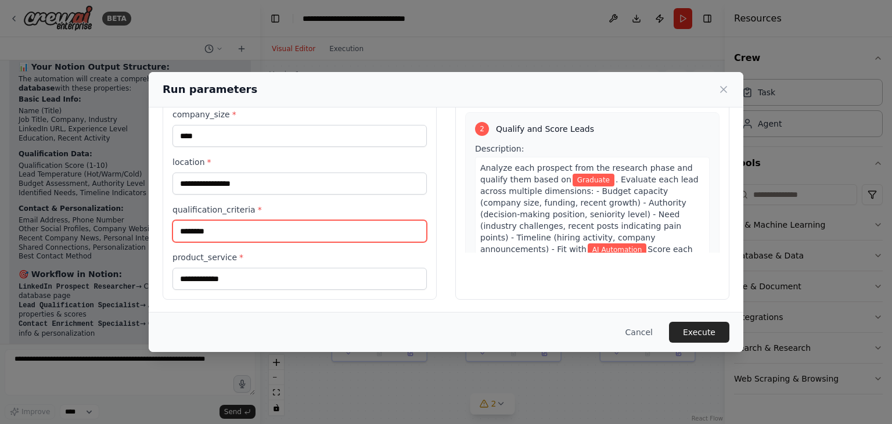
click at [283, 225] on input "********" at bounding box center [300, 231] width 254 height 22
paste input "*********"
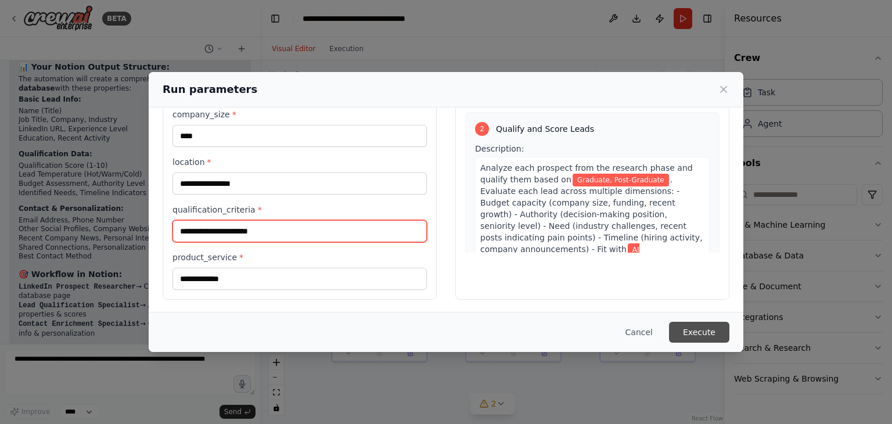
type input "**********"
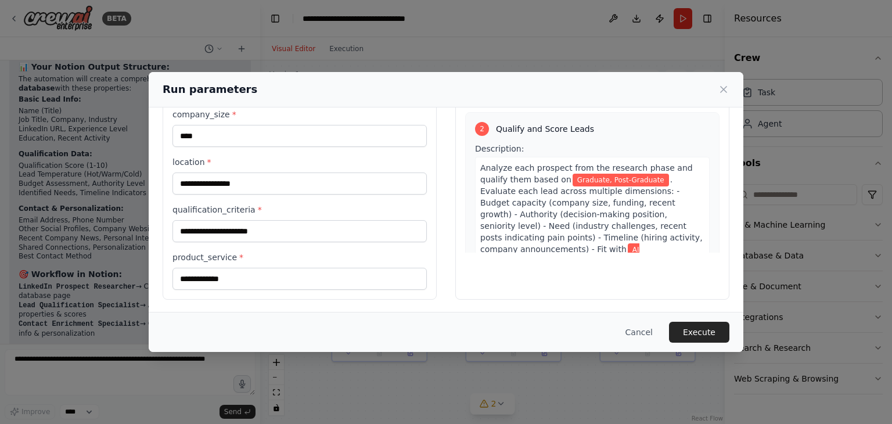
click at [696, 330] on button "Execute" at bounding box center [699, 332] width 60 height 21
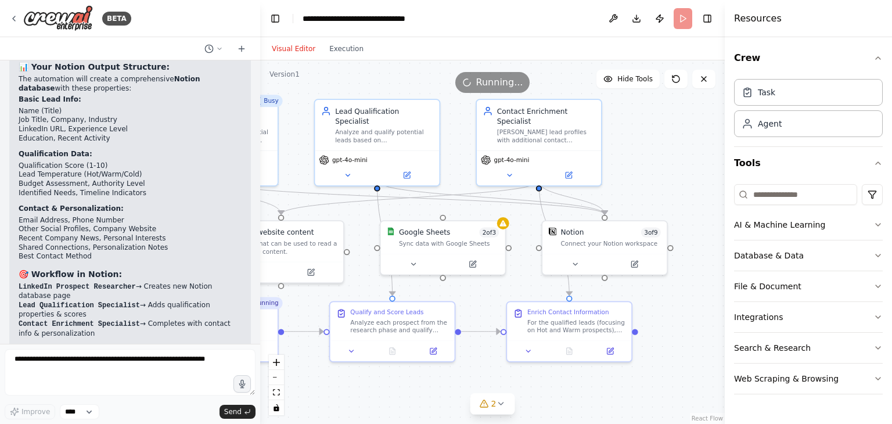
drag, startPoint x: 551, startPoint y: 203, endPoint x: 412, endPoint y: 70, distance: 192.3
click at [412, 70] on div ".deletable-edge-delete-btn { width: 20px; height: 20px; border: 0px solid #ffff…" at bounding box center [492, 242] width 465 height 364
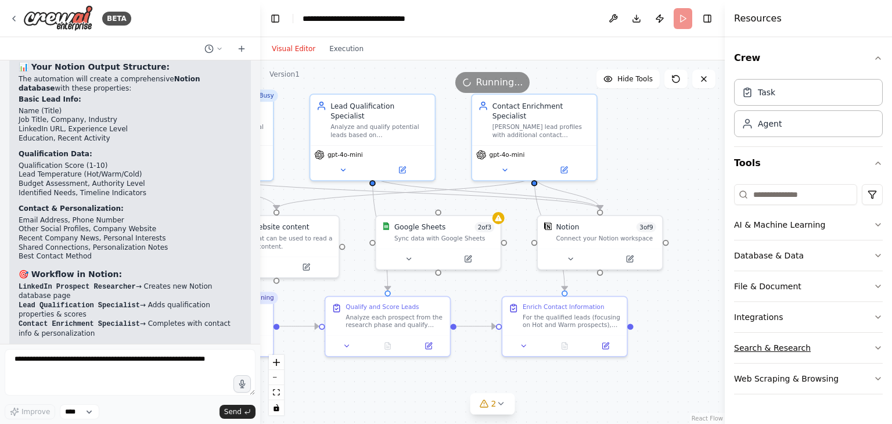
click at [860, 351] on button "Search & Research" at bounding box center [808, 348] width 149 height 30
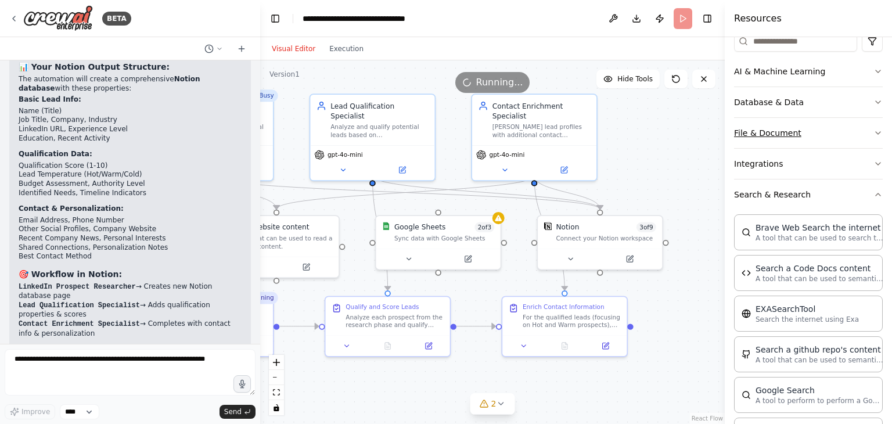
scroll to position [174, 0]
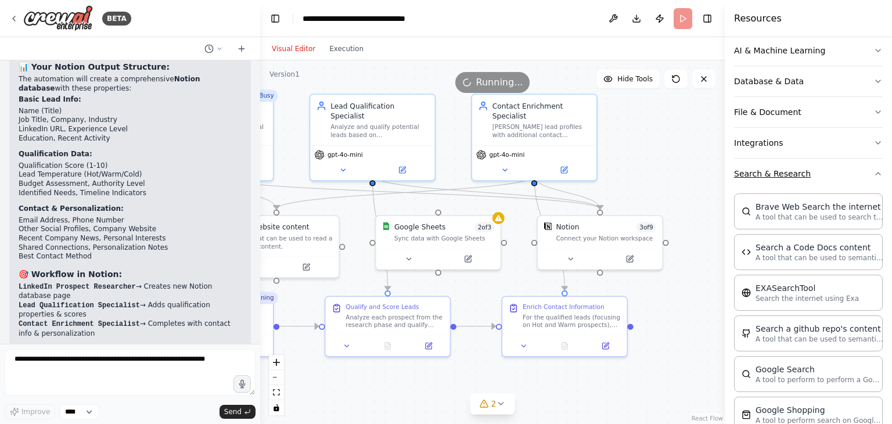
click at [862, 170] on button "Search & Research" at bounding box center [808, 174] width 149 height 30
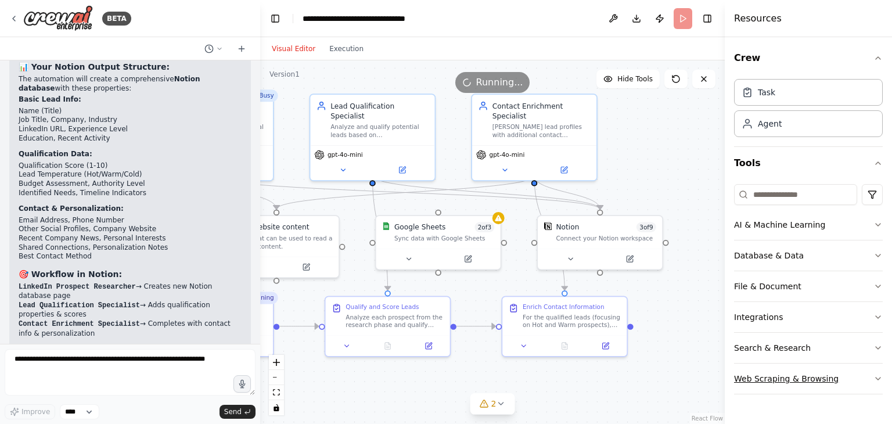
click at [876, 374] on icon "button" at bounding box center [878, 378] width 9 height 9
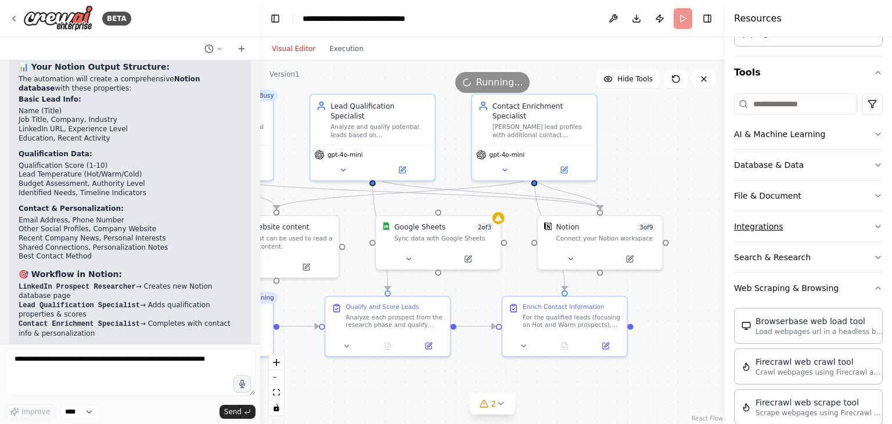
scroll to position [116, 0]
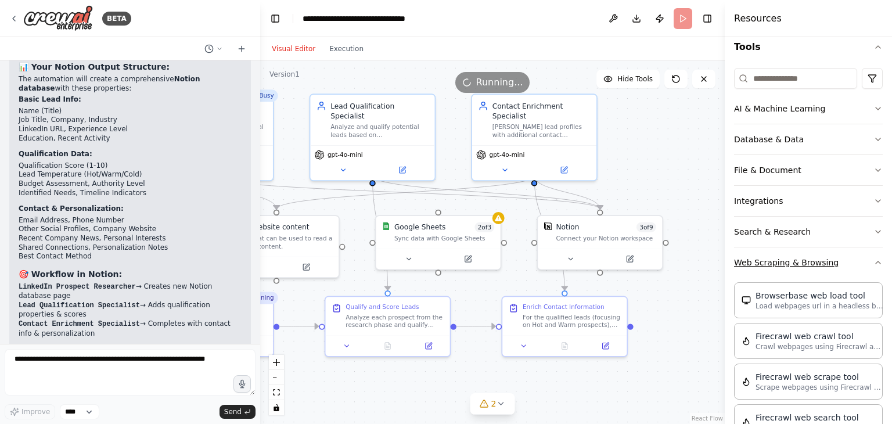
click at [863, 265] on button "Web Scraping & Browsing" at bounding box center [808, 262] width 149 height 30
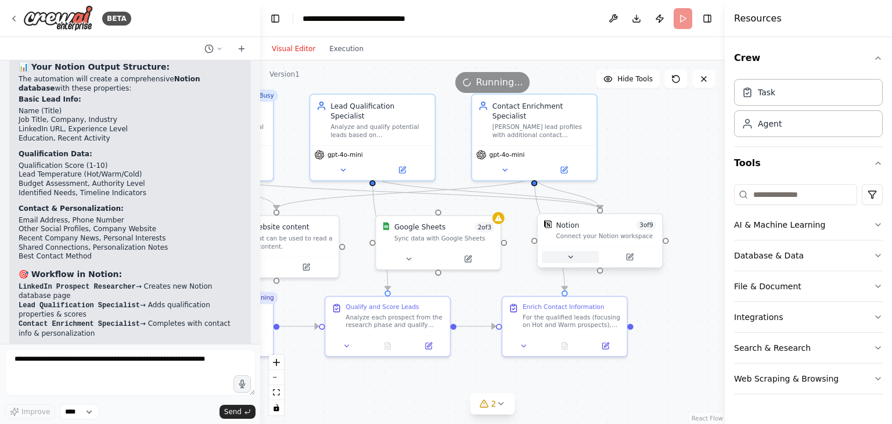
click at [572, 256] on icon at bounding box center [571, 257] width 4 height 2
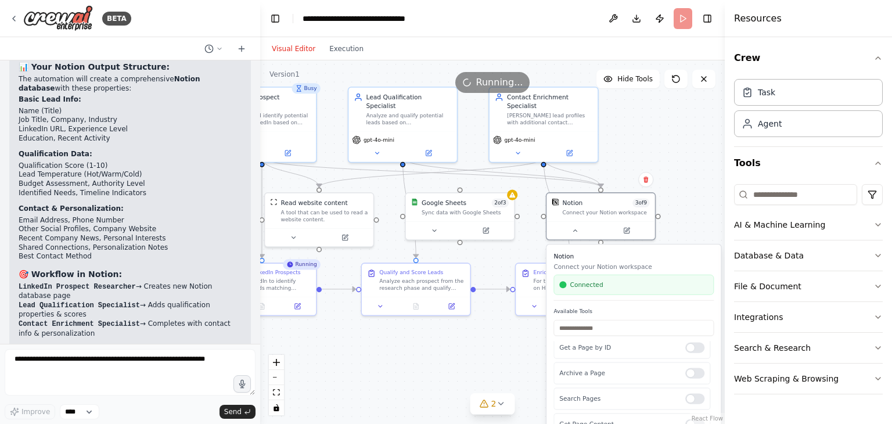
scroll to position [86, 0]
click at [490, 358] on div ".deletable-edge-delete-btn { width: 20px; height: 20px; border: 0px solid #ffff…" at bounding box center [492, 242] width 465 height 364
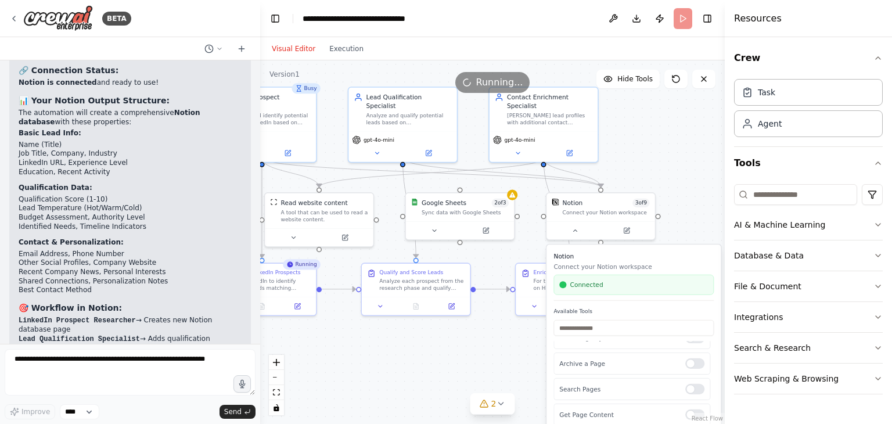
scroll to position [4409, 0]
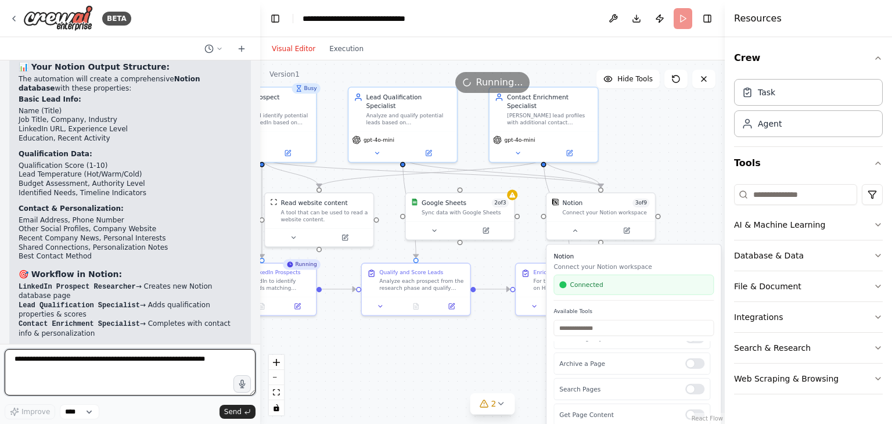
click at [107, 372] on textarea at bounding box center [130, 372] width 251 height 46
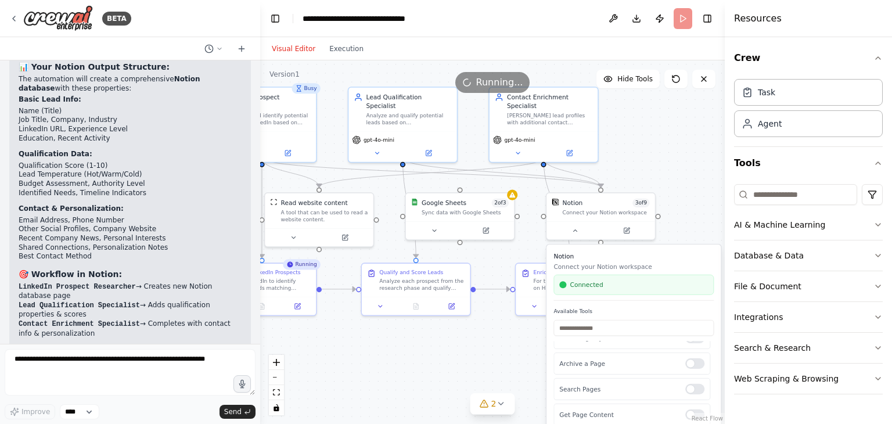
click at [460, 374] on div ".deletable-edge-delete-btn { width: 20px; height: 20px; border: 0px solid #ffff…" at bounding box center [492, 242] width 465 height 364
click at [450, 358] on div ".deletable-edge-delete-btn { width: 20px; height: 20px; border: 0px solid #ffff…" at bounding box center [492, 242] width 465 height 364
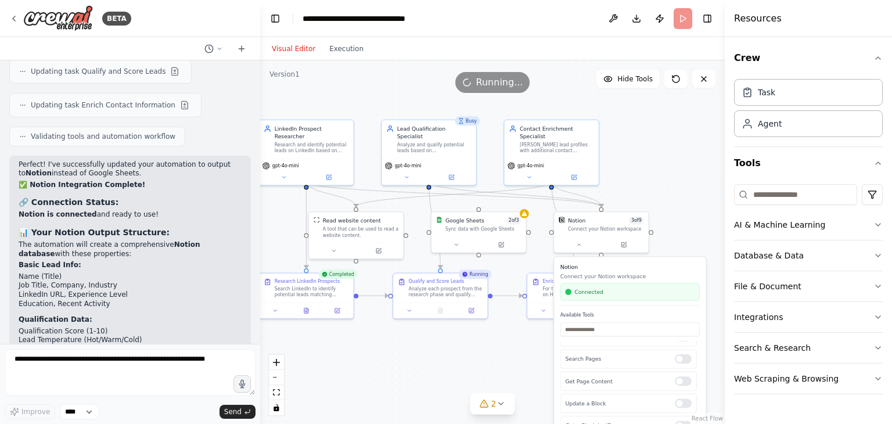
scroll to position [4234, 0]
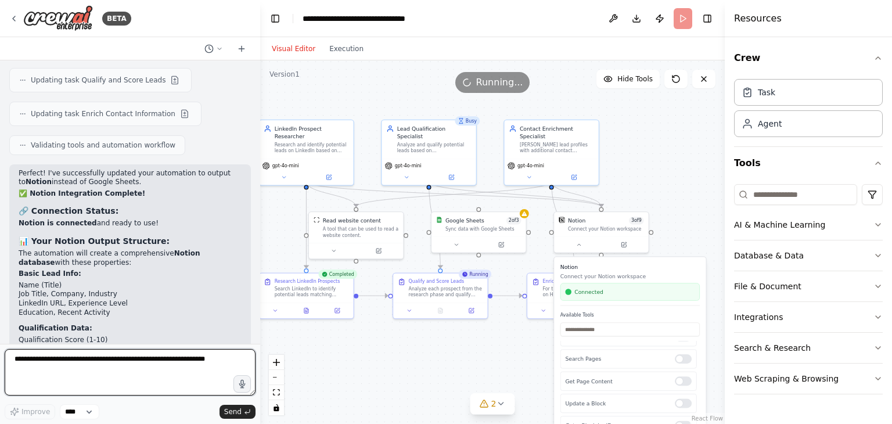
click at [193, 372] on textarea at bounding box center [130, 372] width 251 height 46
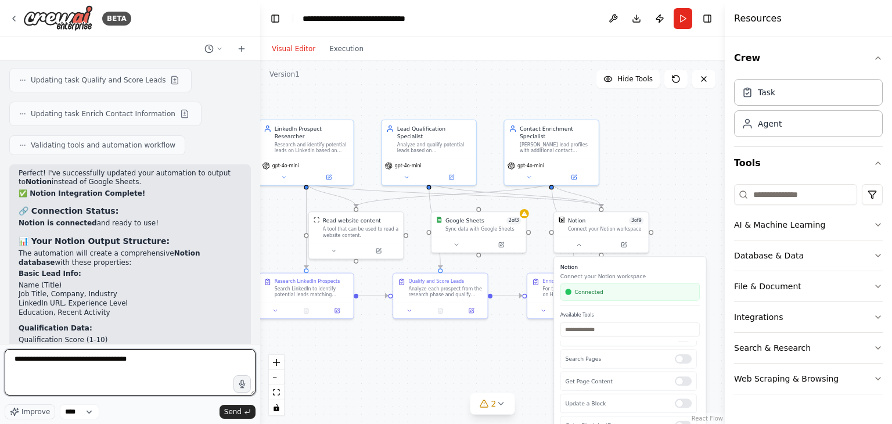
type textarea "**********"
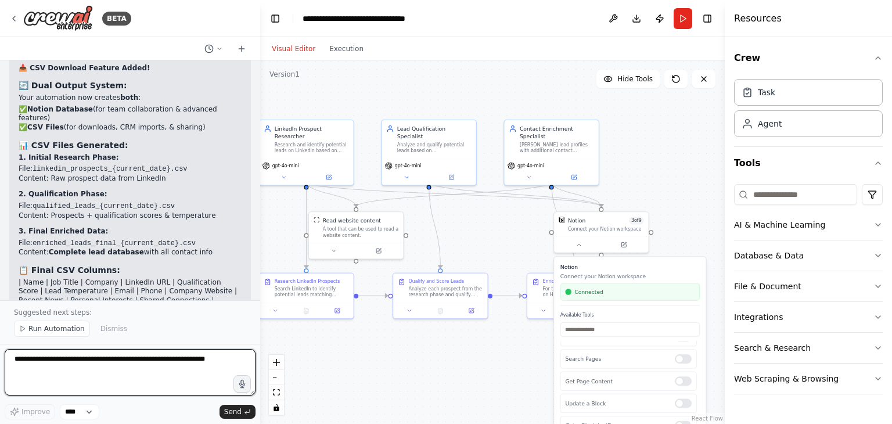
scroll to position [5117, 0]
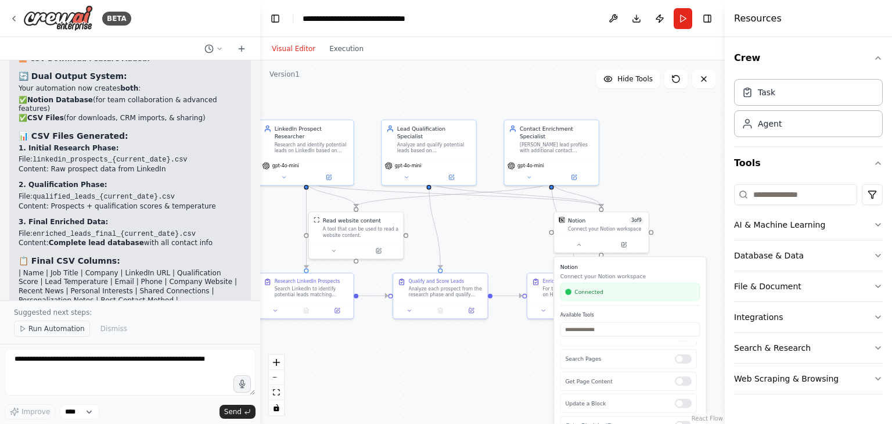
click at [60, 326] on span "Run Automation" at bounding box center [56, 328] width 56 height 9
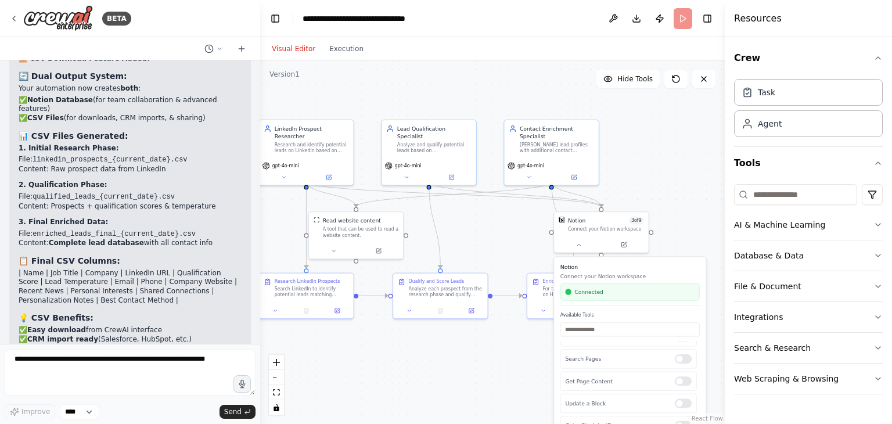
scroll to position [5074, 0]
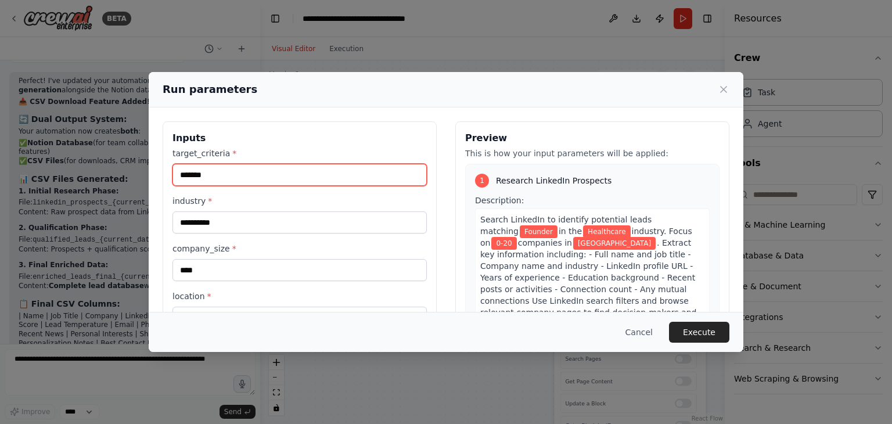
click at [305, 166] on input "*******" at bounding box center [300, 175] width 254 height 22
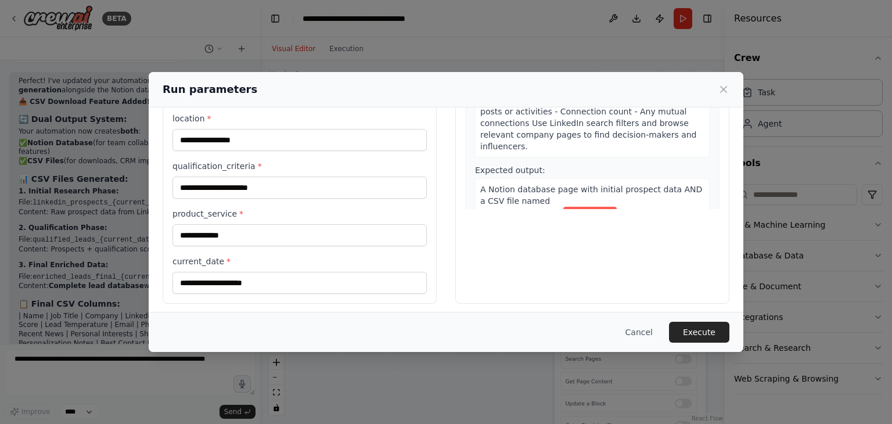
scroll to position [181, 0]
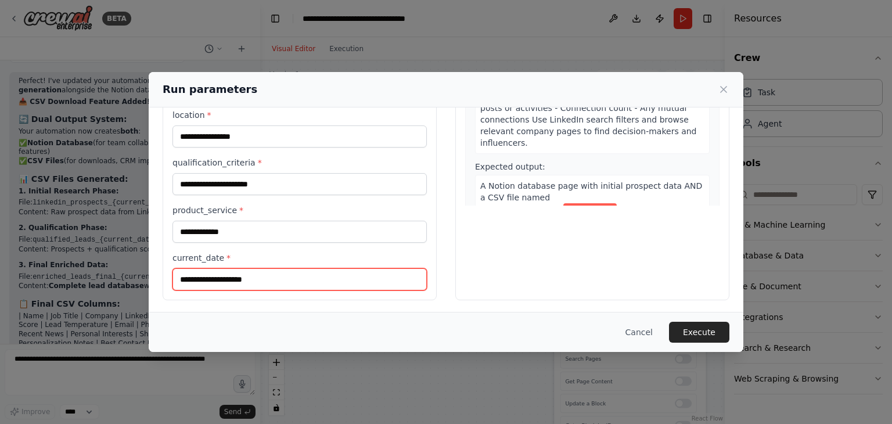
click at [300, 276] on input "current_date *" at bounding box center [300, 279] width 254 height 22
type input "**********"
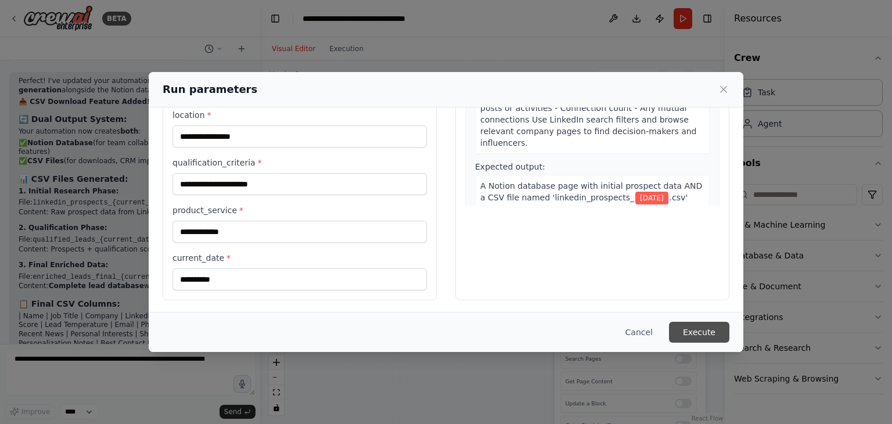
click at [708, 333] on button "Execute" at bounding box center [699, 332] width 60 height 21
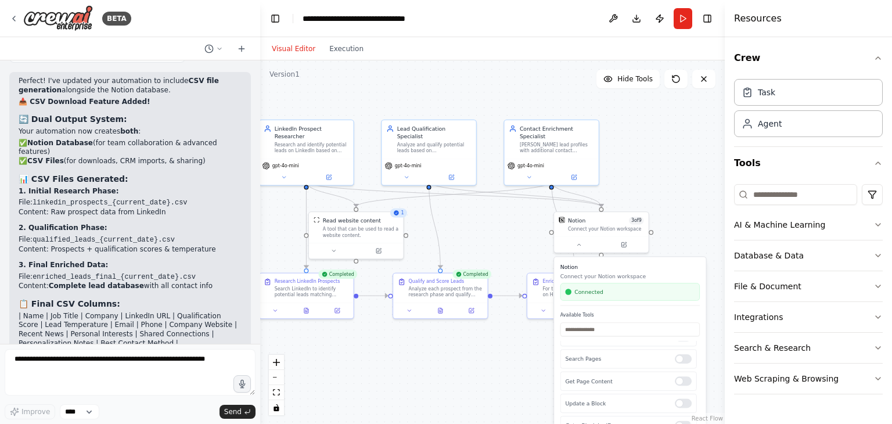
click at [663, 155] on div ".deletable-edge-delete-btn { width: 20px; height: 20px; border: 0px solid #ffff…" at bounding box center [492, 242] width 465 height 364
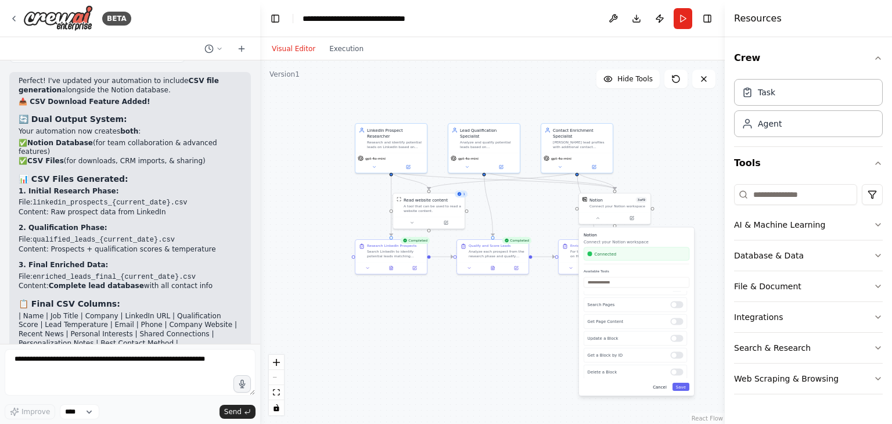
click at [664, 387] on button "Cancel" at bounding box center [659, 387] width 21 height 8
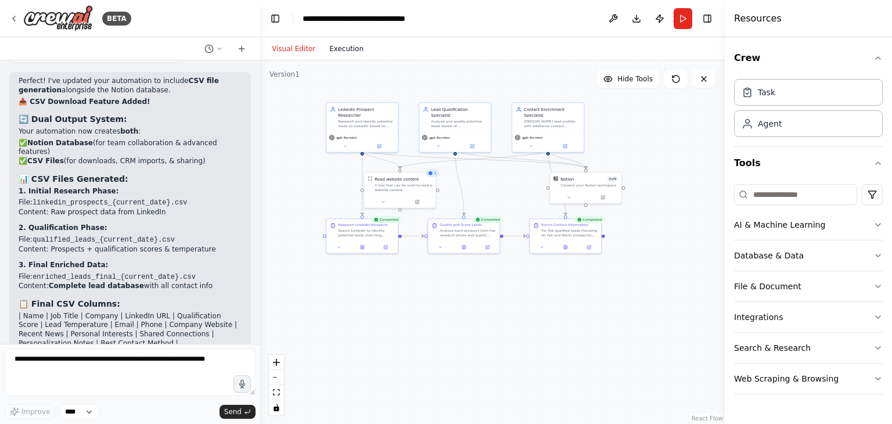
click at [344, 49] on button "Execution" at bounding box center [346, 49] width 48 height 14
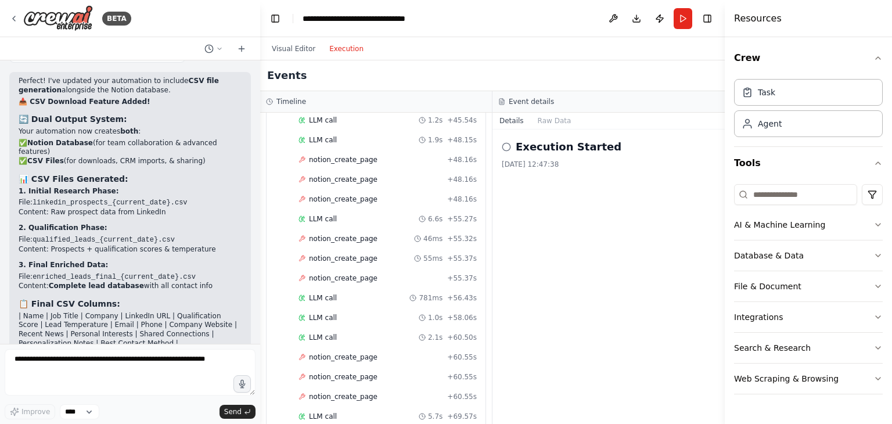
scroll to position [3267, 0]
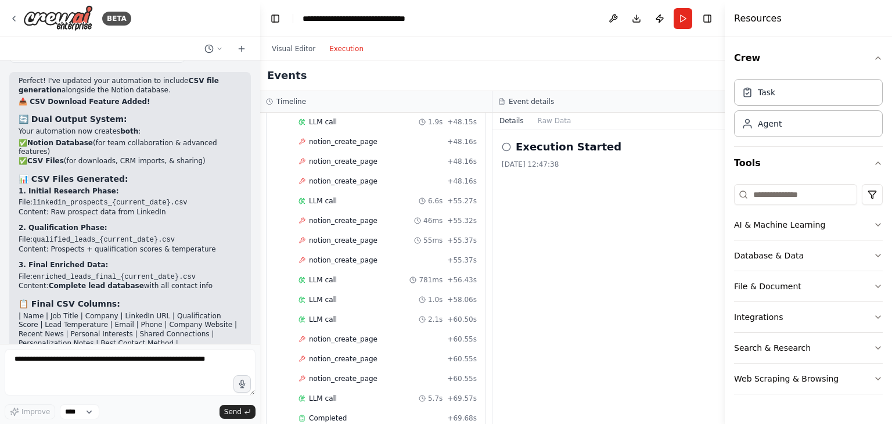
click at [342, 48] on button "Execution" at bounding box center [346, 49] width 48 height 14
click at [286, 52] on button "Visual Editor" at bounding box center [294, 49] width 58 height 14
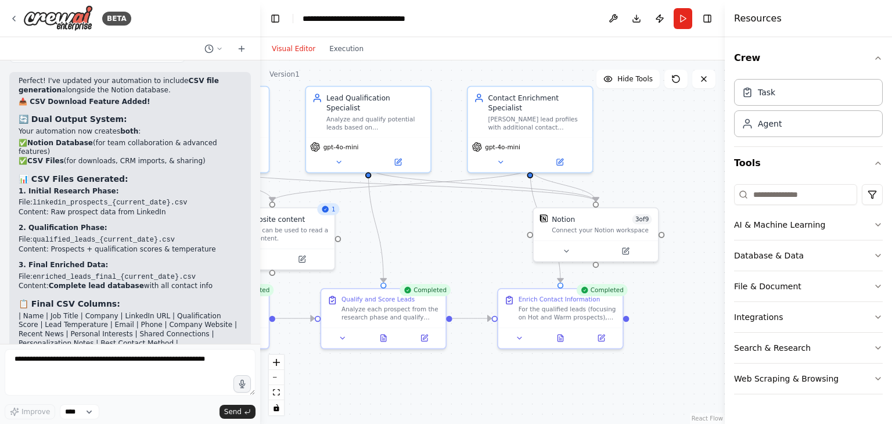
drag, startPoint x: 644, startPoint y: 208, endPoint x: 672, endPoint y: 301, distance: 97.6
click at [672, 301] on div ".deletable-edge-delete-btn { width: 20px; height: 20px; border: 0px solid #ffff…" at bounding box center [492, 242] width 465 height 364
click at [679, 14] on button "Run" at bounding box center [683, 18] width 19 height 21
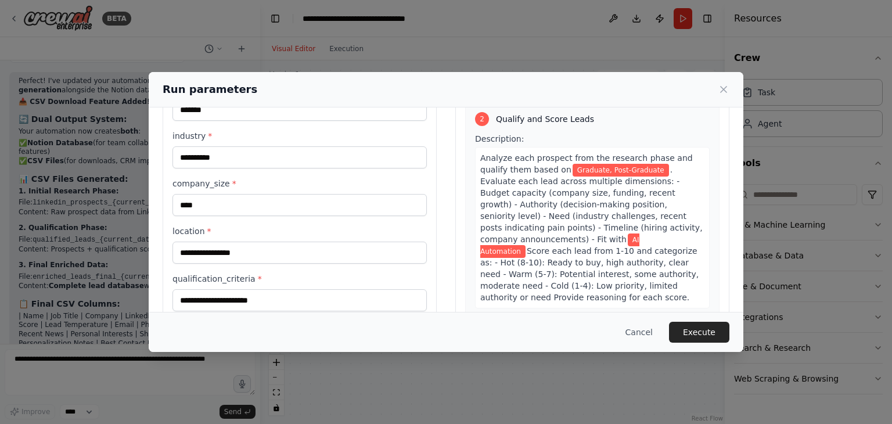
scroll to position [349, 0]
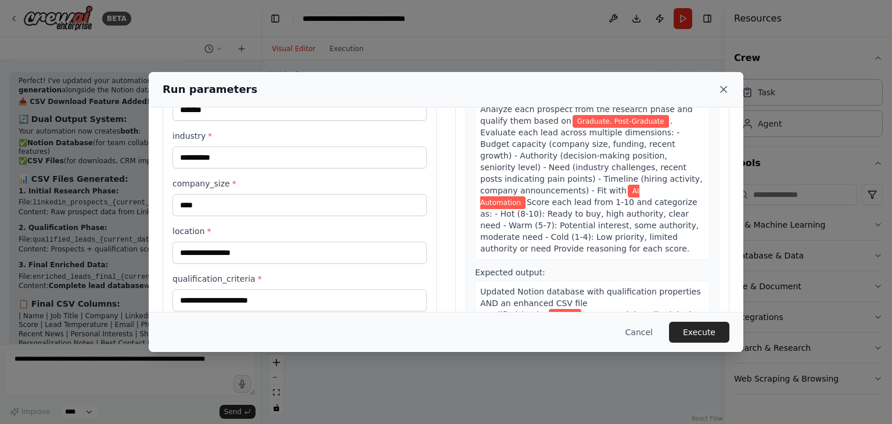
click at [720, 91] on icon at bounding box center [724, 90] width 12 height 12
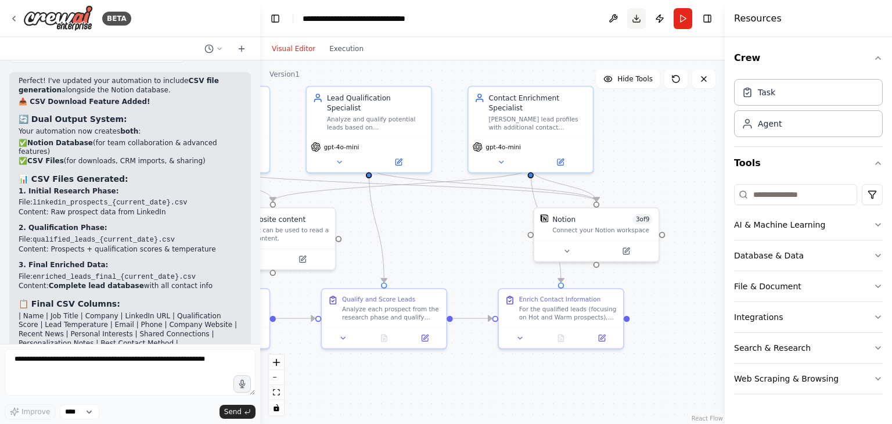
click at [637, 22] on button "Download" at bounding box center [636, 18] width 19 height 21
click at [678, 78] on icon at bounding box center [676, 78] width 9 height 9
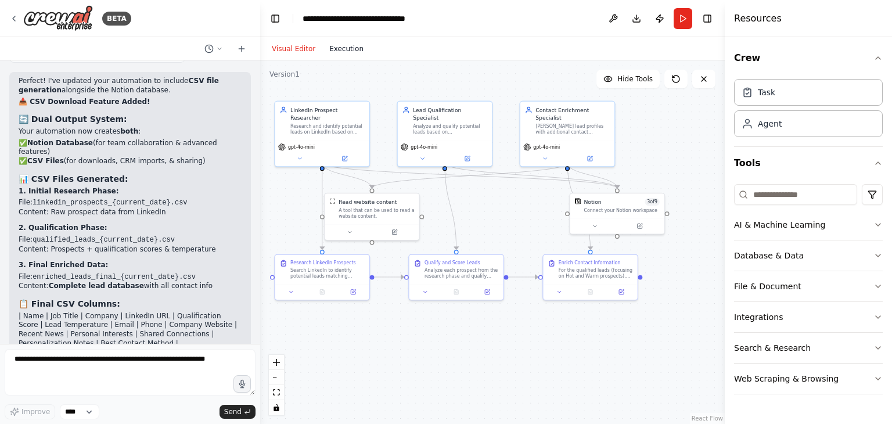
click at [335, 49] on button "Execution" at bounding box center [346, 49] width 48 height 14
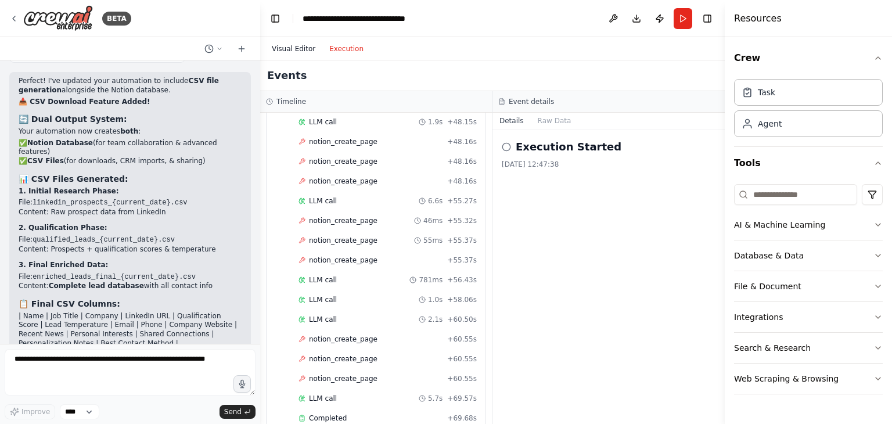
click at [290, 45] on button "Visual Editor" at bounding box center [294, 49] width 58 height 14
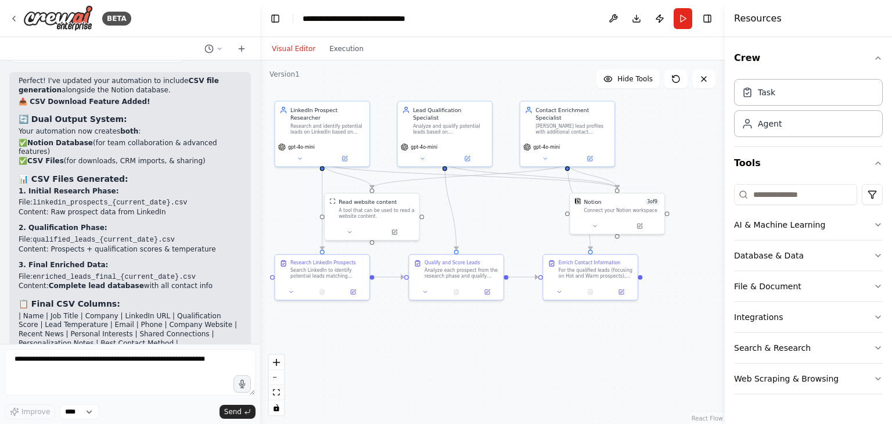
click at [343, 56] on div "Visual Editor Execution" at bounding box center [318, 48] width 106 height 23
click at [669, 81] on button at bounding box center [676, 79] width 23 height 19
click at [637, 84] on button "Hide Tools" at bounding box center [628, 79] width 63 height 19
click at [637, 84] on button "Show Tools" at bounding box center [627, 79] width 66 height 19
click at [637, 84] on button "Hide Tools" at bounding box center [628, 79] width 63 height 19
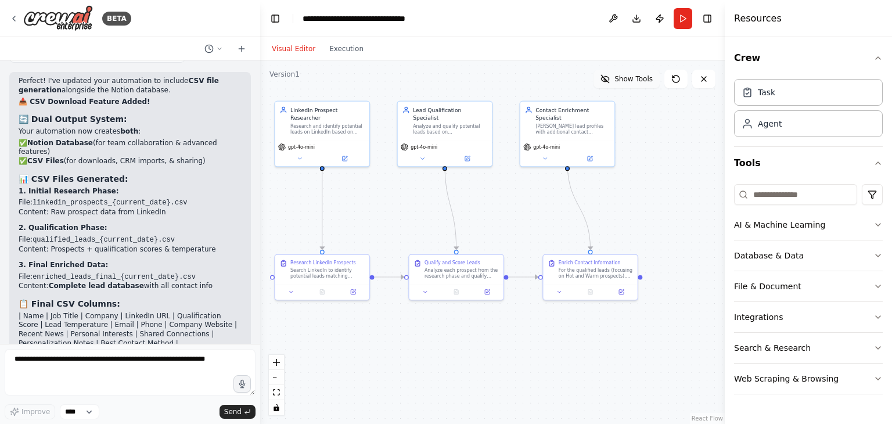
click at [637, 84] on button "Show Tools" at bounding box center [627, 79] width 66 height 19
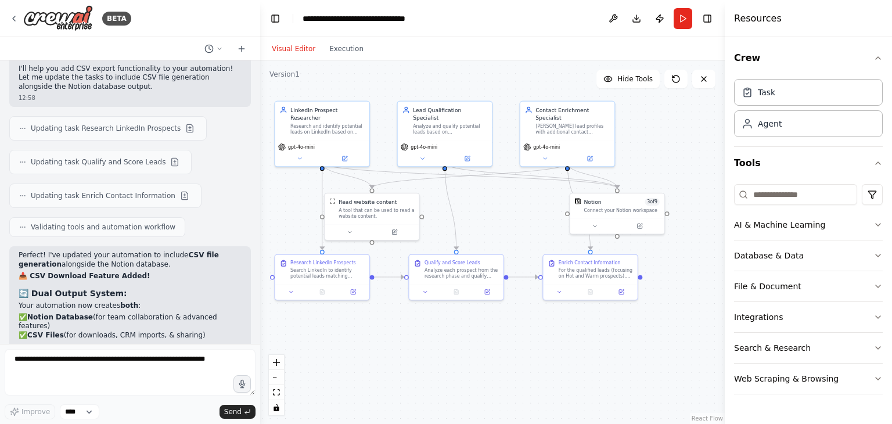
scroll to position [5074, 0]
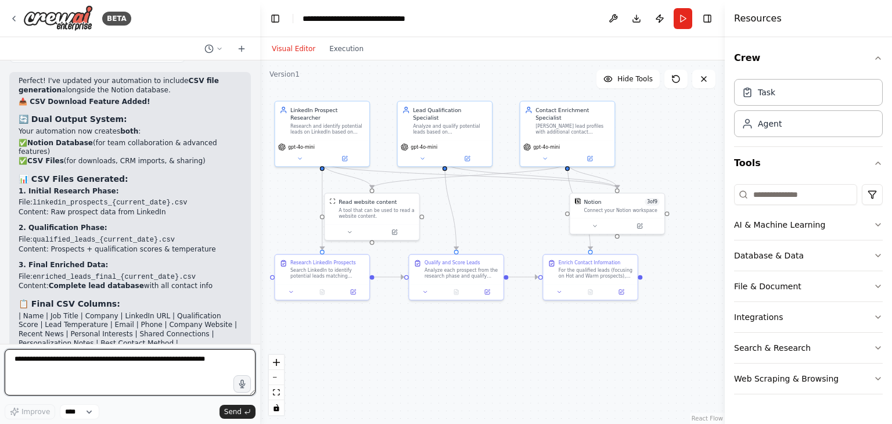
click at [157, 376] on textarea at bounding box center [130, 372] width 251 height 46
type textarea "**********"
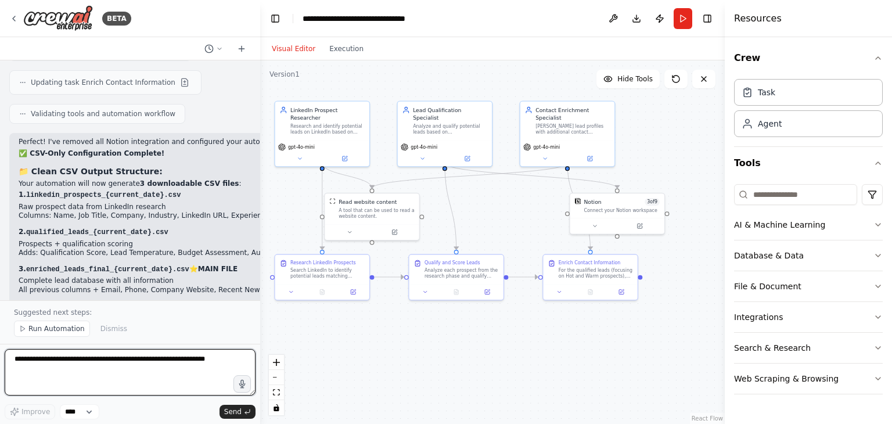
scroll to position [5784, 0]
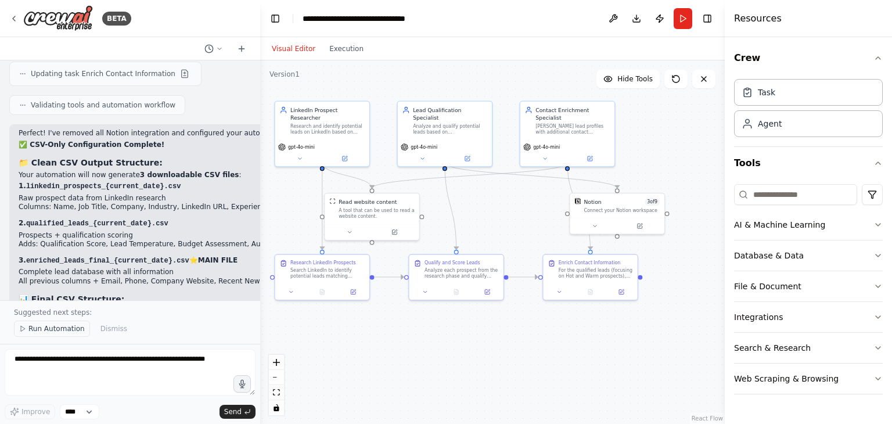
click at [51, 329] on span "Run Automation" at bounding box center [56, 328] width 56 height 9
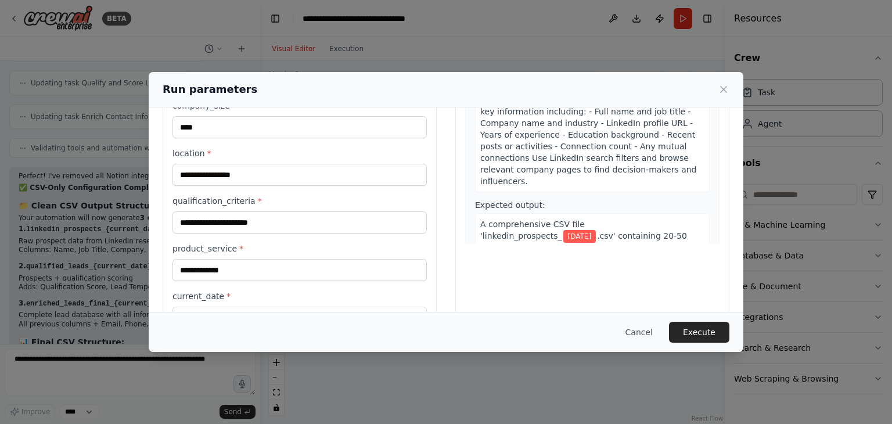
scroll to position [181, 0]
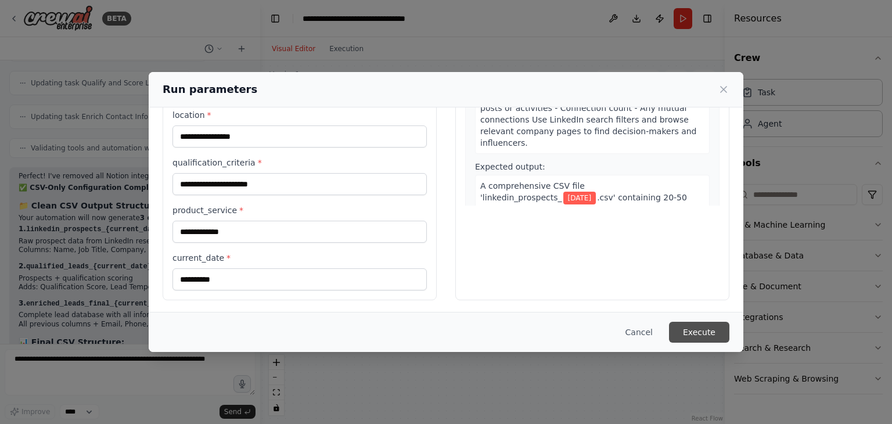
click at [702, 330] on button "Execute" at bounding box center [699, 332] width 60 height 21
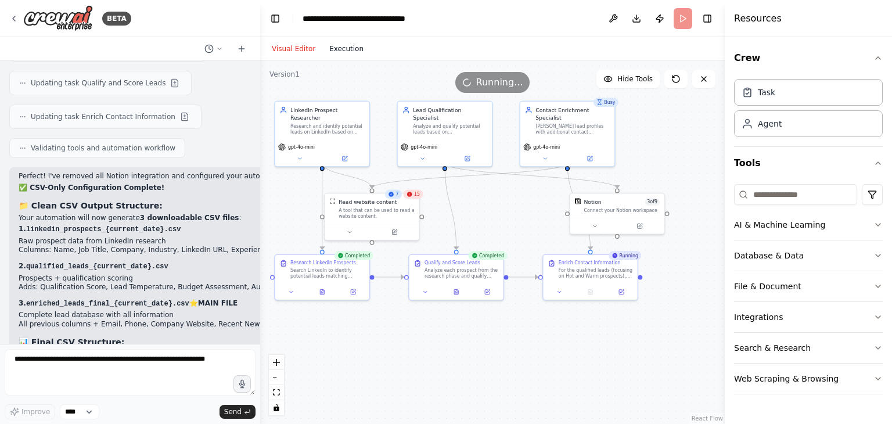
click at [345, 49] on button "Execution" at bounding box center [346, 49] width 48 height 14
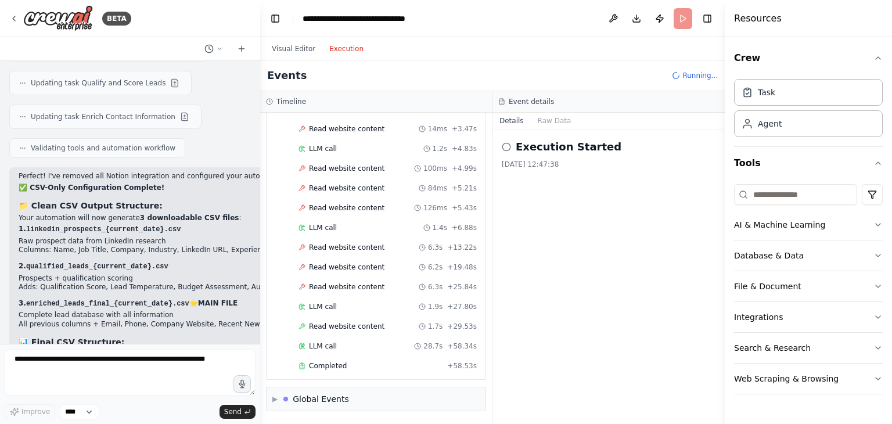
scroll to position [769, 0]
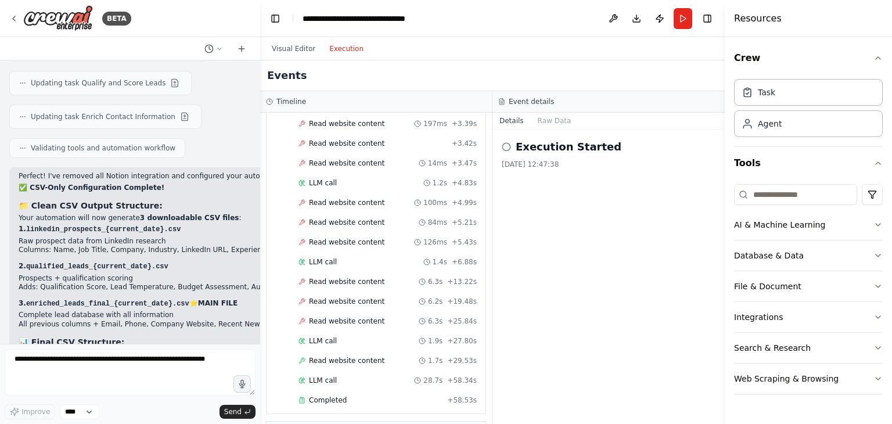
drag, startPoint x: 283, startPoint y: 48, endPoint x: 290, endPoint y: 60, distance: 14.8
click at [282, 47] on button "Visual Editor" at bounding box center [294, 49] width 58 height 14
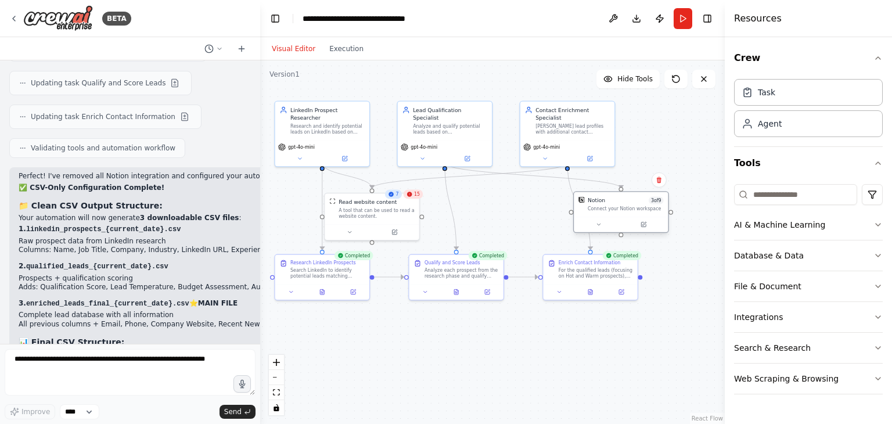
click at [625, 204] on div "Notion 3 of 9 Connect your Notion workspace" at bounding box center [626, 203] width 76 height 15
click at [659, 180] on icon at bounding box center [659, 180] width 5 height 6
click at [630, 179] on button "Confirm" at bounding box center [626, 180] width 41 height 14
drag, startPoint x: 350, startPoint y: 50, endPoint x: 356, endPoint y: 56, distance: 8.6
click at [350, 49] on button "Execution" at bounding box center [346, 49] width 48 height 14
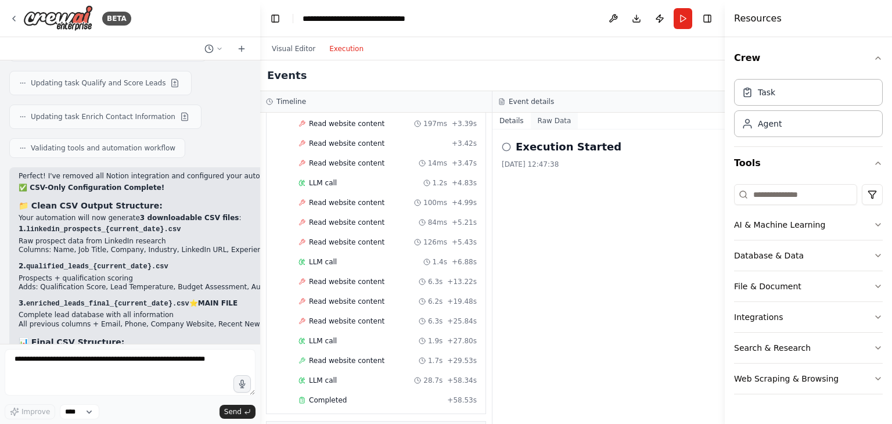
click at [545, 118] on button "Raw Data" at bounding box center [555, 121] width 48 height 16
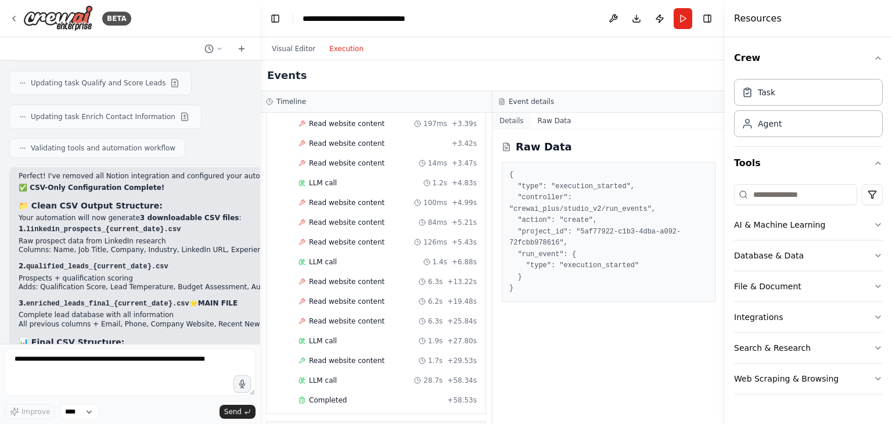
click at [509, 118] on button "Details" at bounding box center [512, 121] width 38 height 16
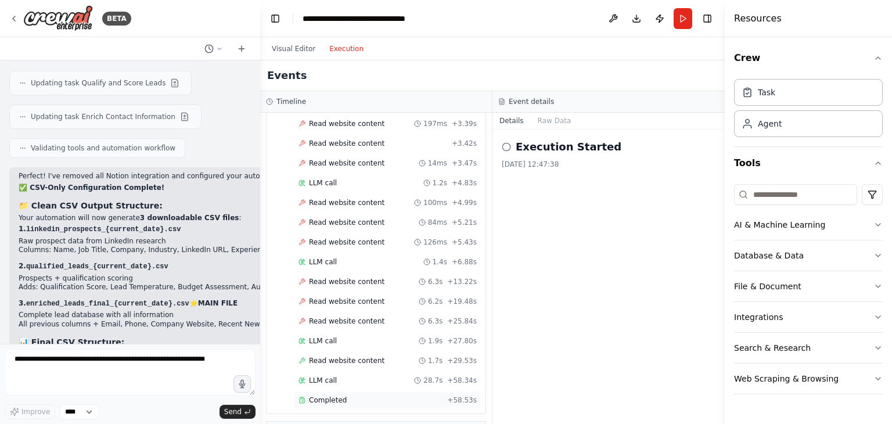
click at [339, 396] on span "Completed" at bounding box center [328, 400] width 38 height 9
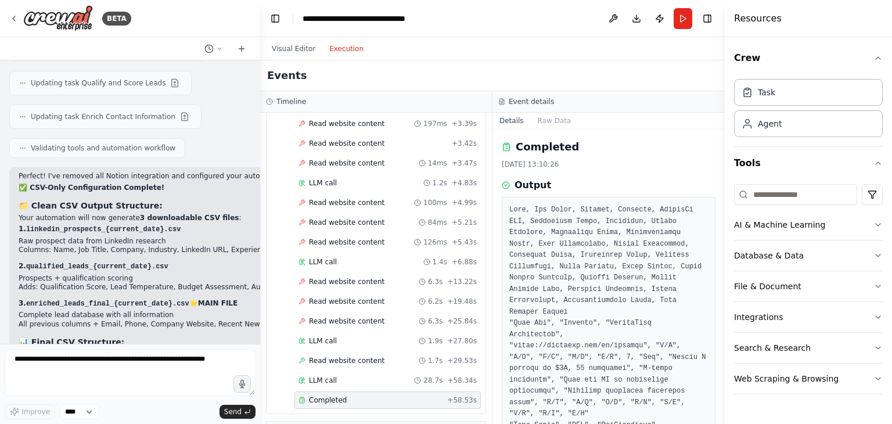
scroll to position [0, 0]
click at [539, 117] on button "Raw Data" at bounding box center [555, 121] width 48 height 16
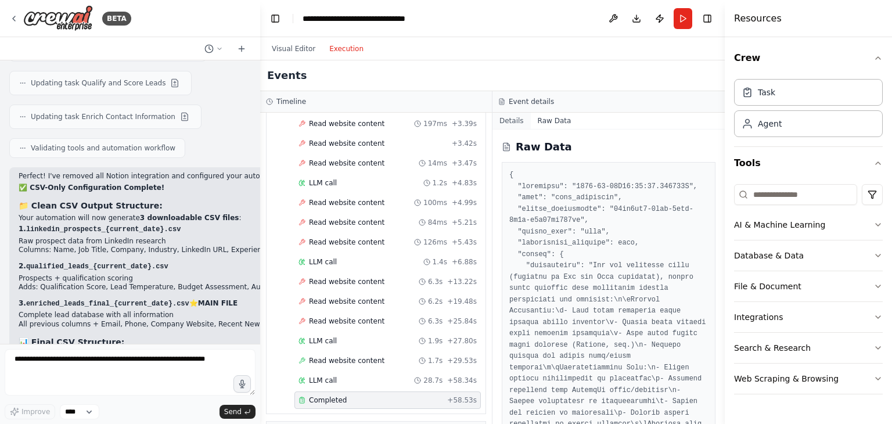
click at [514, 122] on button "Details" at bounding box center [512, 121] width 38 height 16
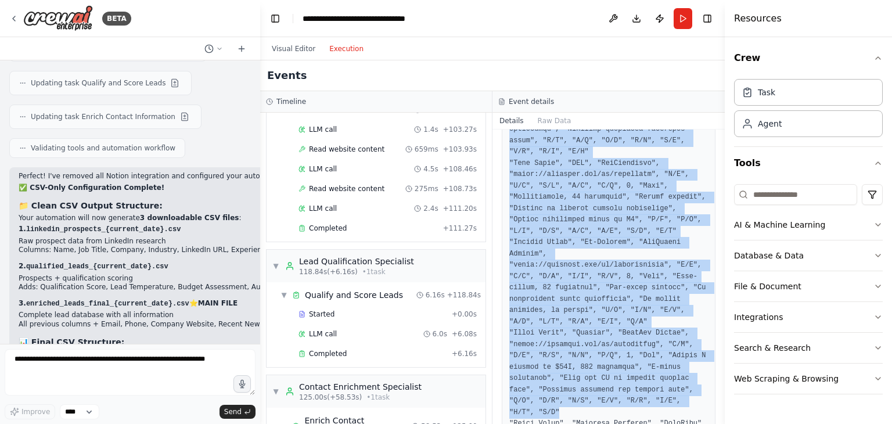
scroll to position [339, 0]
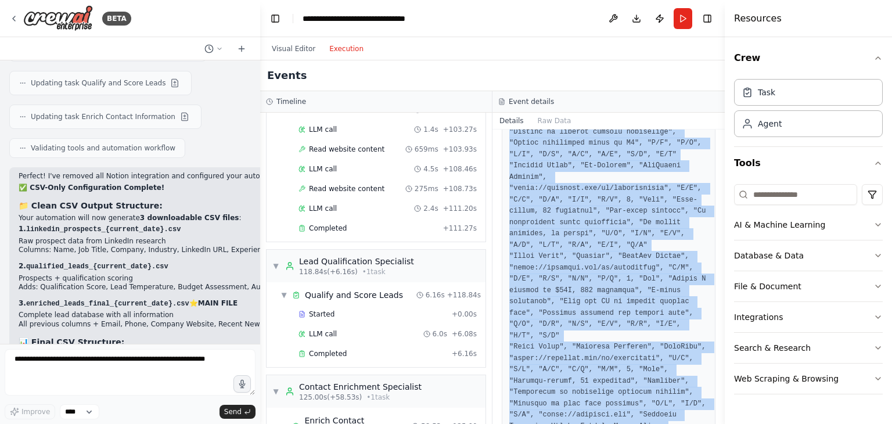
drag, startPoint x: 507, startPoint y: 160, endPoint x: 647, endPoint y: 392, distance: 270.6
click at [647, 392] on div at bounding box center [609, 154] width 214 height 593
copy pre "Name, Job Title, Company, Industry, LinkedIn URL, Experience Level, Education, …"
click at [646, 300] on pre at bounding box center [608, 155] width 199 height 578
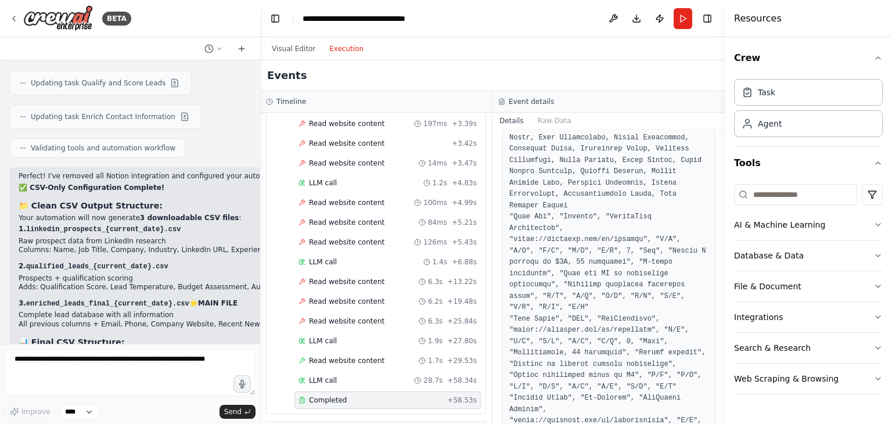
scroll to position [0, 0]
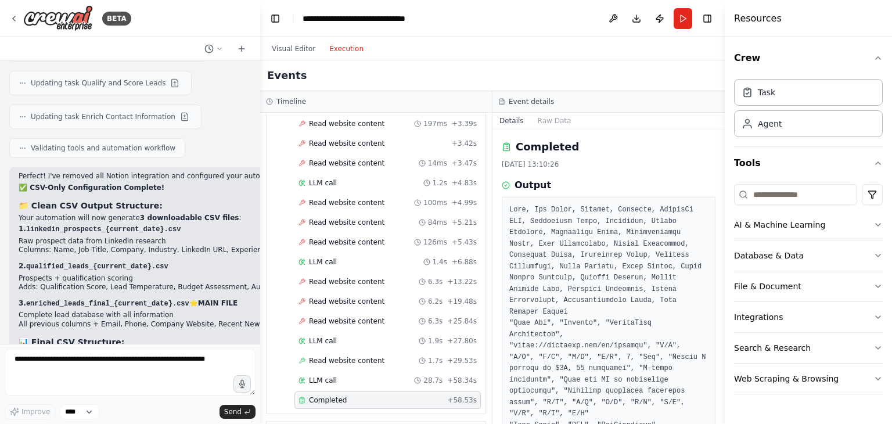
click at [300, 45] on button "Visual Editor" at bounding box center [294, 49] width 58 height 14
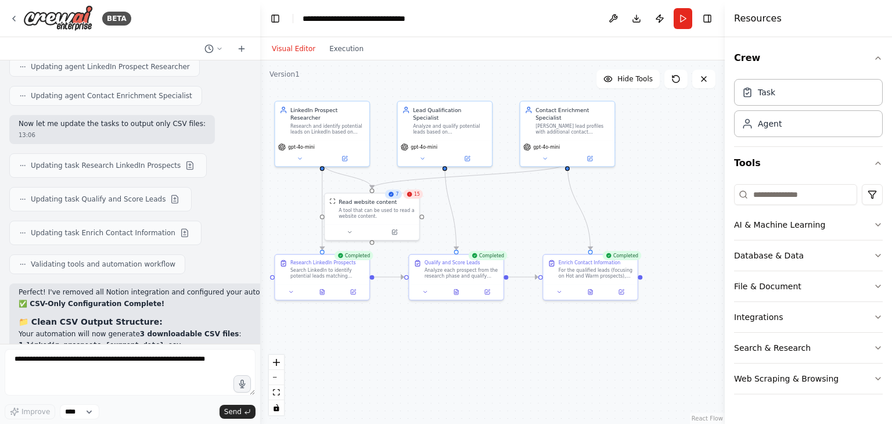
scroll to position [5509, 0]
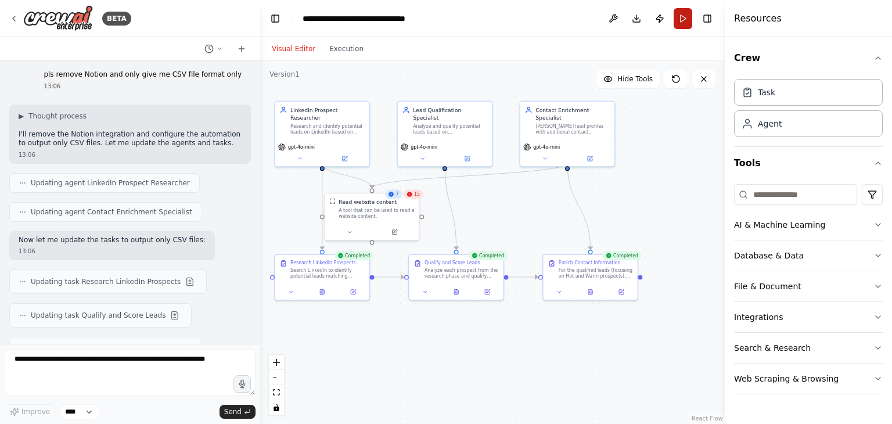
click at [683, 15] on button "Run" at bounding box center [683, 18] width 19 height 21
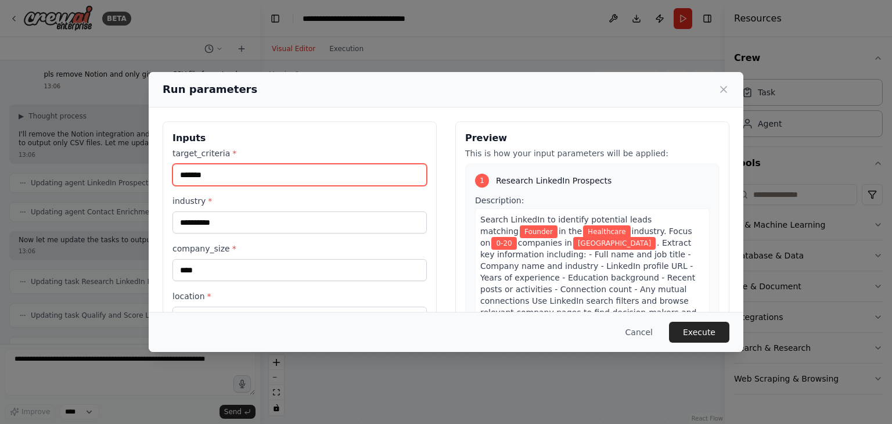
click at [244, 168] on input "*******" at bounding box center [300, 175] width 254 height 22
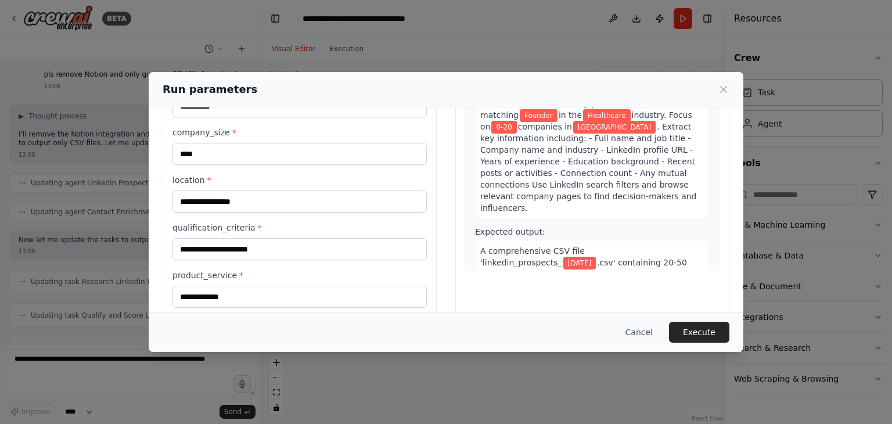
scroll to position [174, 0]
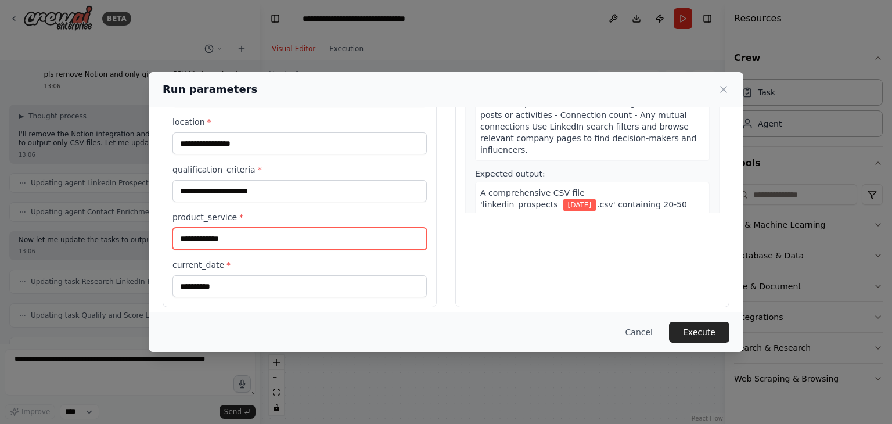
click at [251, 237] on input "**********" at bounding box center [300, 239] width 254 height 22
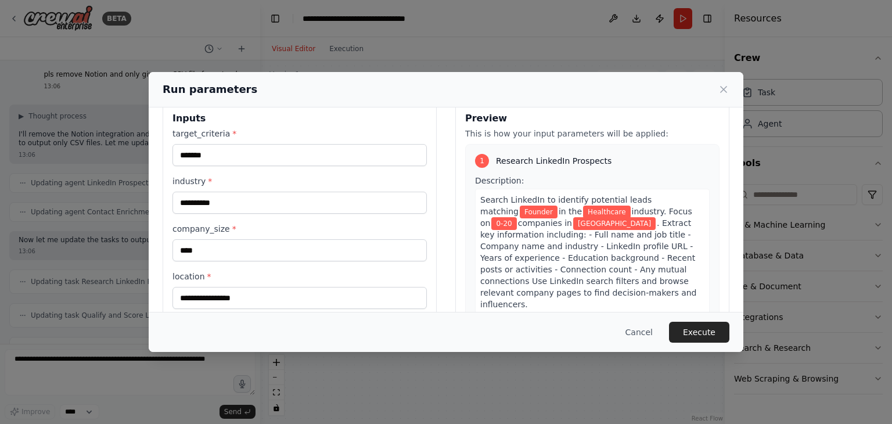
scroll to position [0, 0]
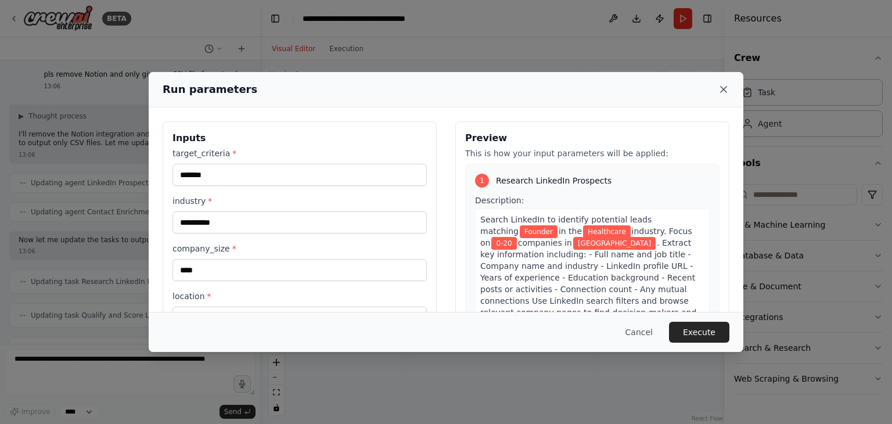
click at [720, 91] on icon at bounding box center [724, 90] width 12 height 12
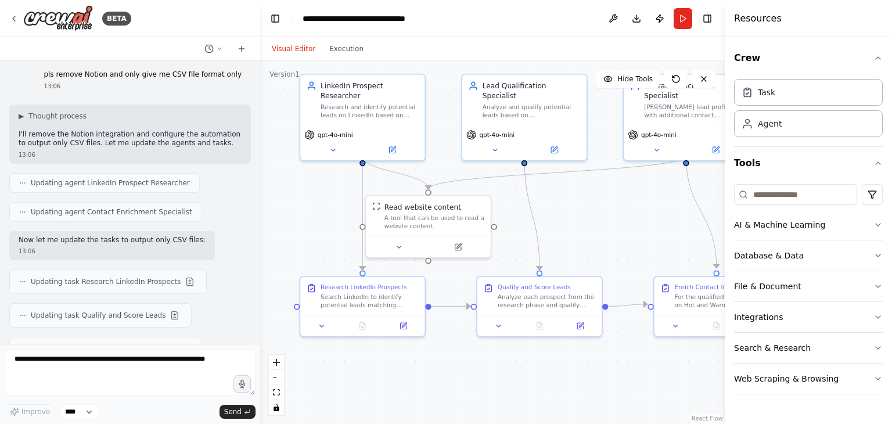
drag, startPoint x: 520, startPoint y: 193, endPoint x: 636, endPoint y: 200, distance: 116.4
click at [636, 200] on div ".deletable-edge-delete-btn { width: 20px; height: 20px; border: 0px solid #ffff…" at bounding box center [492, 242] width 465 height 364
click at [9, 19] on div "BETA" at bounding box center [130, 18] width 260 height 37
click at [12, 18] on icon at bounding box center [13, 18] width 9 height 9
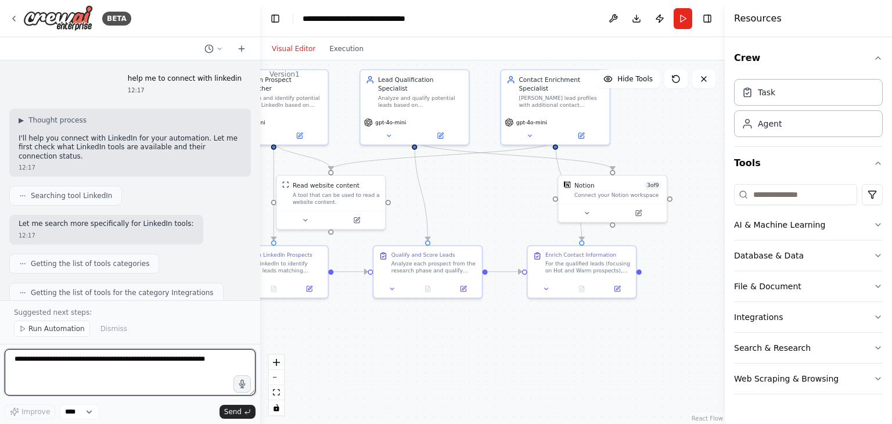
scroll to position [5378, 0]
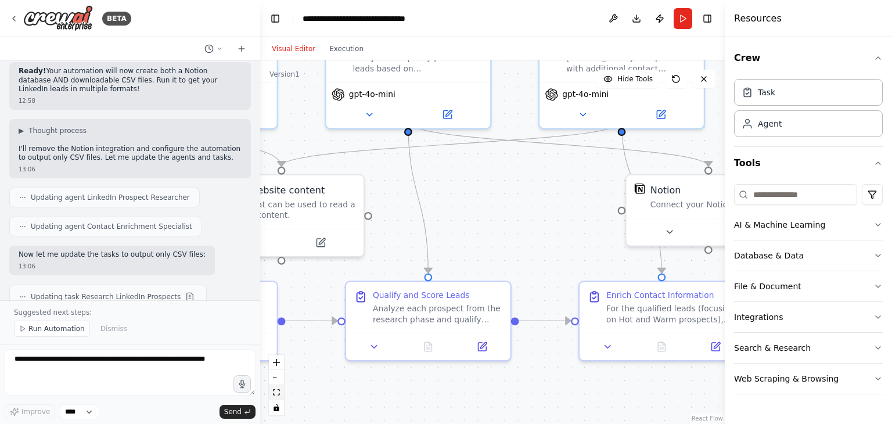
click at [280, 393] on button "fit view" at bounding box center [276, 392] width 15 height 15
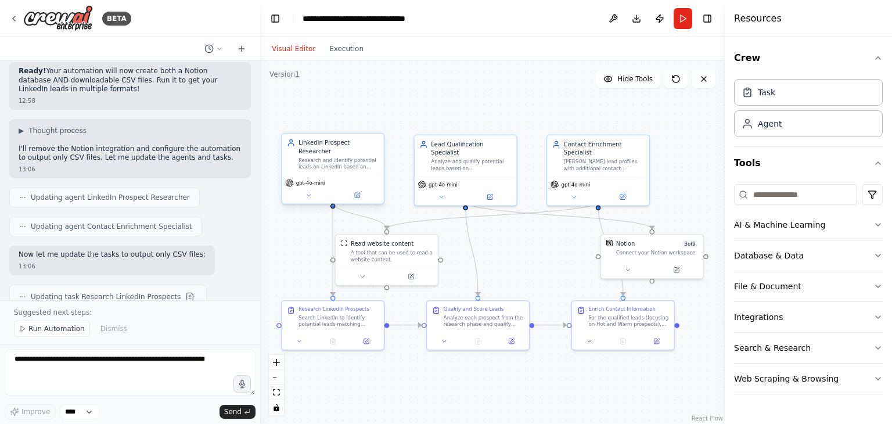
click at [344, 175] on div "gpt-4o-mini" at bounding box center [333, 189] width 102 height 28
drag, startPoint x: 354, startPoint y: 149, endPoint x: 326, endPoint y: 115, distance: 43.7
click at [326, 115] on div ".deletable-edge-delete-btn { width: 20px; height: 20px; border: 0px solid #ffff…" at bounding box center [492, 242] width 465 height 364
click at [335, 159] on div "Research and identify potential leads on LinkedIn based on {target_criteria} an…" at bounding box center [339, 163] width 80 height 13
click at [311, 193] on icon at bounding box center [309, 196] width 6 height 6
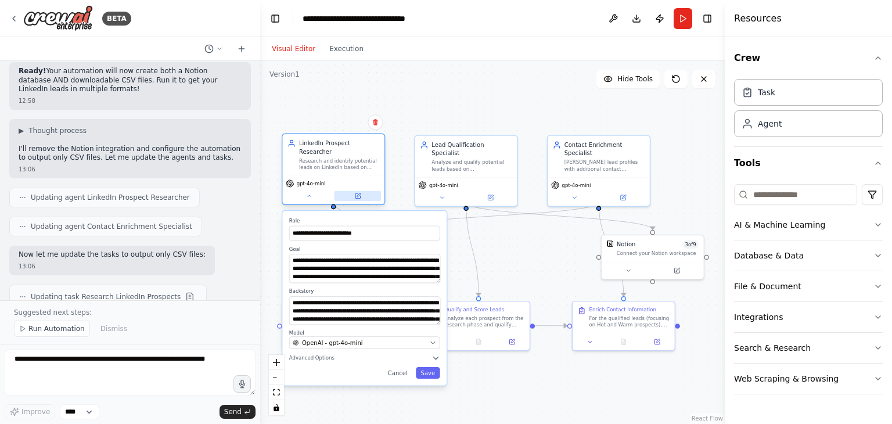
click at [360, 193] on icon at bounding box center [357, 196] width 6 height 6
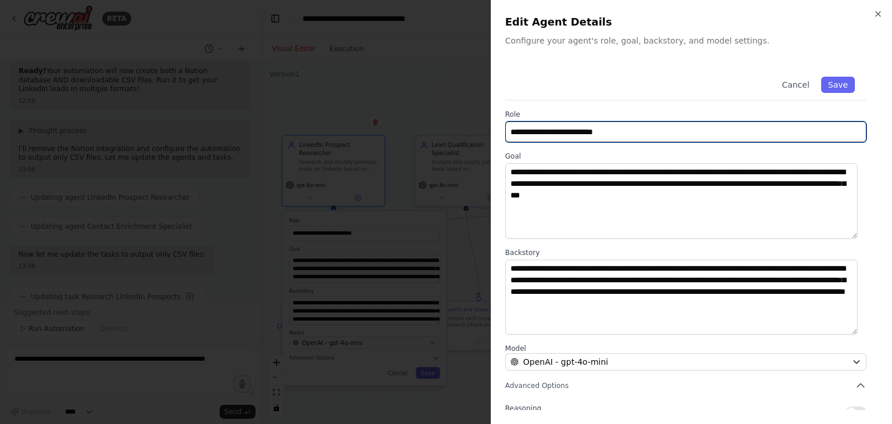
drag, startPoint x: 541, startPoint y: 131, endPoint x: 441, endPoint y: 130, distance: 99.9
click at [441, 130] on body "BETA help me to connect with linkedin 12:17 ▶ Thought process I'll help you con…" at bounding box center [446, 212] width 892 height 424
type input "**********"
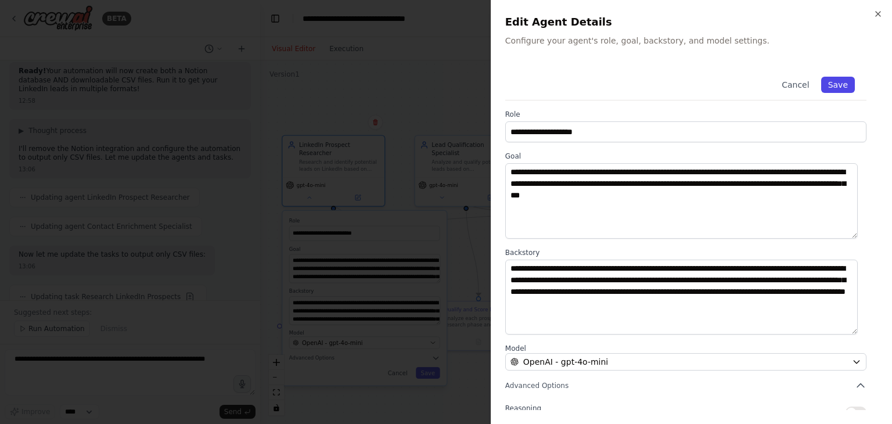
click at [828, 84] on button "Save" at bounding box center [838, 85] width 34 height 16
type input "**********"
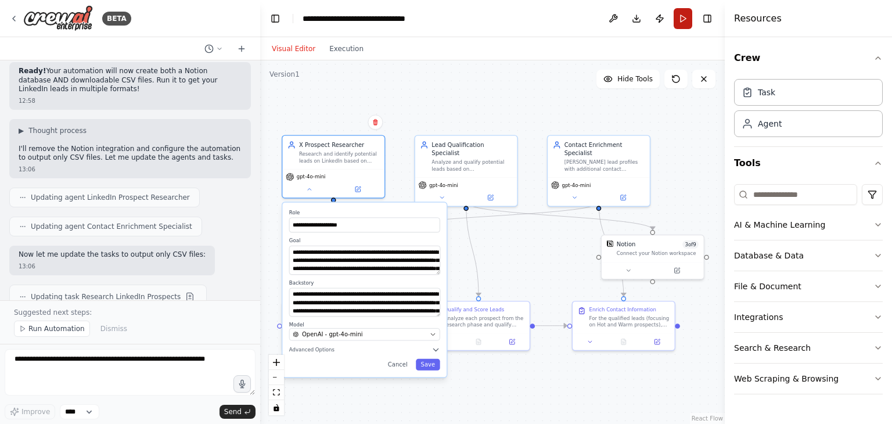
click at [685, 19] on button "Run" at bounding box center [683, 18] width 19 height 21
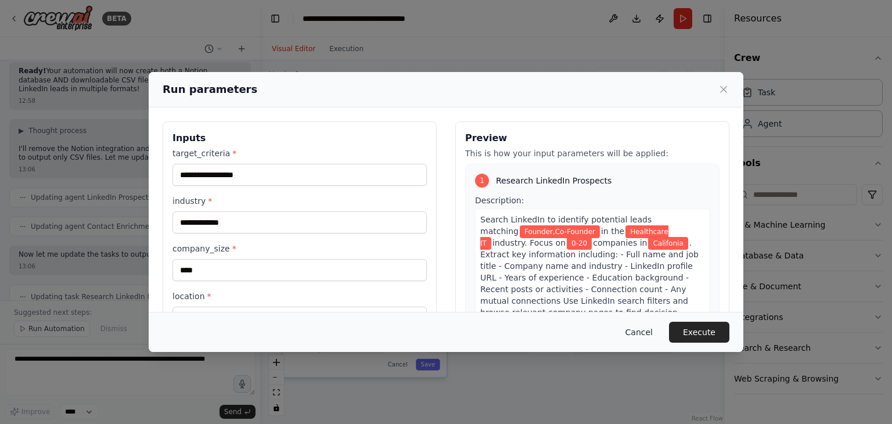
click at [648, 332] on button "Cancel" at bounding box center [639, 332] width 46 height 21
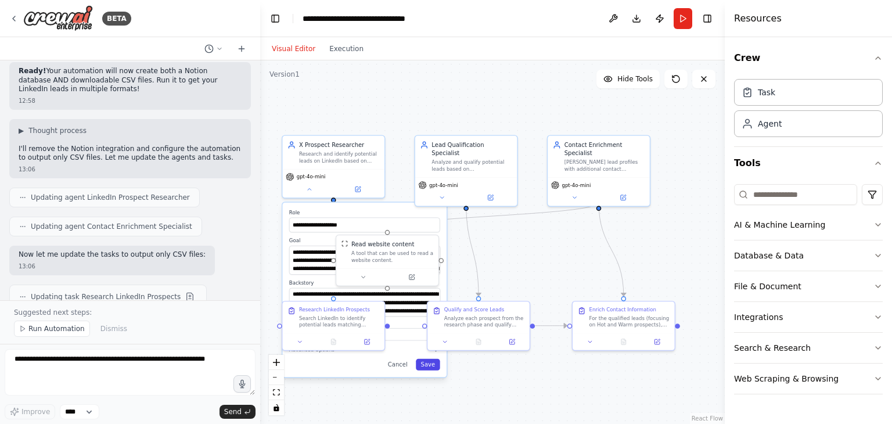
click at [428, 359] on button "Save" at bounding box center [428, 365] width 24 height 12
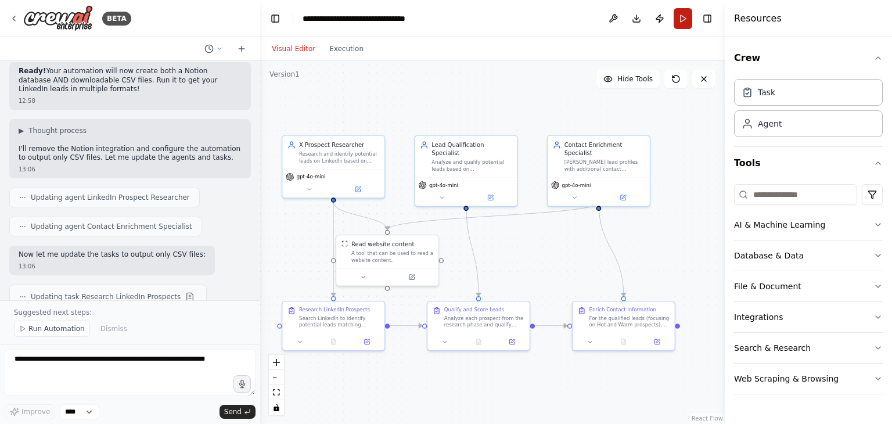
click at [681, 19] on button "Run" at bounding box center [683, 18] width 19 height 21
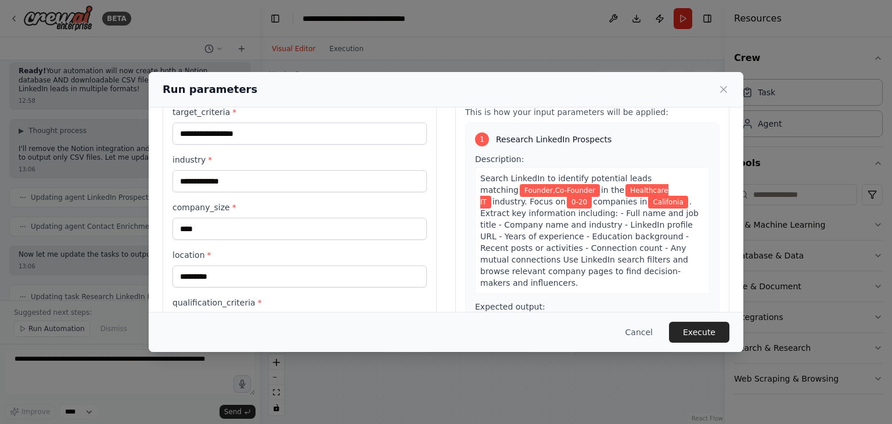
scroll to position [58, 0]
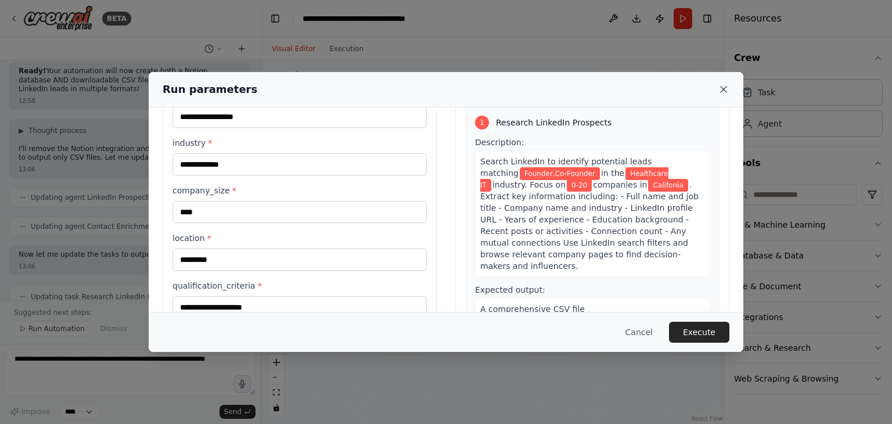
click at [722, 89] on icon at bounding box center [724, 90] width 12 height 12
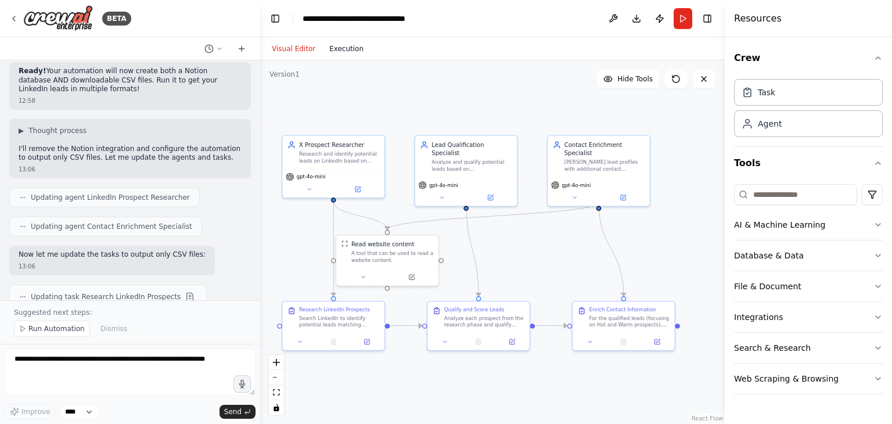
click at [346, 46] on button "Execution" at bounding box center [346, 49] width 48 height 14
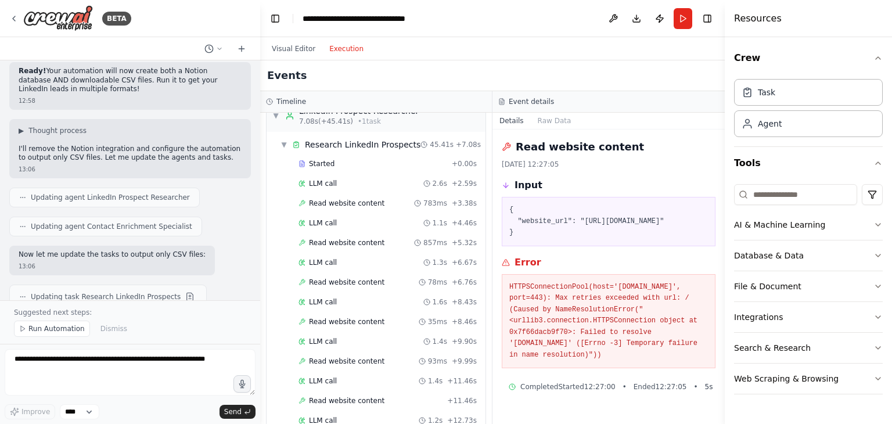
scroll to position [0, 0]
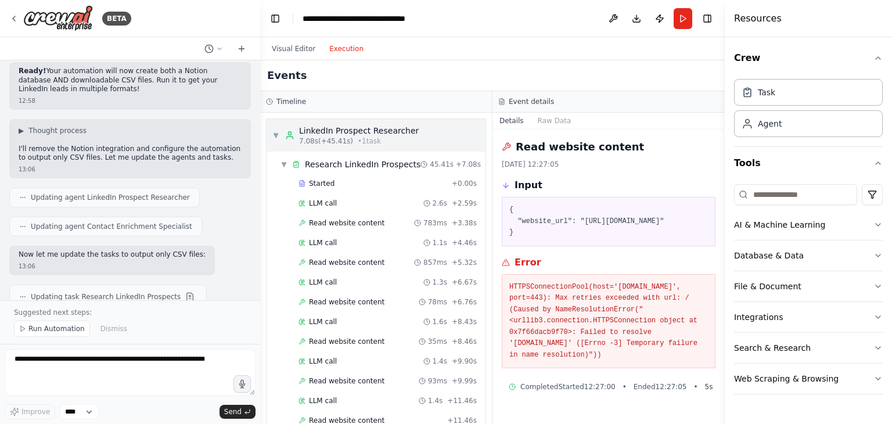
click at [331, 134] on div "LinkedIn Prospect Researcher" at bounding box center [359, 131] width 120 height 12
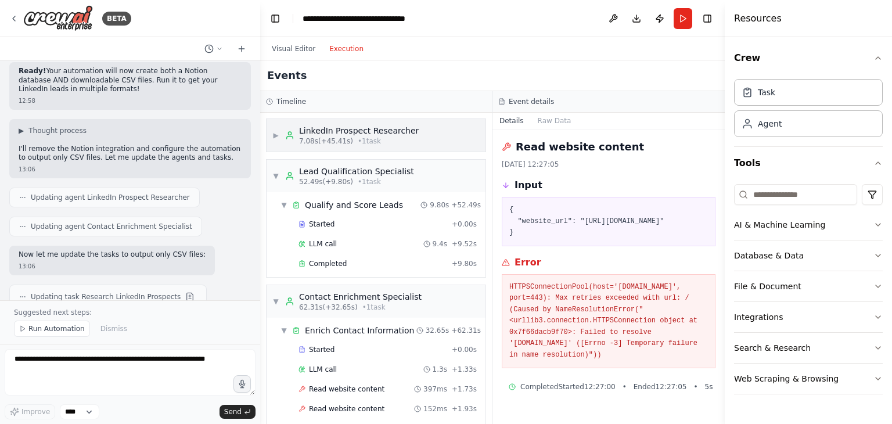
click at [330, 137] on span "7.08s (+45.41s)" at bounding box center [326, 141] width 54 height 9
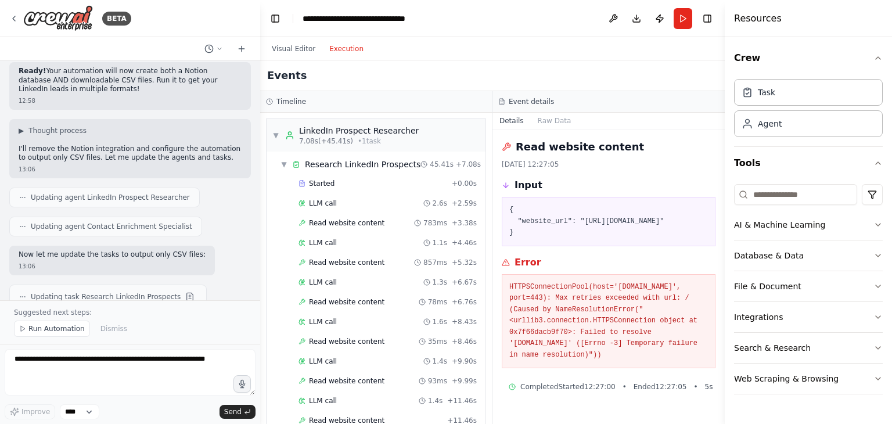
click at [572, 229] on pre "{ "website_url": "[URL][DOMAIN_NAME]" }" at bounding box center [608, 221] width 199 height 34
click at [346, 182] on div "Started" at bounding box center [373, 183] width 149 height 9
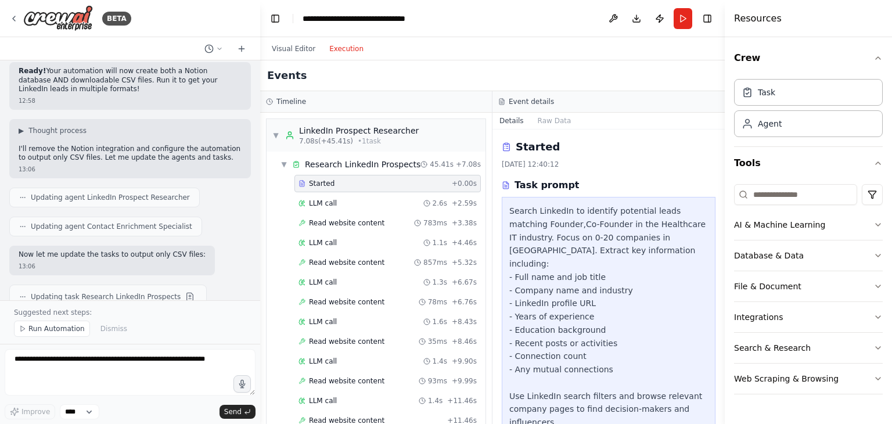
click at [548, 208] on div "Search LinkedIn to identify potential leads matching Founder,Co-Founder in the …" at bounding box center [608, 389] width 199 height 370
click at [648, 288] on div "Search LinkedIn to identify potential leads matching Founder,Co-Founder in the …" at bounding box center [608, 389] width 199 height 370
click at [541, 211] on div "Search LinkedIn to identify potential leads matching Founder,Co-Founder in the …" at bounding box center [608, 389] width 199 height 370
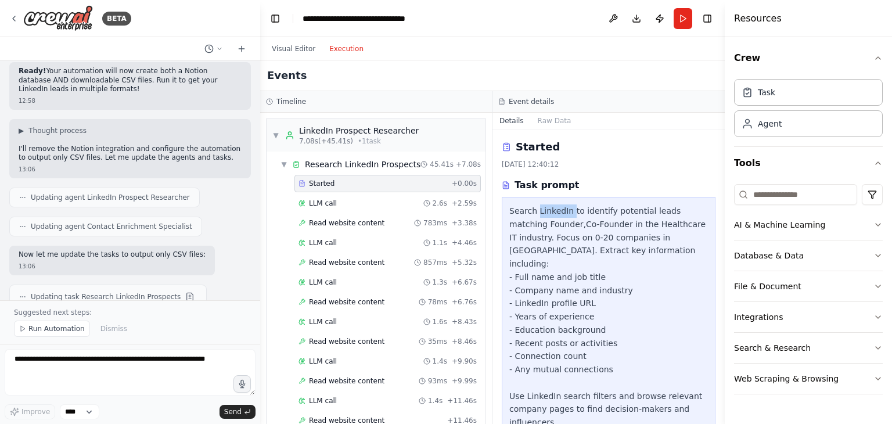
click at [285, 50] on button "Visual Editor" at bounding box center [294, 49] width 58 height 14
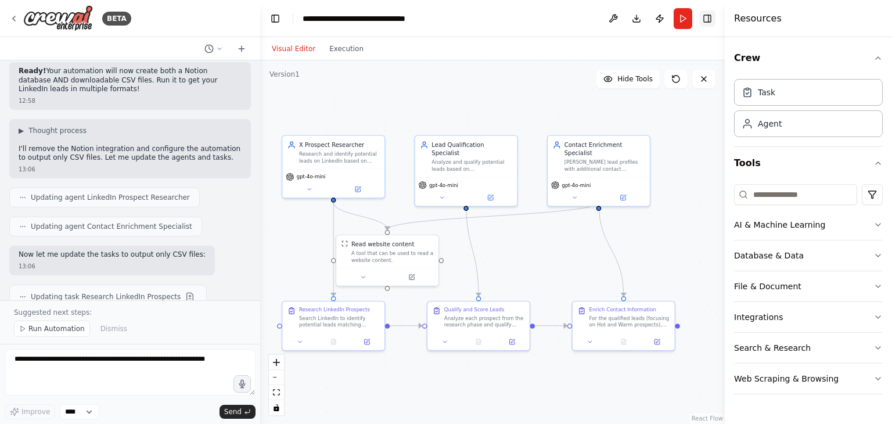
click at [711, 19] on button "Toggle Right Sidebar" at bounding box center [707, 18] width 16 height 16
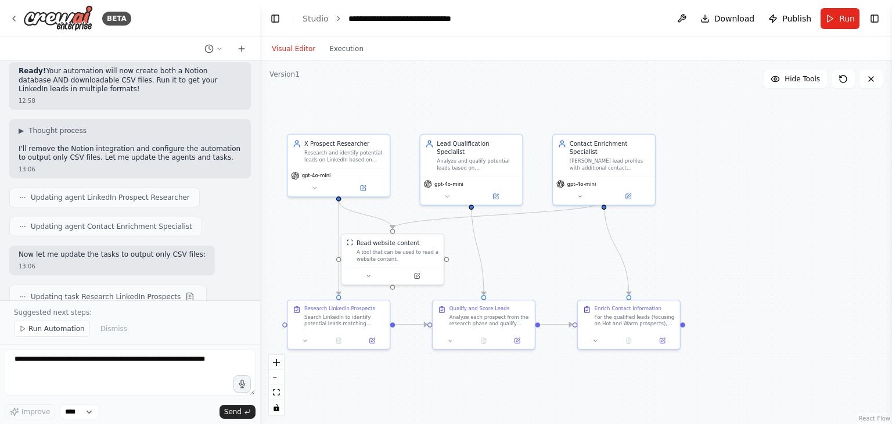
click at [731, 228] on div ".deletable-edge-delete-btn { width: 20px; height: 20px; border: 0px solid #ffff…" at bounding box center [576, 242] width 632 height 364
click at [276, 394] on icon "fit view" at bounding box center [276, 392] width 7 height 6
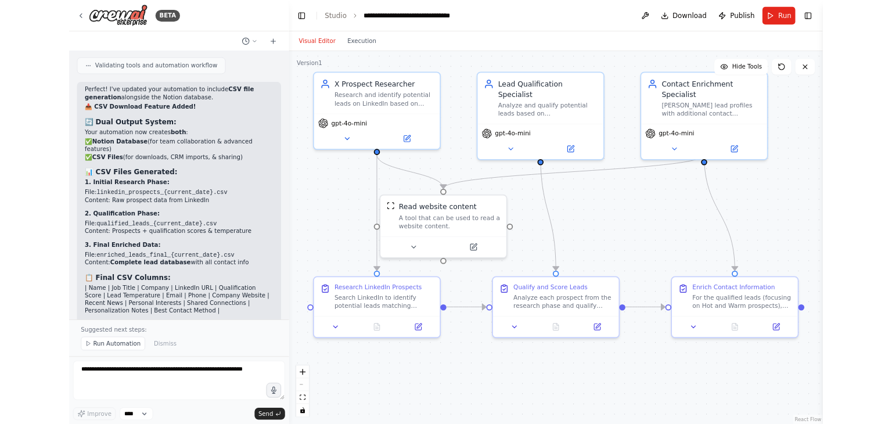
scroll to position [4681, 0]
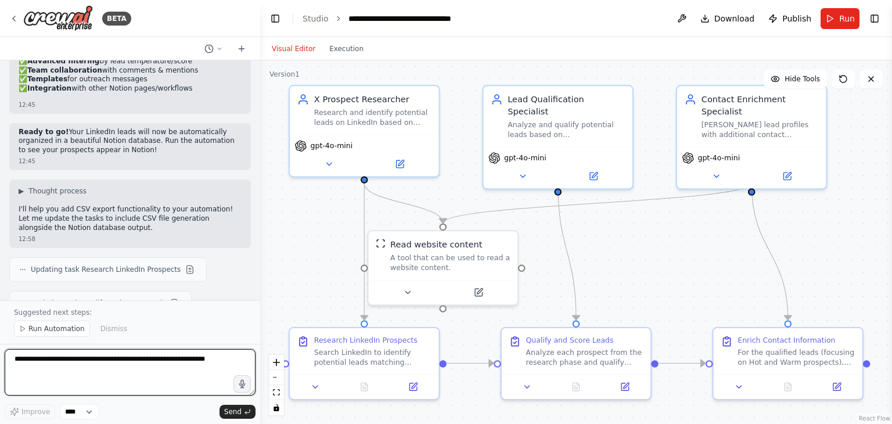
click at [107, 386] on textarea at bounding box center [130, 372] width 251 height 46
type textarea "**********"
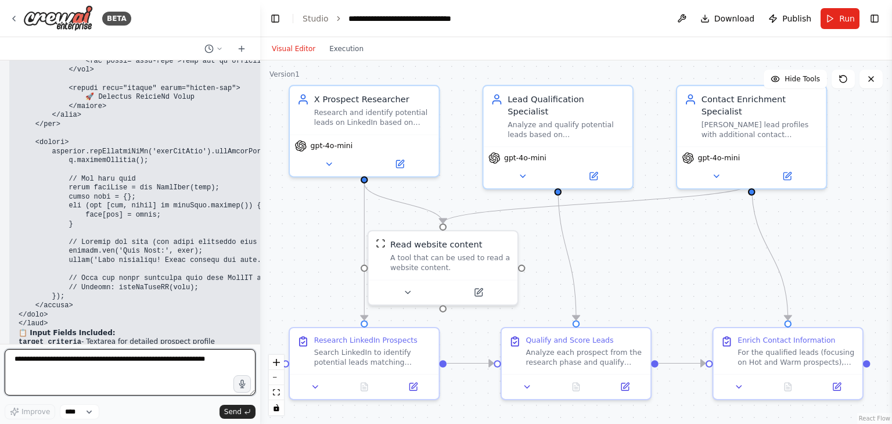
scroll to position [7576, 0]
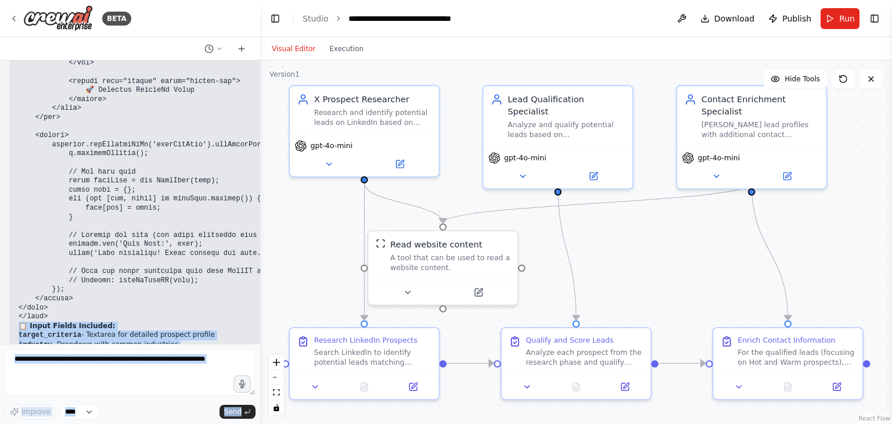
drag, startPoint x: 51, startPoint y: 157, endPoint x: 0, endPoint y: 138, distance: 54.3
click at [0, 138] on div "BETA help me to connect with linkedin 12:17 ▶ Thought process I'll help you con…" at bounding box center [130, 212] width 260 height 424
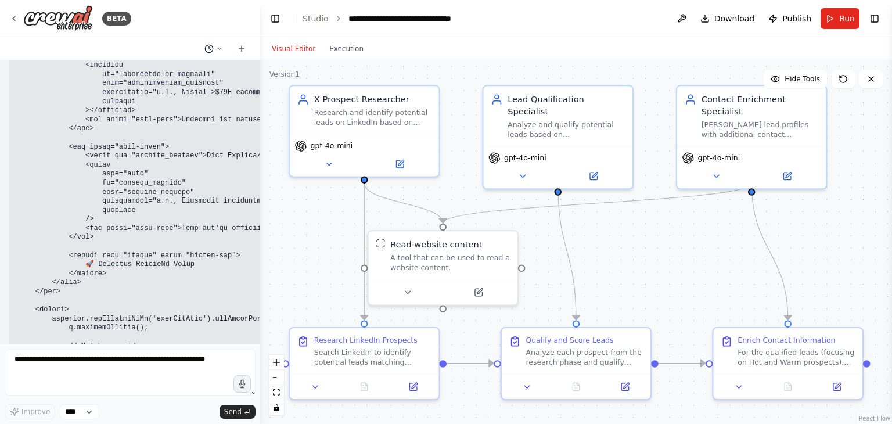
click at [219, 48] on icon at bounding box center [219, 48] width 7 height 7
click at [192, 112] on div at bounding box center [130, 212] width 260 height 424
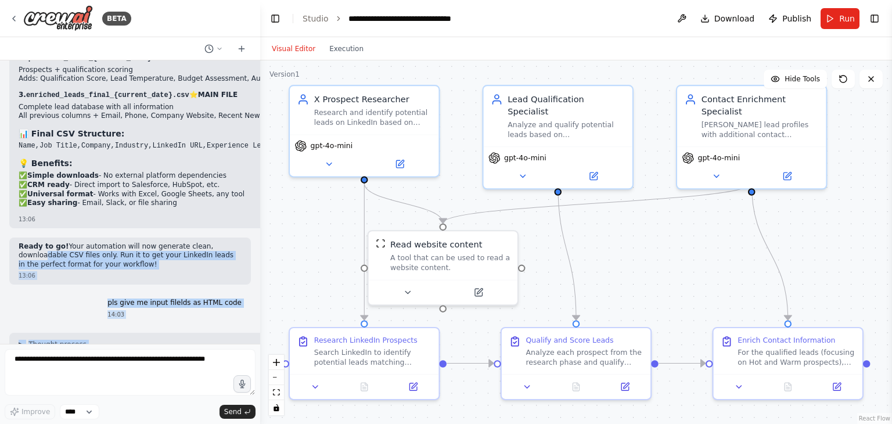
scroll to position [5833, 0]
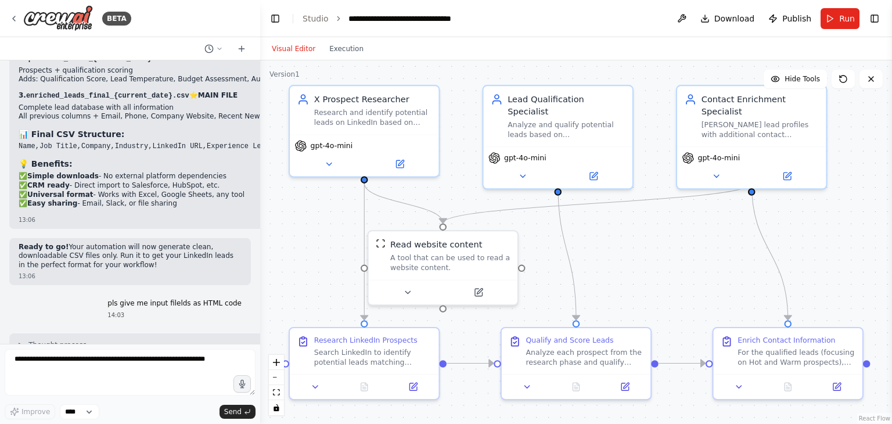
drag, startPoint x: 51, startPoint y: 214, endPoint x: 5, endPoint y: 217, distance: 46.0
click at [5, 217] on div "help me to connect with linkedin 12:17 ▶ Thought process I'll help you connect …" at bounding box center [130, 201] width 260 height 283
copy code "<!DOCTYPE html> <html lang="en"> <head> <meta charset="UTF-8"> <meta name="view…"
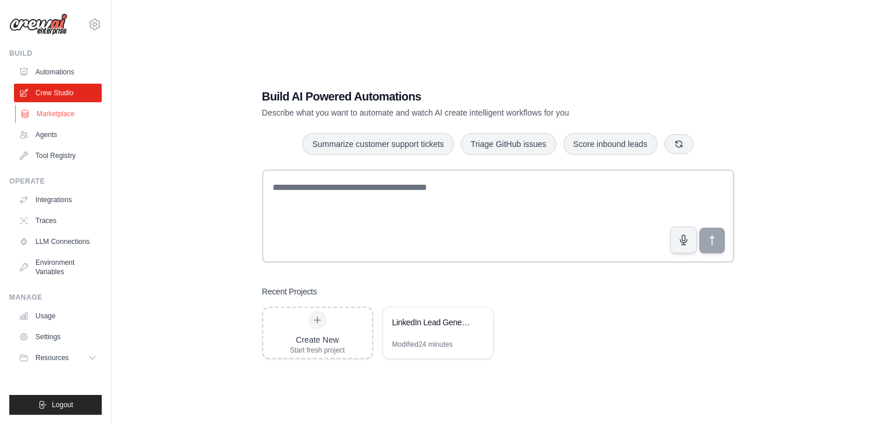
click at [59, 111] on link "Marketplace" at bounding box center [59, 114] width 88 height 19
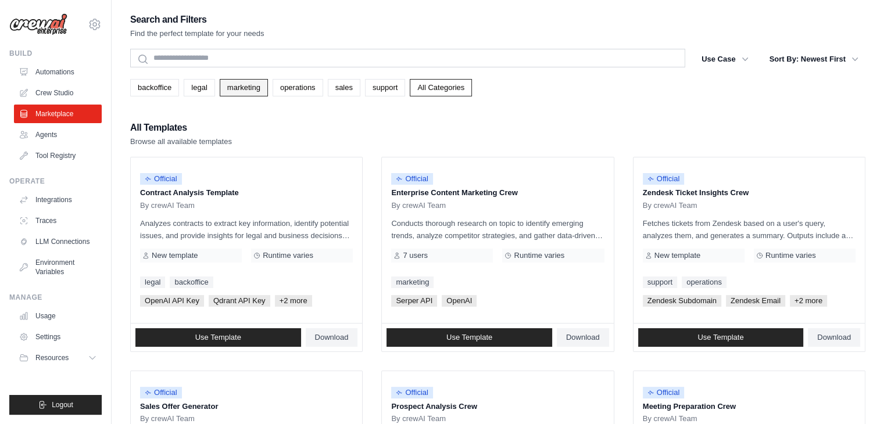
click at [230, 87] on link "marketing" at bounding box center [244, 87] width 48 height 17
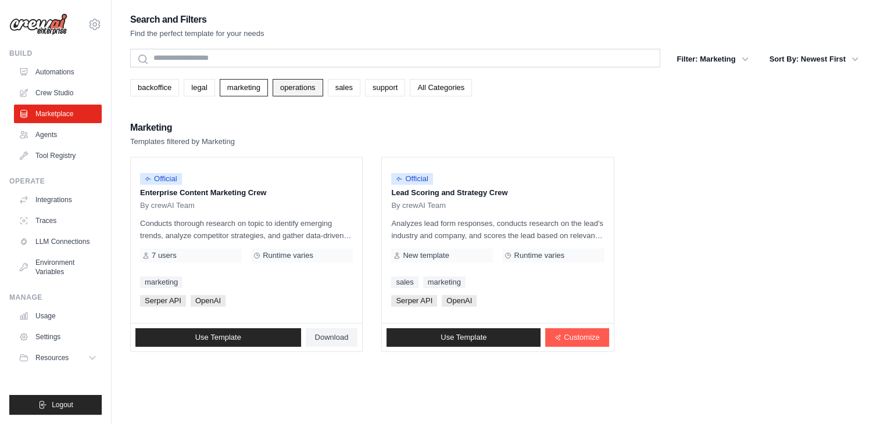
click at [304, 87] on link "operations" at bounding box center [297, 87] width 51 height 17
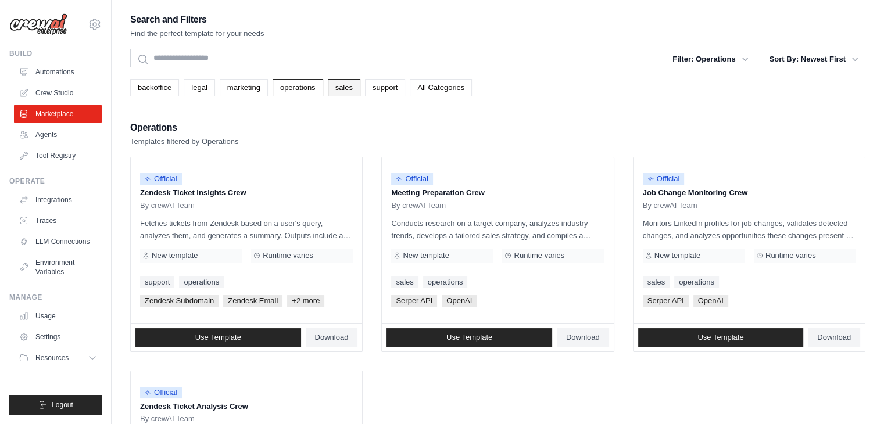
click at [354, 89] on link "sales" at bounding box center [344, 87] width 33 height 17
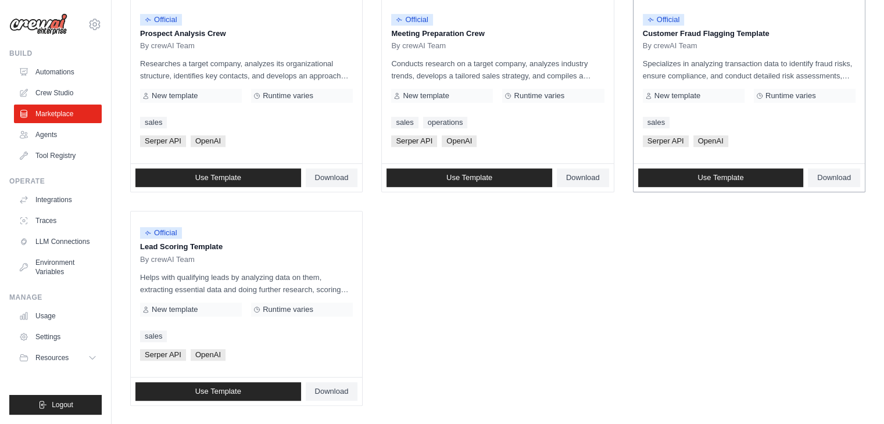
scroll to position [593, 0]
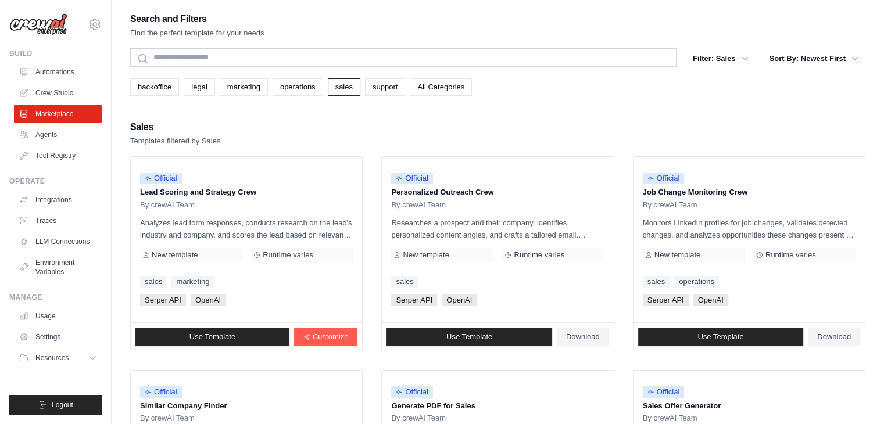
scroll to position [0, 0]
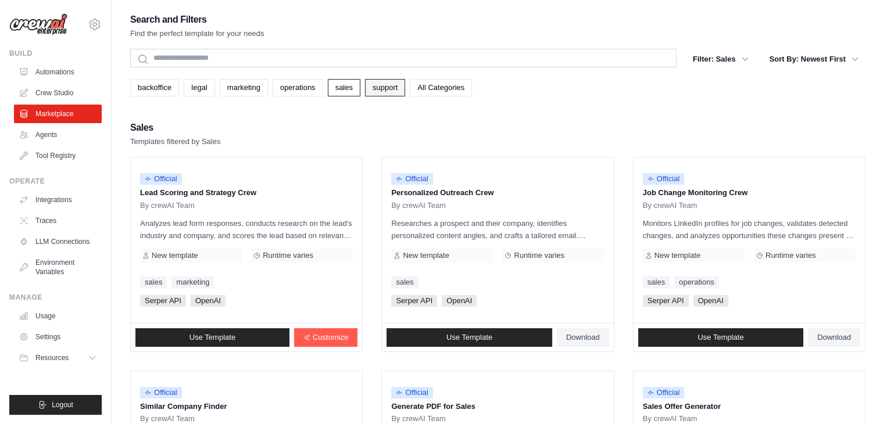
click at [397, 87] on link "support" at bounding box center [385, 87] width 40 height 17
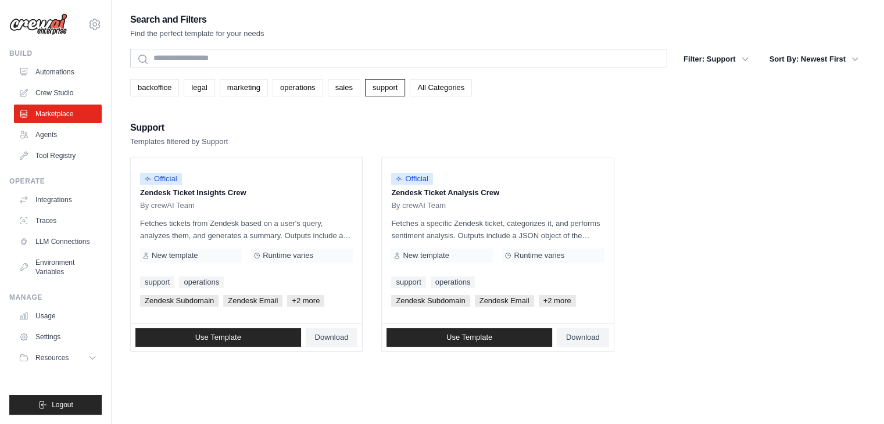
click at [460, 79] on link "All Categories" at bounding box center [441, 87] width 62 height 17
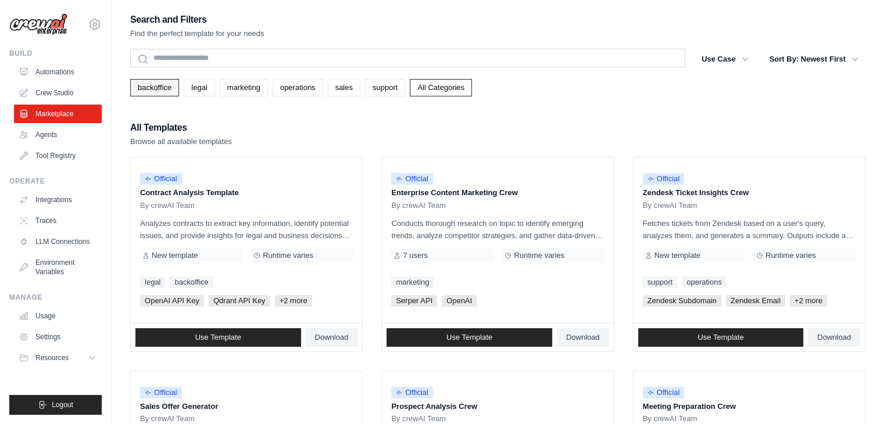
click at [150, 87] on link "backoffice" at bounding box center [154, 87] width 49 height 17
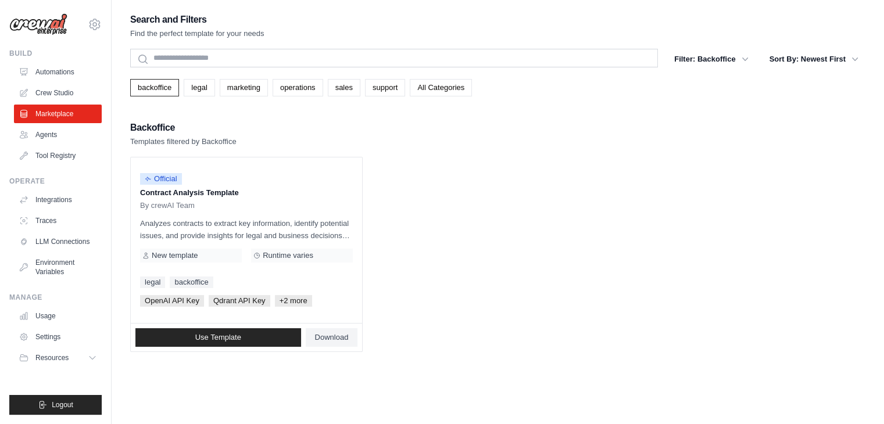
click at [685, 217] on ul "Official Contract Analysis Template By crewAI Team Analyzes contracts to extrac…" at bounding box center [497, 254] width 735 height 195
click at [576, 245] on ul "Official Contract Analysis Template By crewAI Team Analyzes contracts to extrac…" at bounding box center [497, 254] width 735 height 195
click at [202, 89] on link "legal" at bounding box center [199, 87] width 31 height 17
click at [250, 88] on link "marketing" at bounding box center [244, 87] width 48 height 17
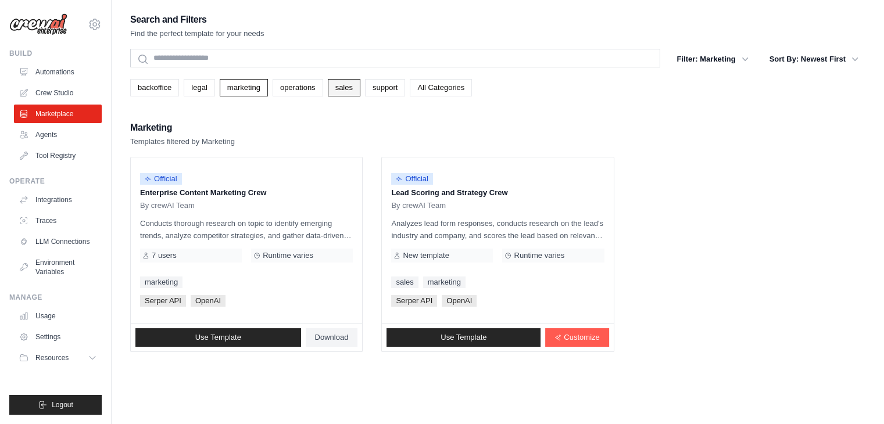
click at [344, 88] on link "sales" at bounding box center [344, 87] width 33 height 17
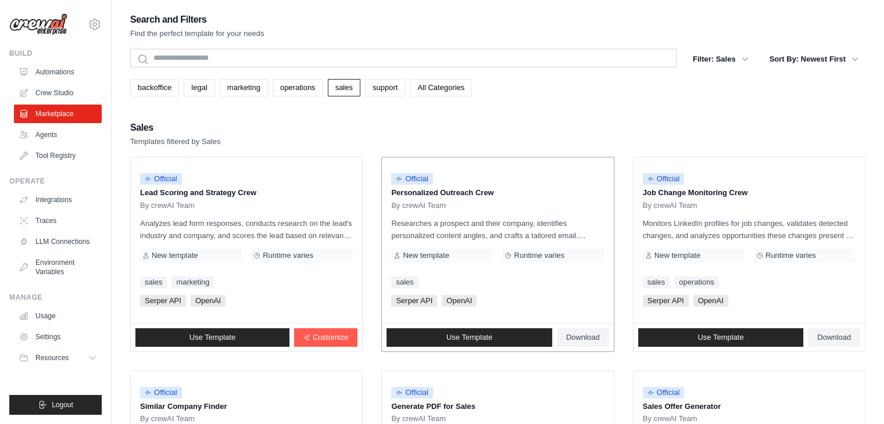
drag, startPoint x: 509, startPoint y: 196, endPoint x: 387, endPoint y: 196, distance: 121.4
click at [387, 196] on div "Official Personalized Outreach Crew By crewAI Team Researches a prospect and th…" at bounding box center [497, 240] width 231 height 166
copy p "Personalized Outreach Crew"
click at [616, 124] on div "Sales Templates filtered by Sales" at bounding box center [497, 134] width 735 height 28
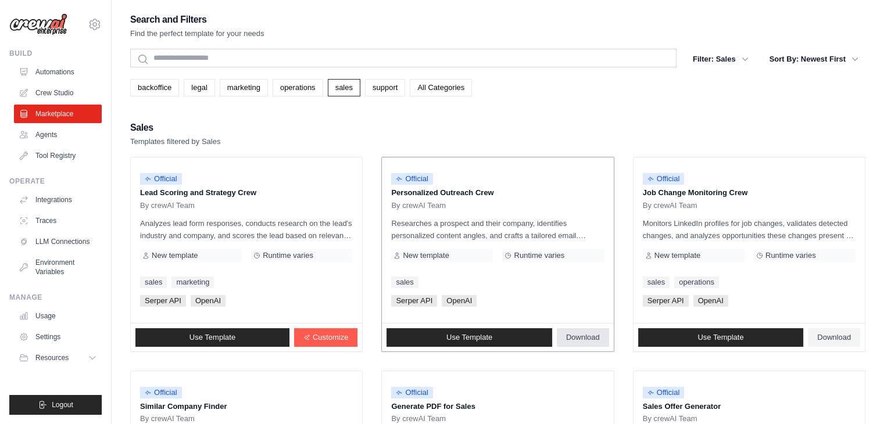
click at [579, 338] on span "Download" at bounding box center [583, 337] width 34 height 9
click at [328, 299] on div "[PERSON_NAME] API OpenAI" at bounding box center [246, 301] width 213 height 12
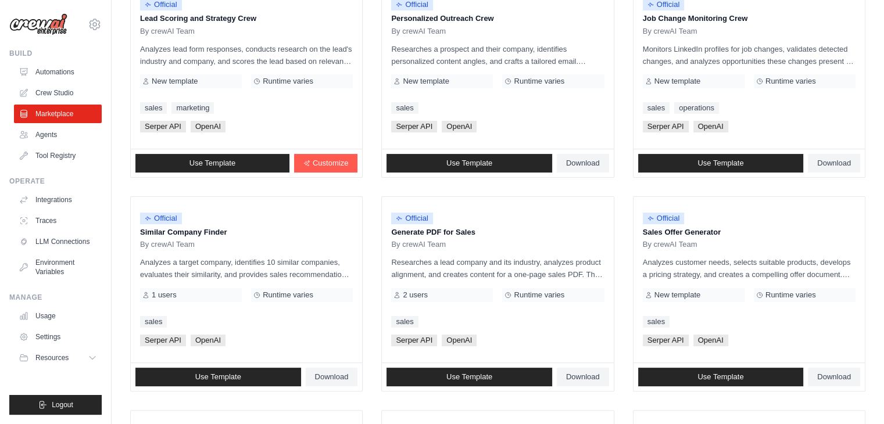
scroll to position [116, 0]
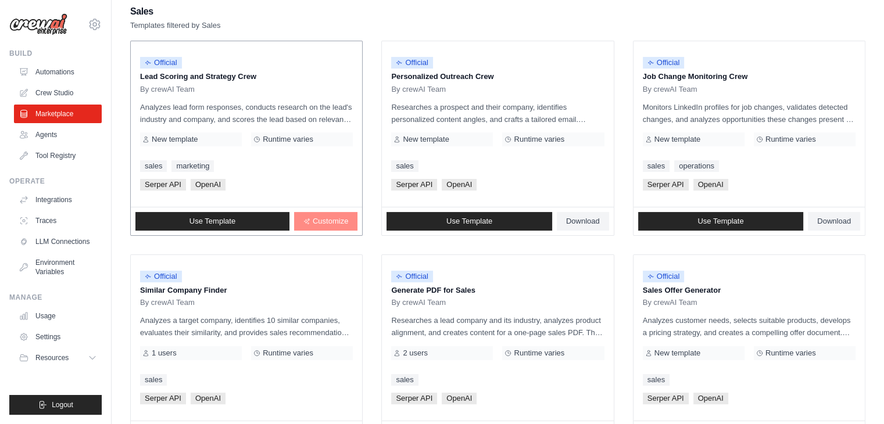
click at [330, 221] on span "Customize" at bounding box center [330, 221] width 35 height 9
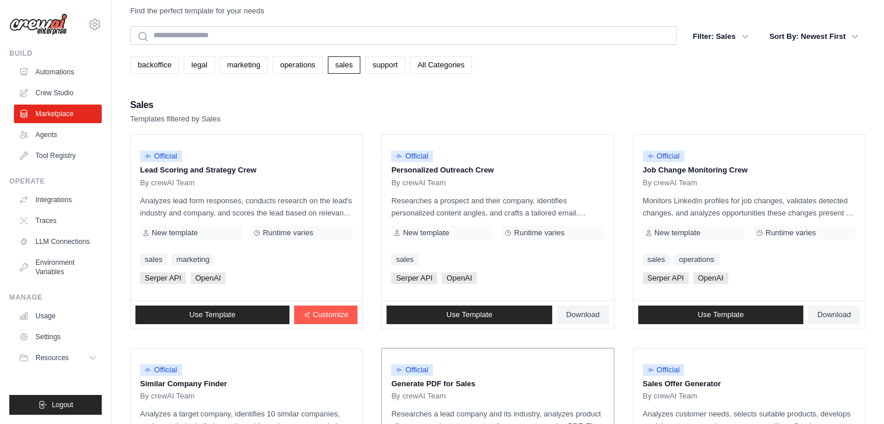
scroll to position [12, 0]
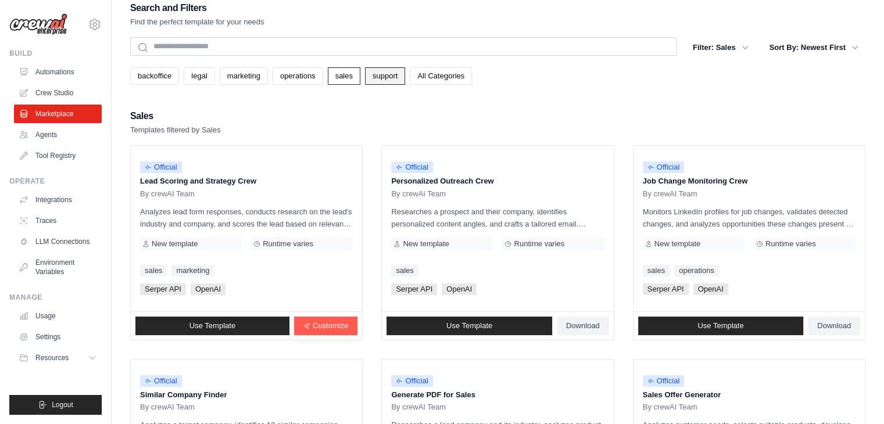
click at [391, 69] on link "support" at bounding box center [385, 75] width 40 height 17
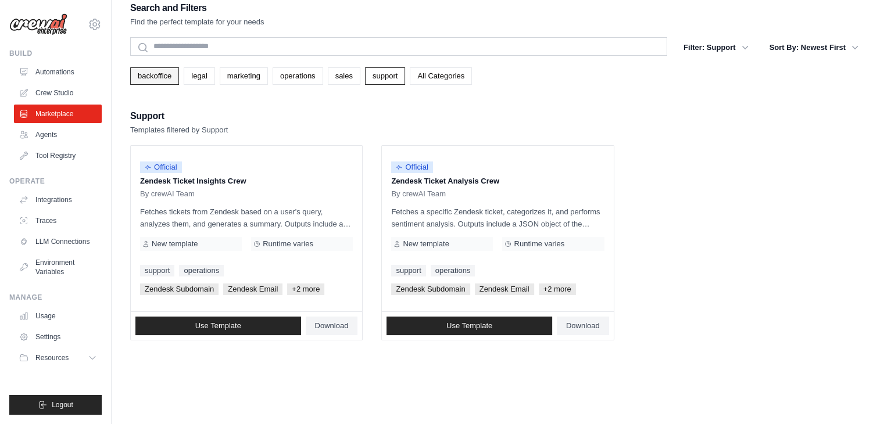
click at [150, 70] on link "backoffice" at bounding box center [154, 75] width 49 height 17
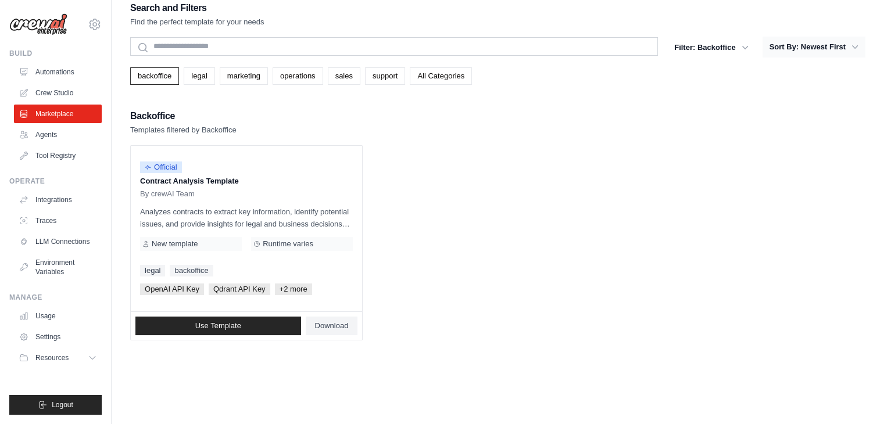
click at [834, 47] on button "Sort By: Newest First" at bounding box center [813, 47] width 103 height 21
click at [707, 79] on div "backoffice legal marketing operations sales support All Categories" at bounding box center [497, 75] width 735 height 17
click at [199, 75] on link "legal" at bounding box center [199, 75] width 31 height 17
click at [441, 69] on link "All Categories" at bounding box center [441, 75] width 62 height 17
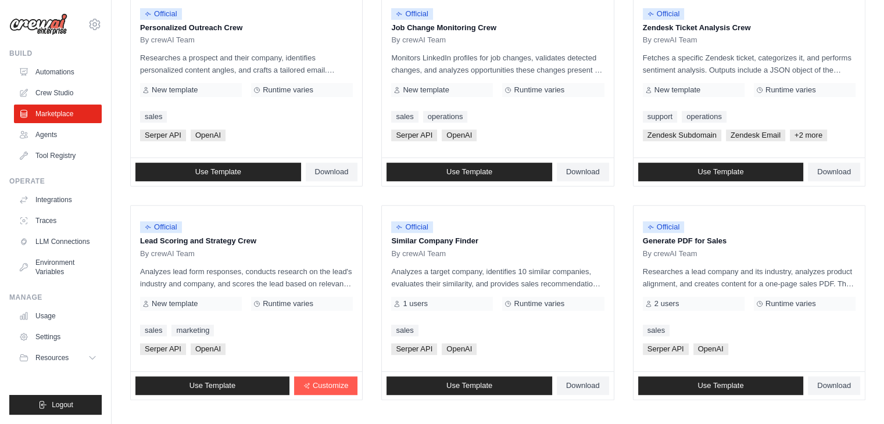
scroll to position [651, 0]
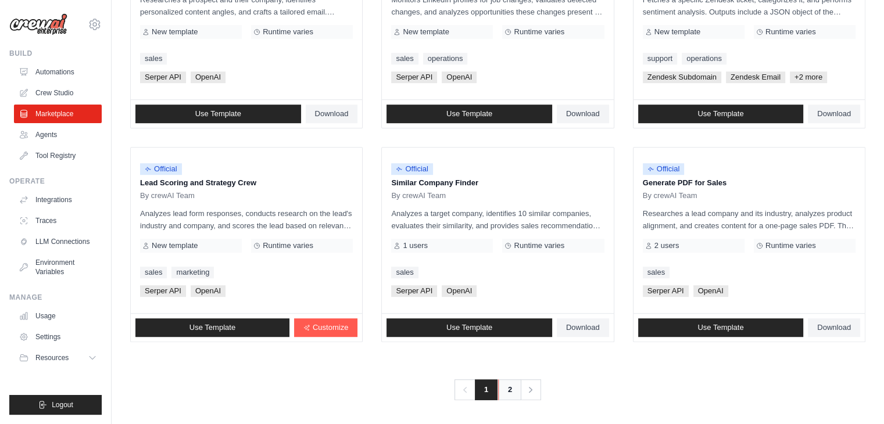
click at [509, 389] on link "2" at bounding box center [509, 389] width 23 height 21
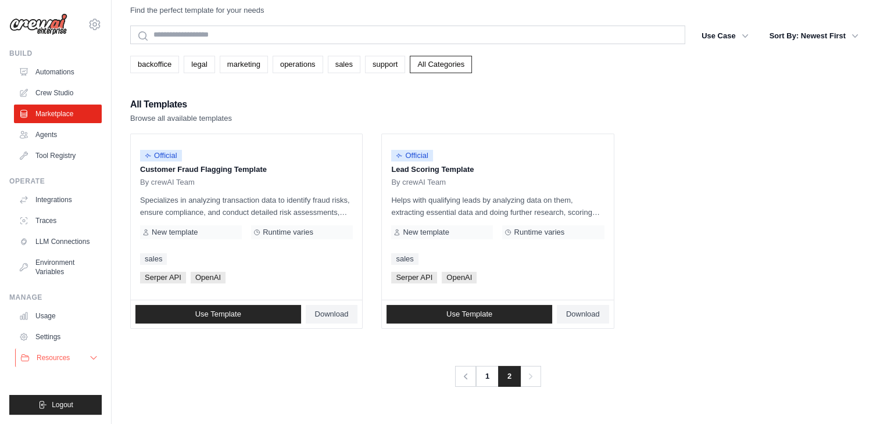
click at [70, 364] on button "Resources" at bounding box center [59, 358] width 88 height 19
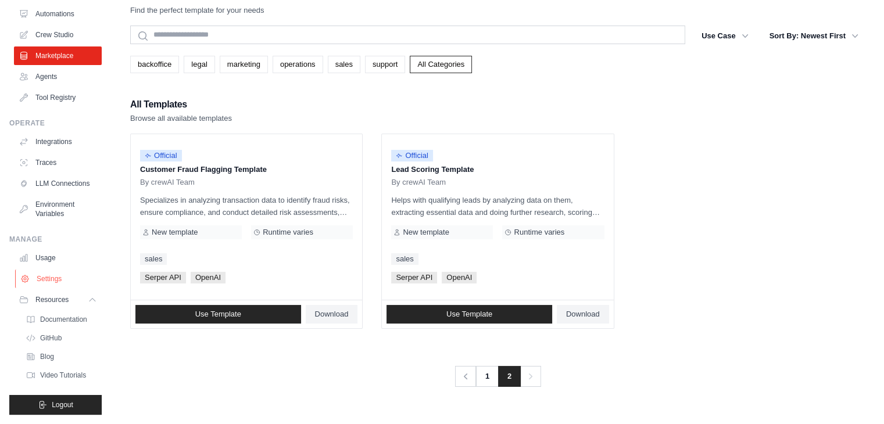
scroll to position [67, 0]
click at [55, 336] on span "GitHub" at bounding box center [51, 337] width 21 height 9
click at [376, 61] on link "support" at bounding box center [385, 64] width 40 height 17
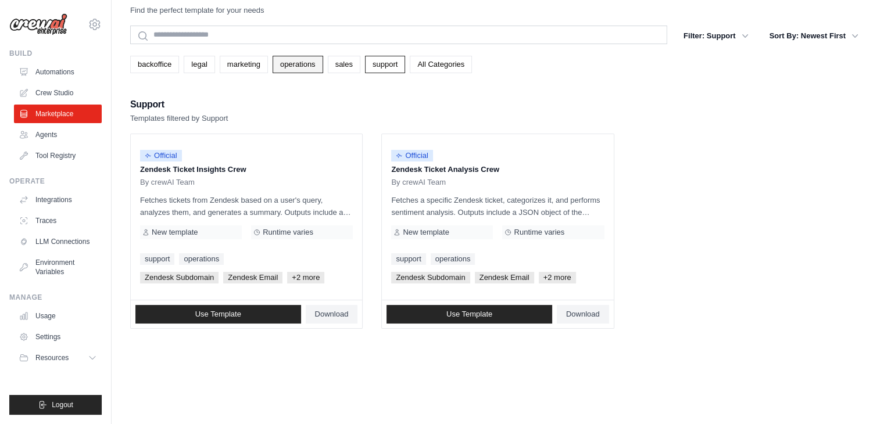
click at [303, 64] on link "operations" at bounding box center [297, 64] width 51 height 17
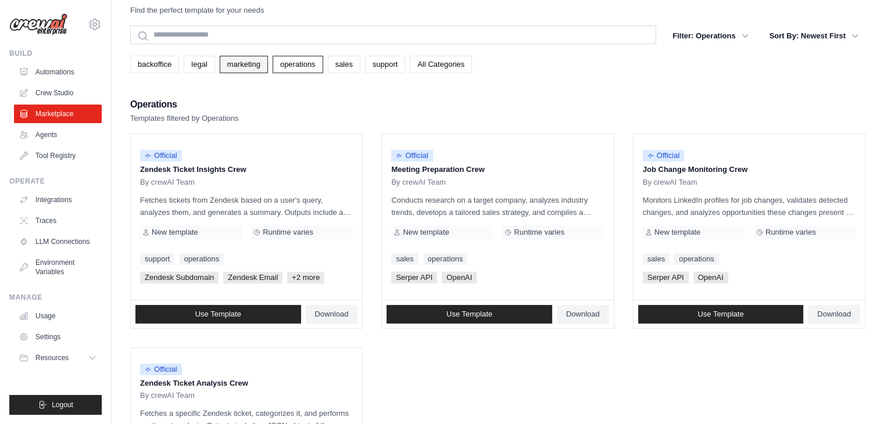
click at [235, 61] on link "marketing" at bounding box center [244, 64] width 48 height 17
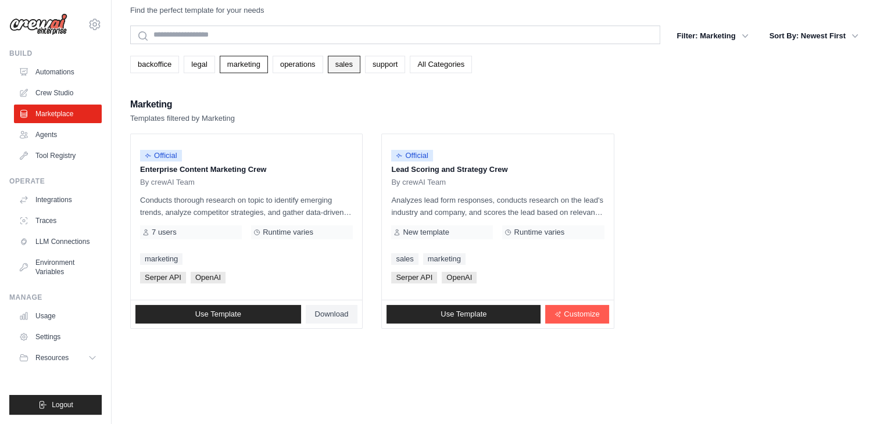
click at [335, 63] on link "sales" at bounding box center [344, 64] width 33 height 17
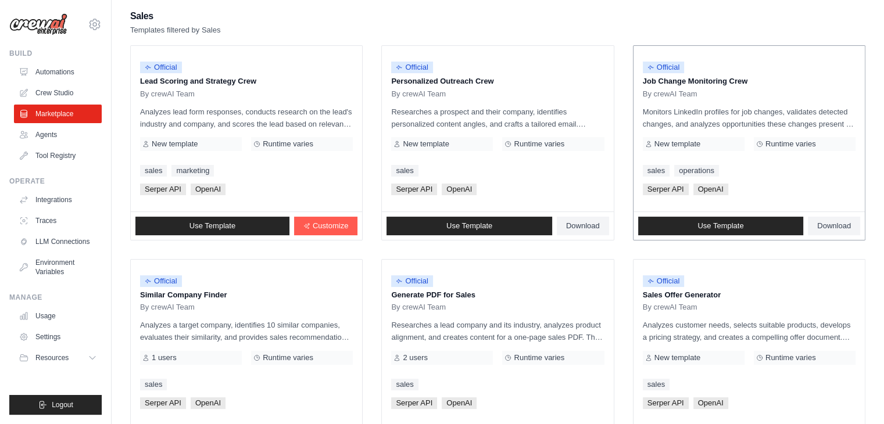
scroll to position [139, 0]
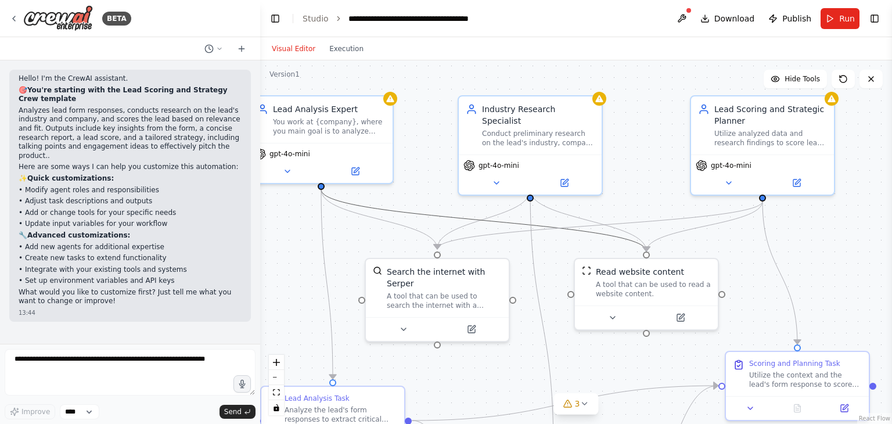
drag, startPoint x: 411, startPoint y: 207, endPoint x: 460, endPoint y: 213, distance: 49.1
click at [460, 213] on icon "Edge from 89b06761-059f-4533-bf9b-7df6b5e6dc26 to b8f3d6b7-4798-4e83-a0b9-00bec…" at bounding box center [483, 220] width 325 height 62
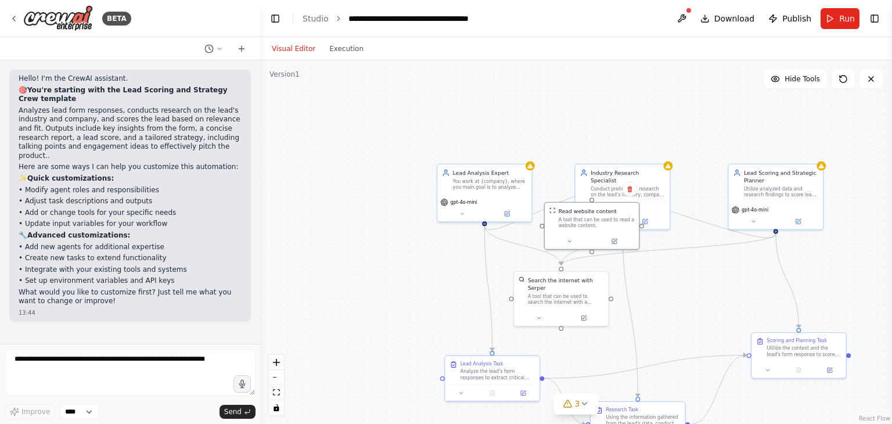
drag, startPoint x: 718, startPoint y: 298, endPoint x: 599, endPoint y: 249, distance: 128.9
click at [609, 225] on div "Read website content A tool that can be used to read a website content." at bounding box center [592, 218] width 94 height 31
click at [582, 406] on icon at bounding box center [584, 403] width 9 height 9
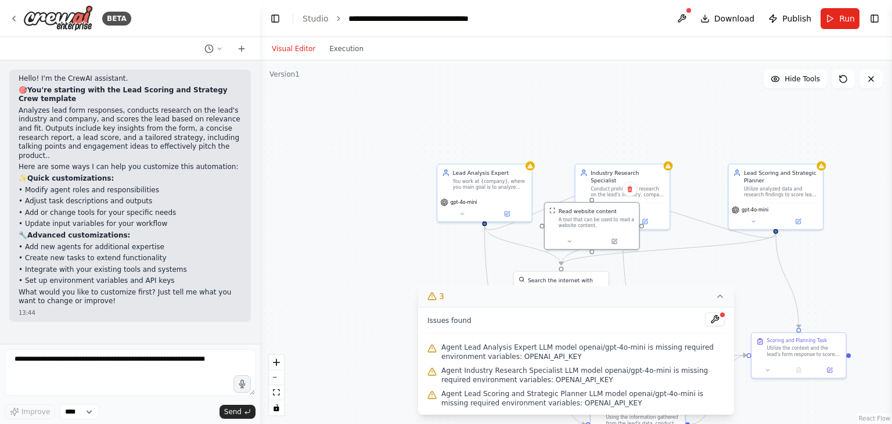
click at [379, 304] on div ".deletable-edge-delete-btn { width: 20px; height: 20px; border: 0px solid #ffff…" at bounding box center [576, 242] width 632 height 364
click at [717, 322] on button at bounding box center [715, 320] width 20 height 14
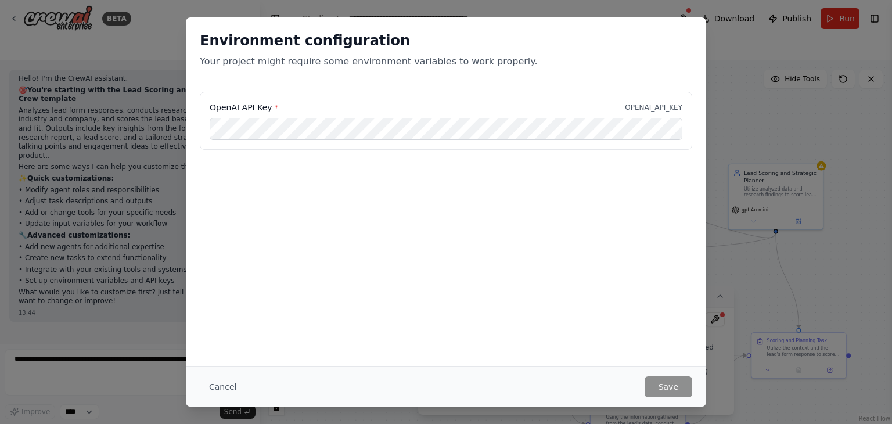
click at [225, 385] on button "Cancel" at bounding box center [223, 386] width 46 height 21
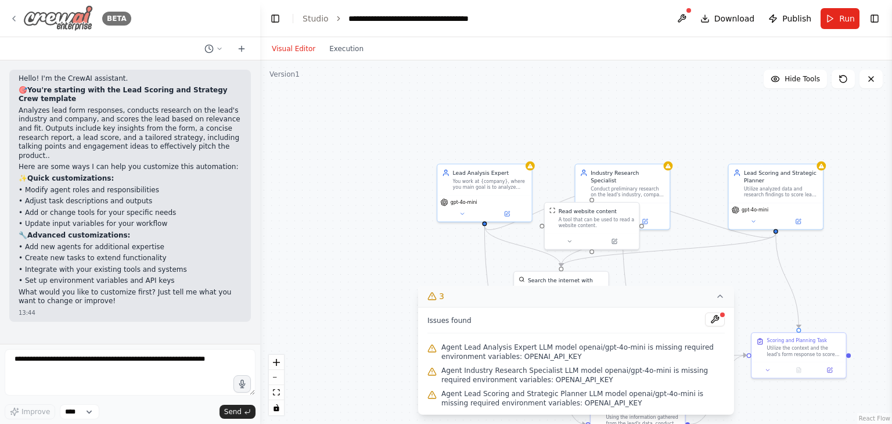
click at [14, 18] on icon at bounding box center [13, 18] width 9 height 9
